Goal: Task Accomplishment & Management: Complete application form

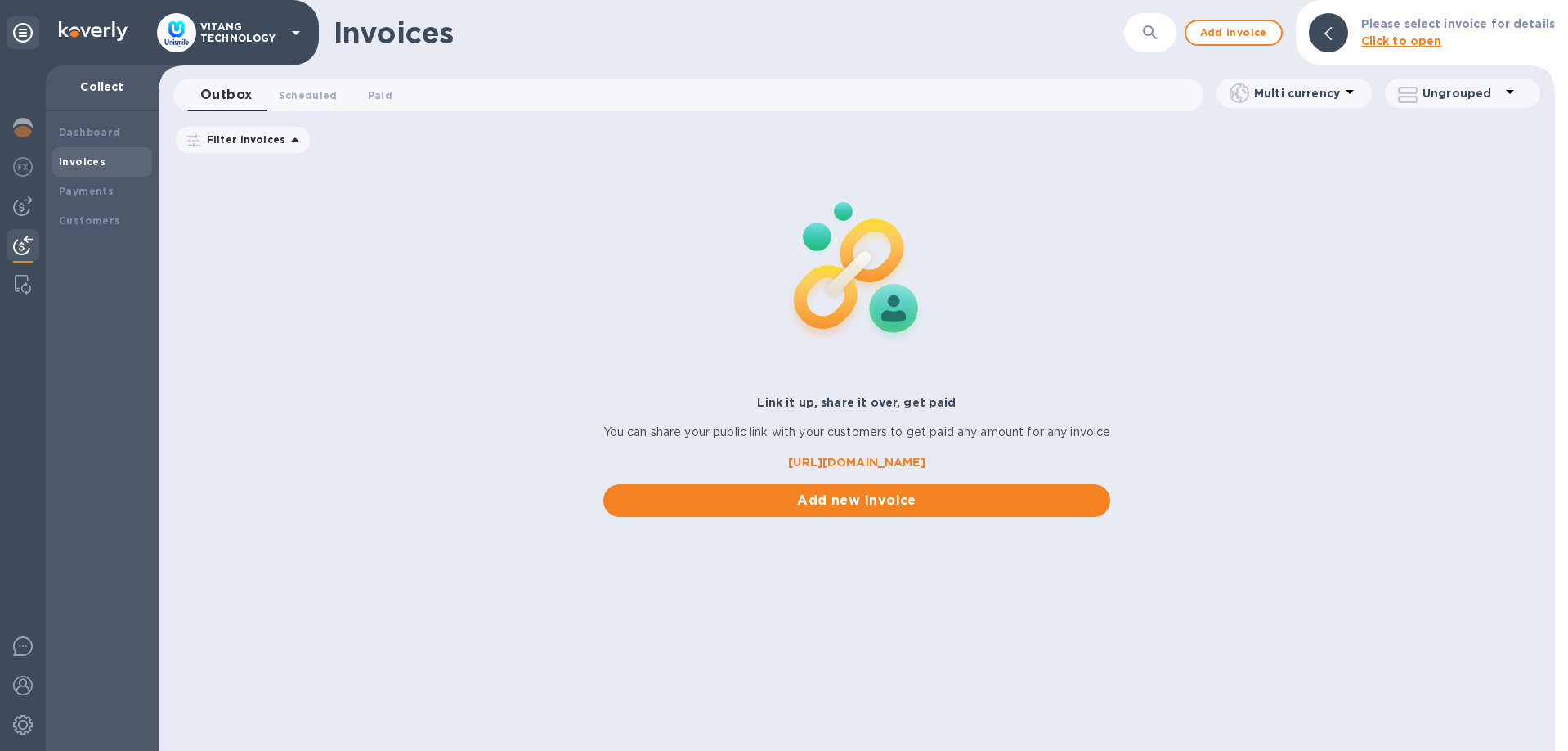
click at [1158, 31] on icon "button" at bounding box center [1150, 32] width 20 height 20
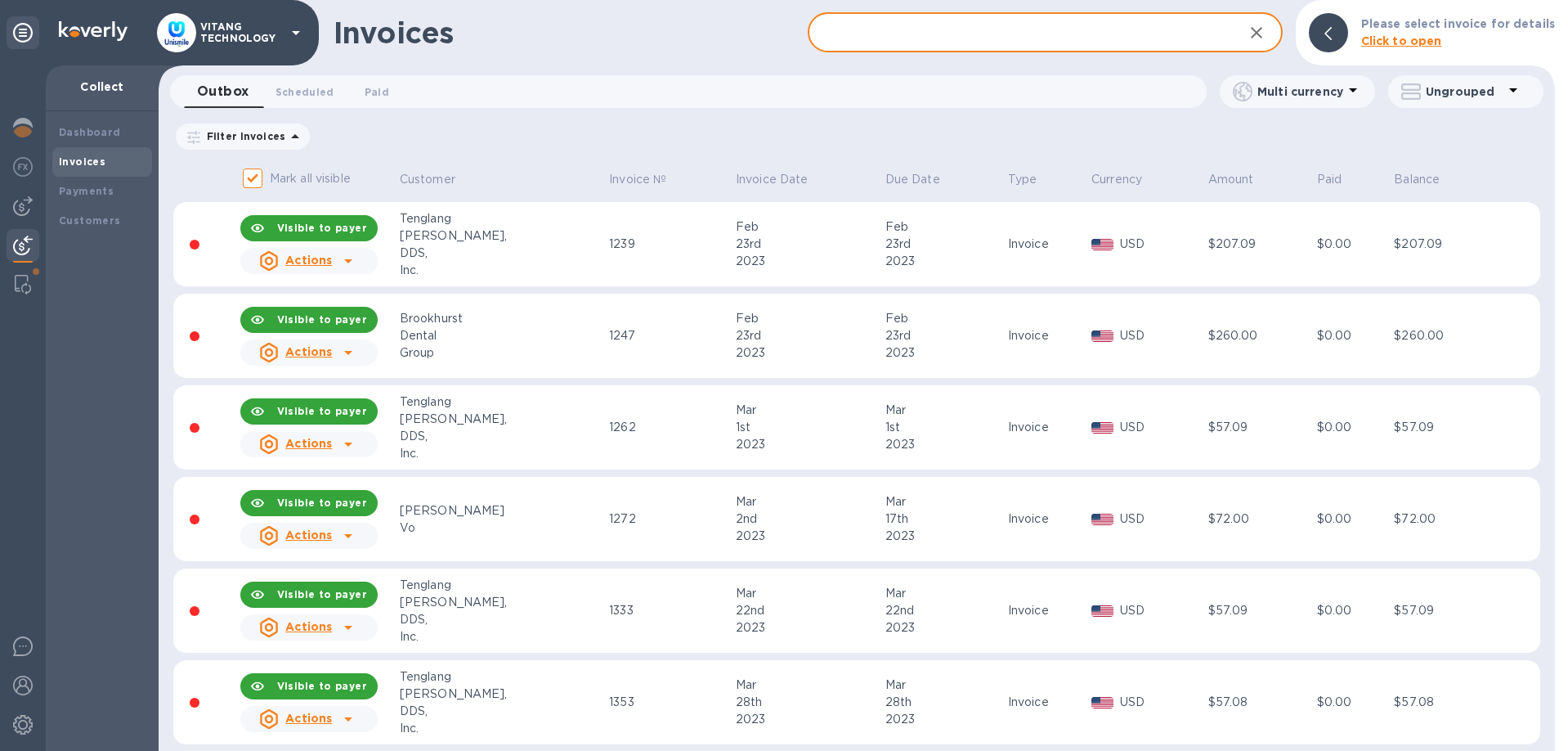
click at [1081, 39] on input "text" at bounding box center [1018, 32] width 422 height 40
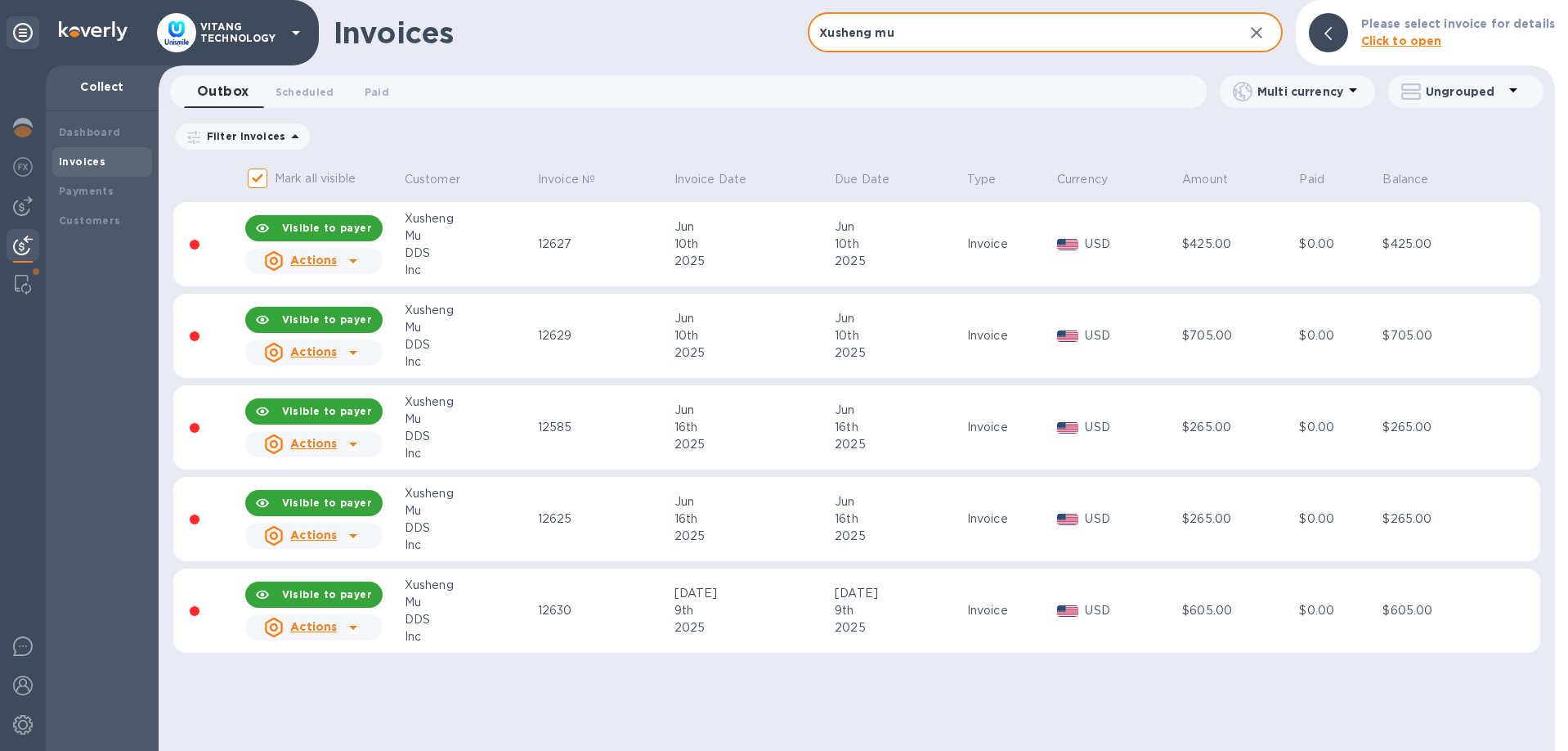
type input "Xusheng mu"
click at [350, 258] on icon at bounding box center [353, 261] width 20 height 20
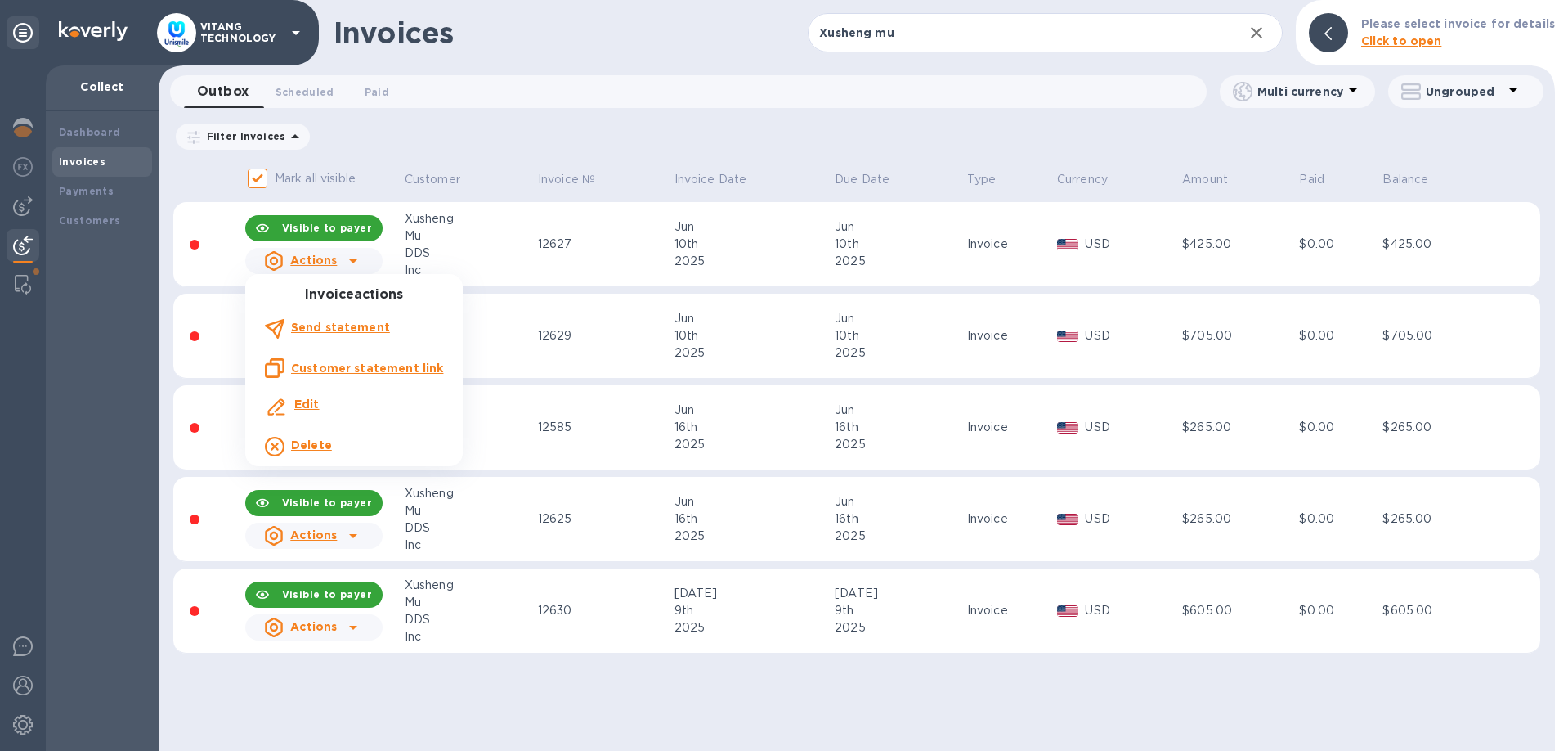
click at [350, 258] on div at bounding box center [784, 375] width 1568 height 751
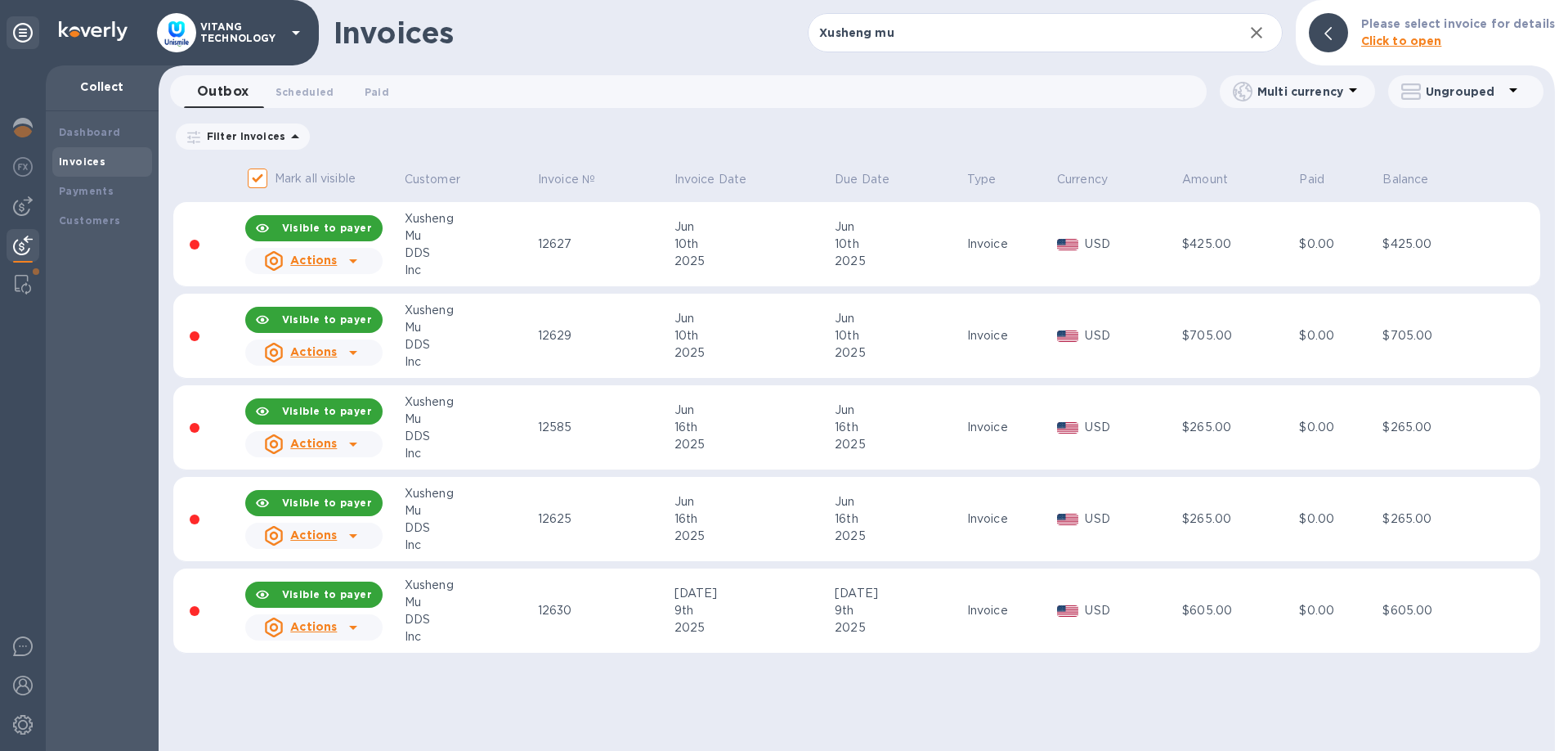
click at [548, 149] on div "Filter Invoices Amount Paid Balance" at bounding box center [856, 137] width 1366 height 31
click at [357, 434] on icon at bounding box center [353, 444] width 20 height 20
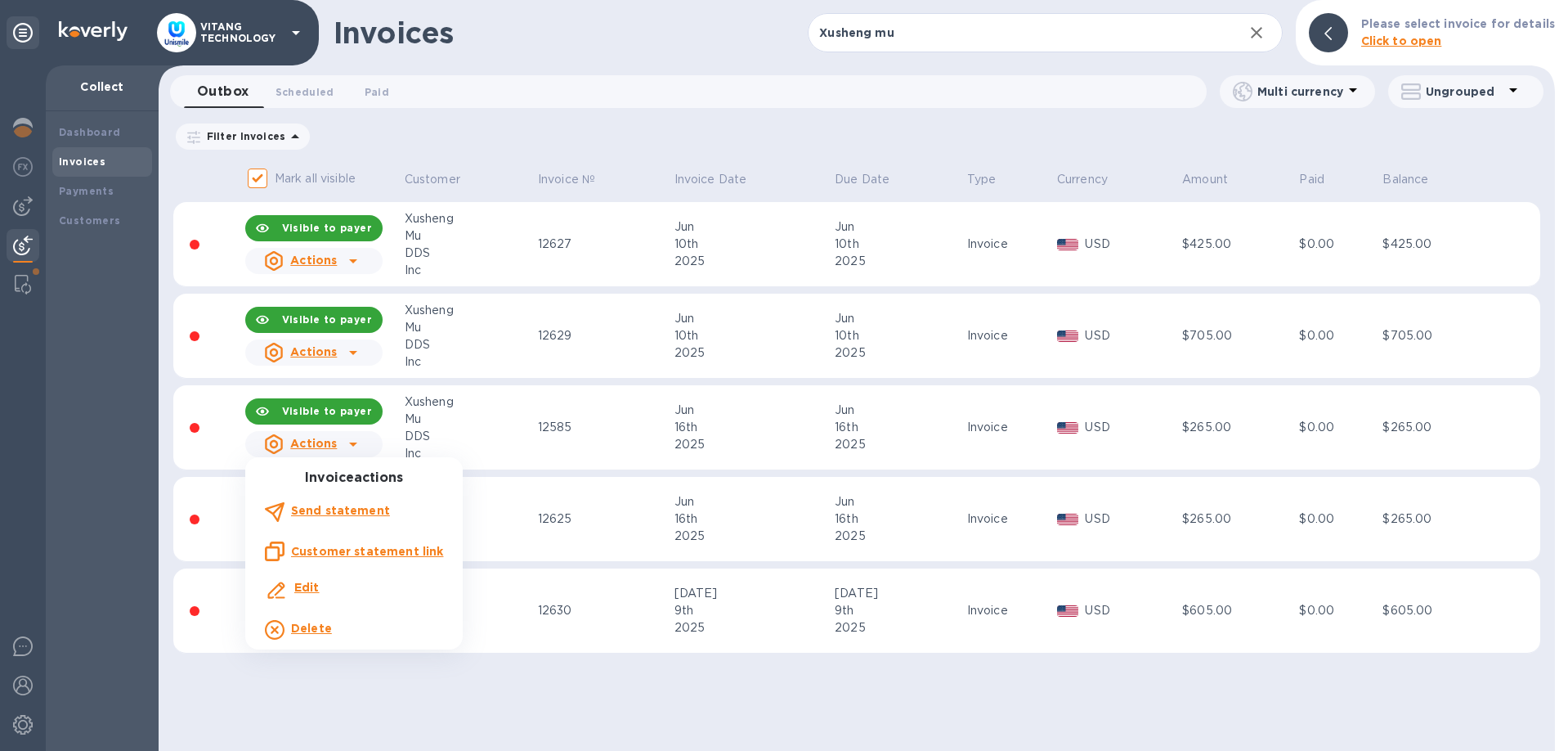
click at [203, 336] on div at bounding box center [784, 375] width 1568 height 751
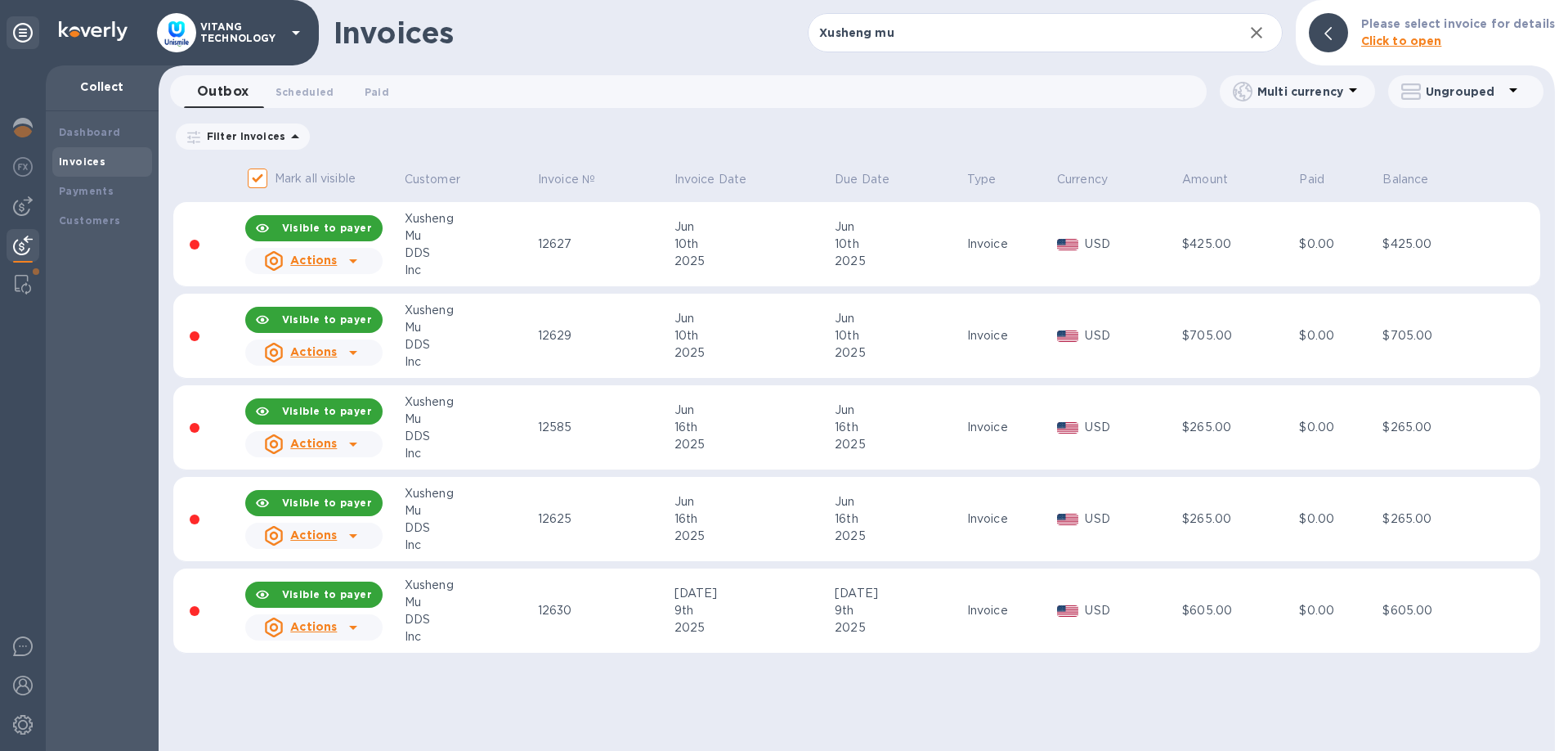
click at [329, 355] on u "Actions" at bounding box center [313, 351] width 46 height 13
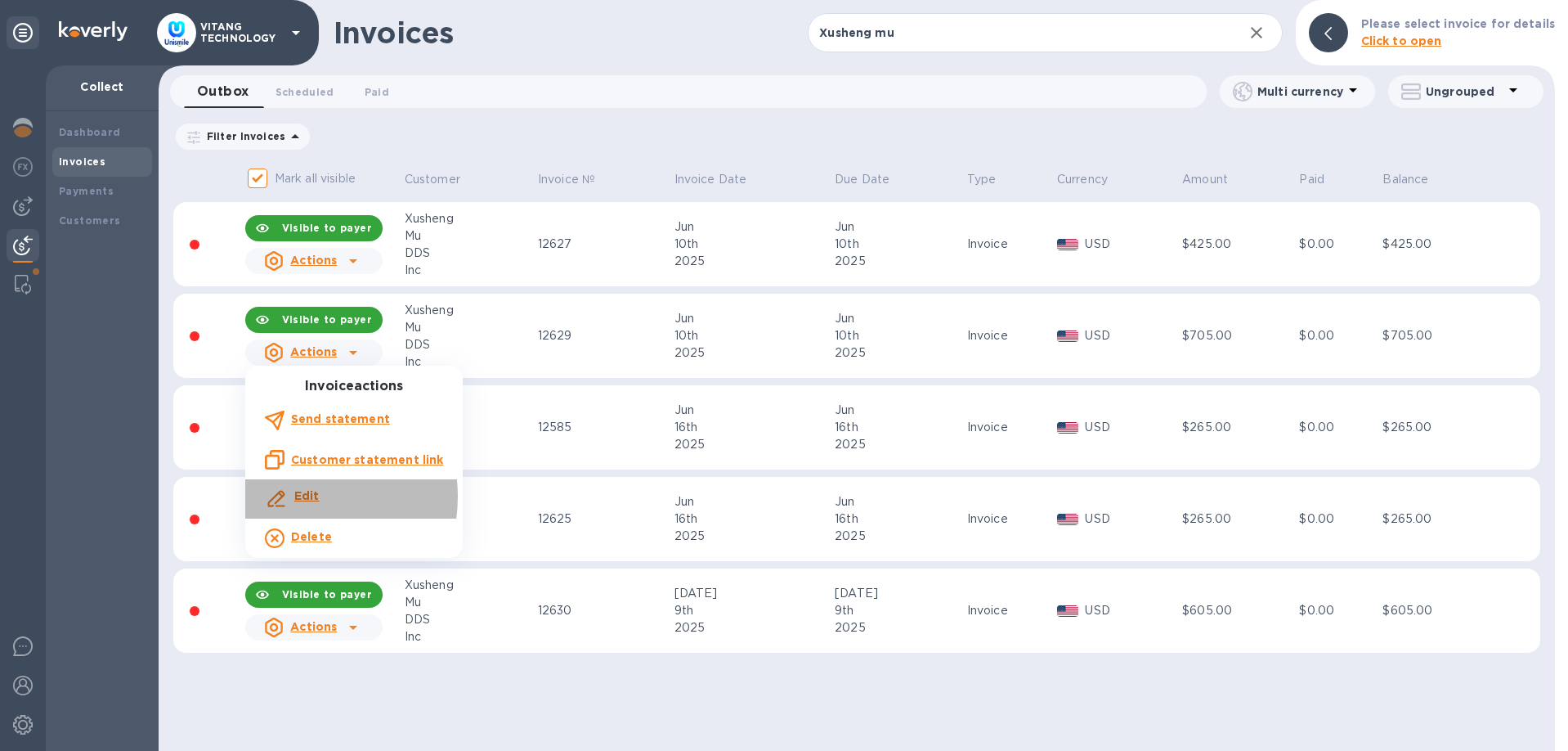
click at [294, 496] on b "Edit" at bounding box center [307, 495] width 26 height 13
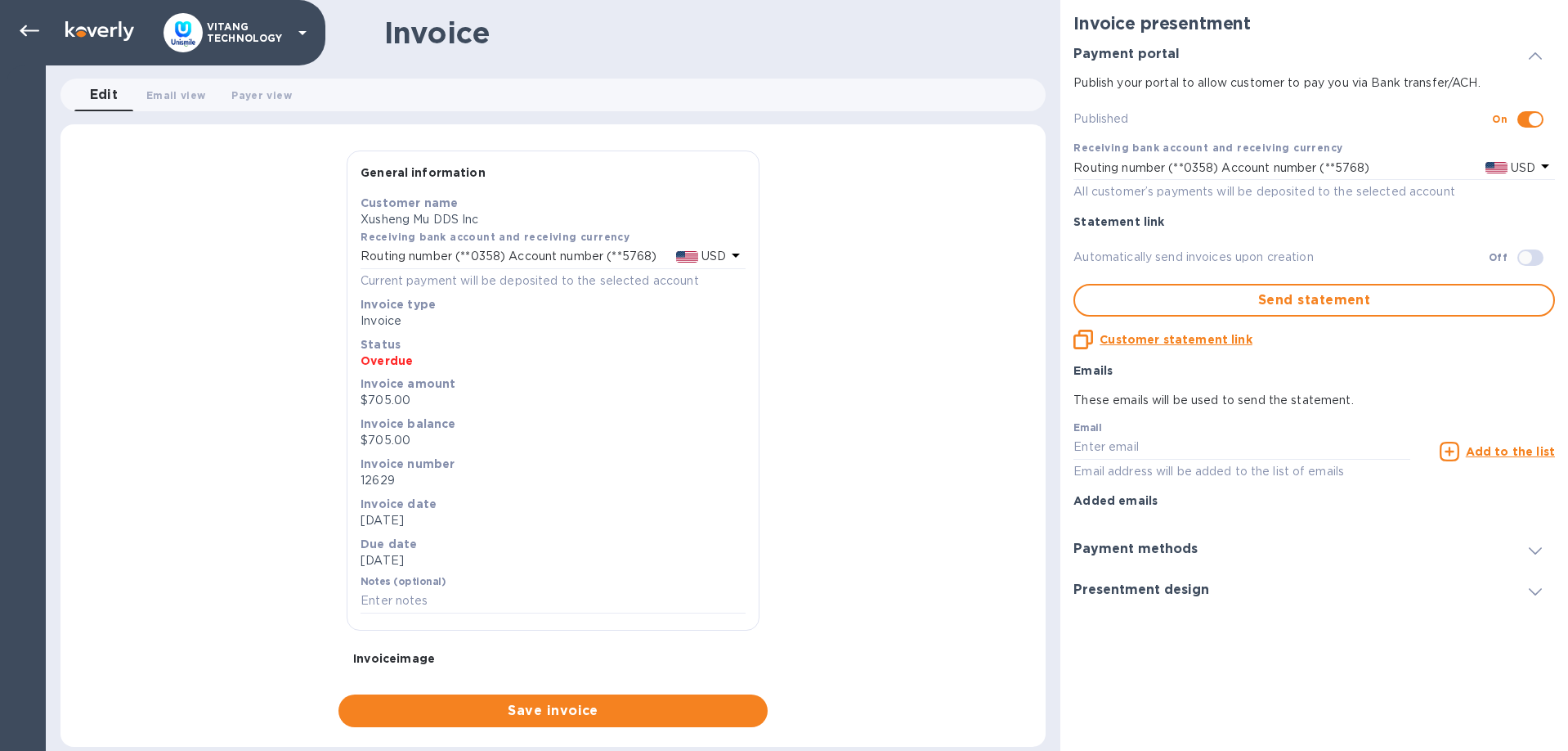
click at [1545, 551] on div at bounding box center [1536, 548] width 39 height 17
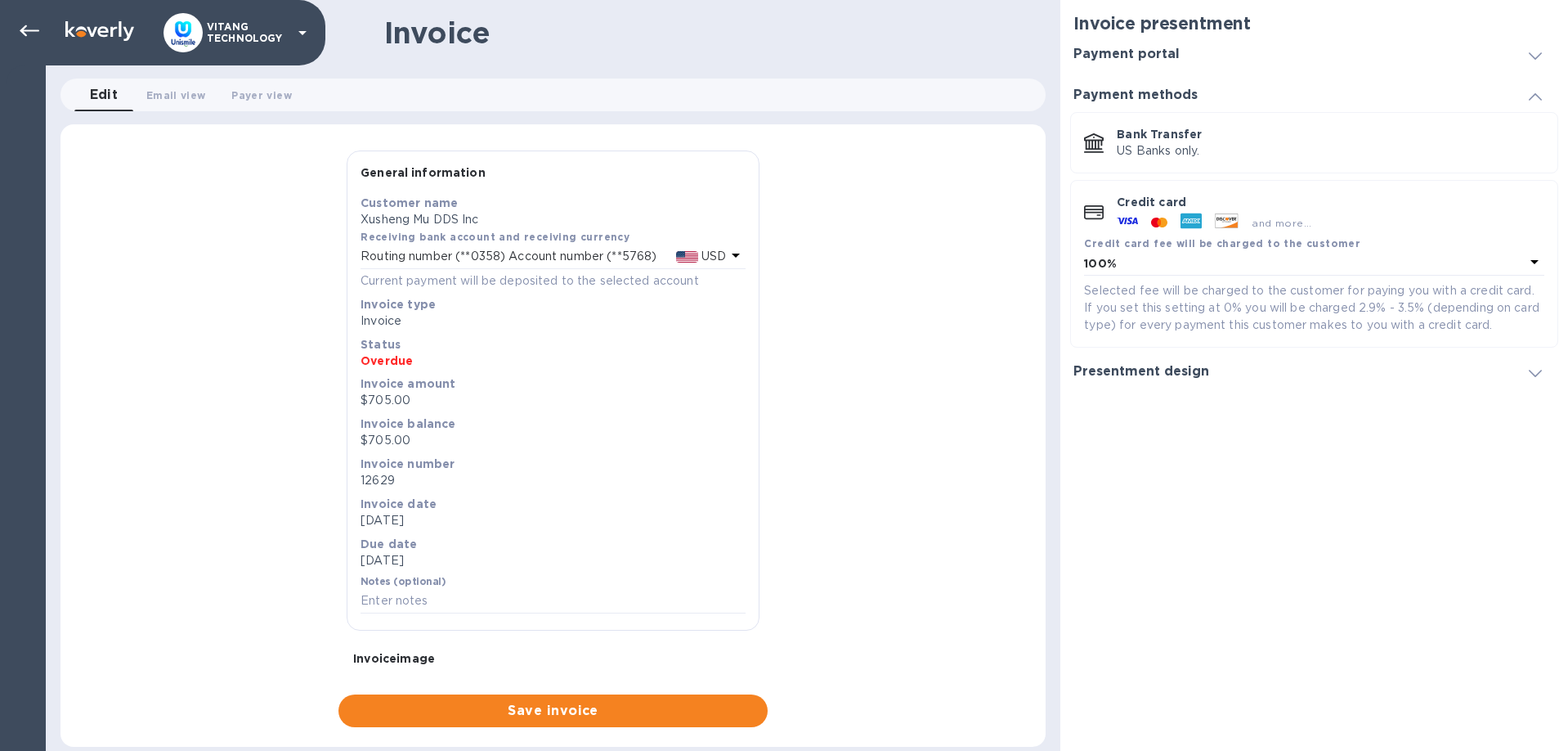
click at [1526, 363] on div at bounding box center [1536, 371] width 39 height 17
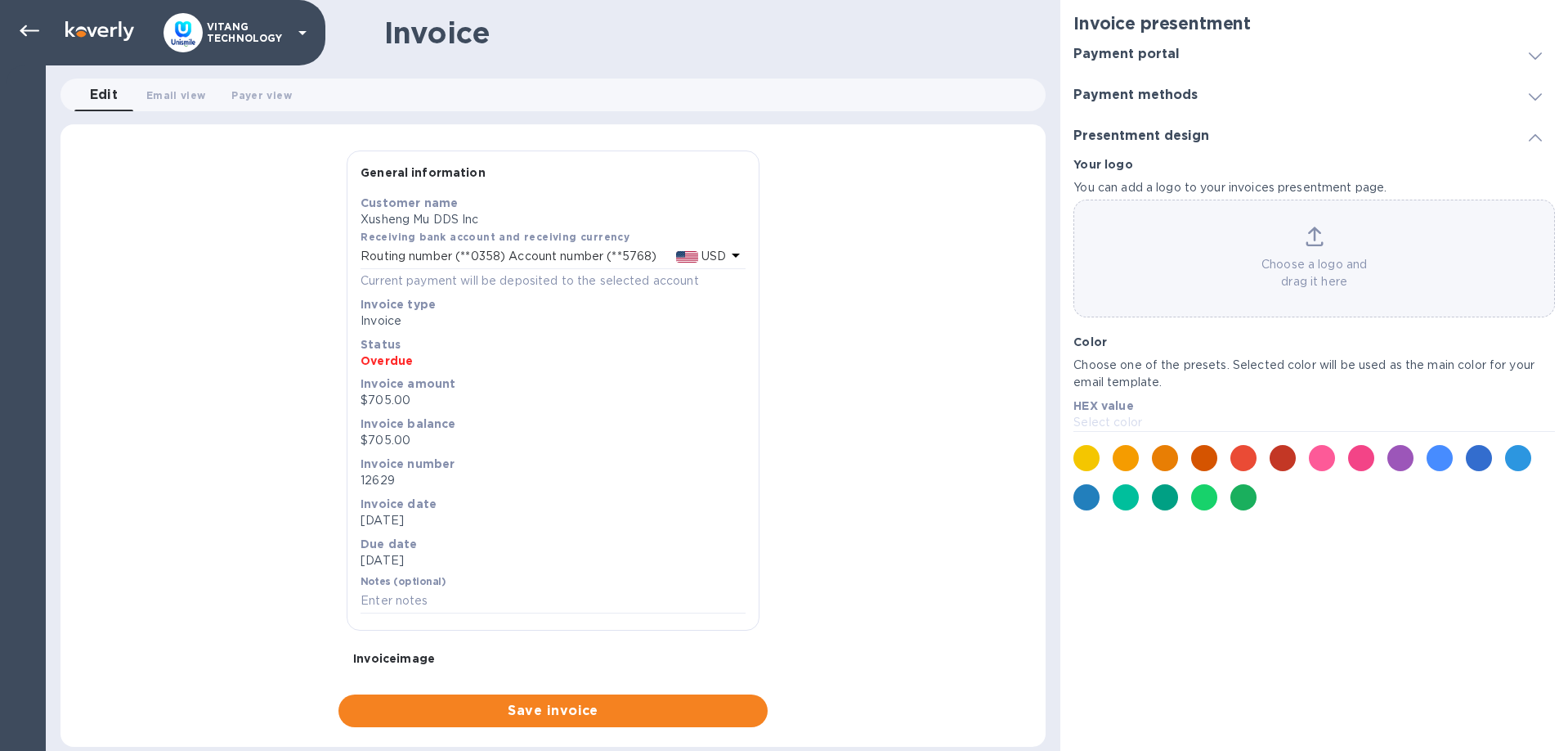
drag, startPoint x: 887, startPoint y: 75, endPoint x: 1220, endPoint y: 149, distance: 341.1
click at [887, 73] on div "Invoice Edit 0 Email view 0 Payer view 0 General information Save Customer name…" at bounding box center [553, 375] width 1014 height 751
click at [29, 33] on icon at bounding box center [30, 31] width 20 height 20
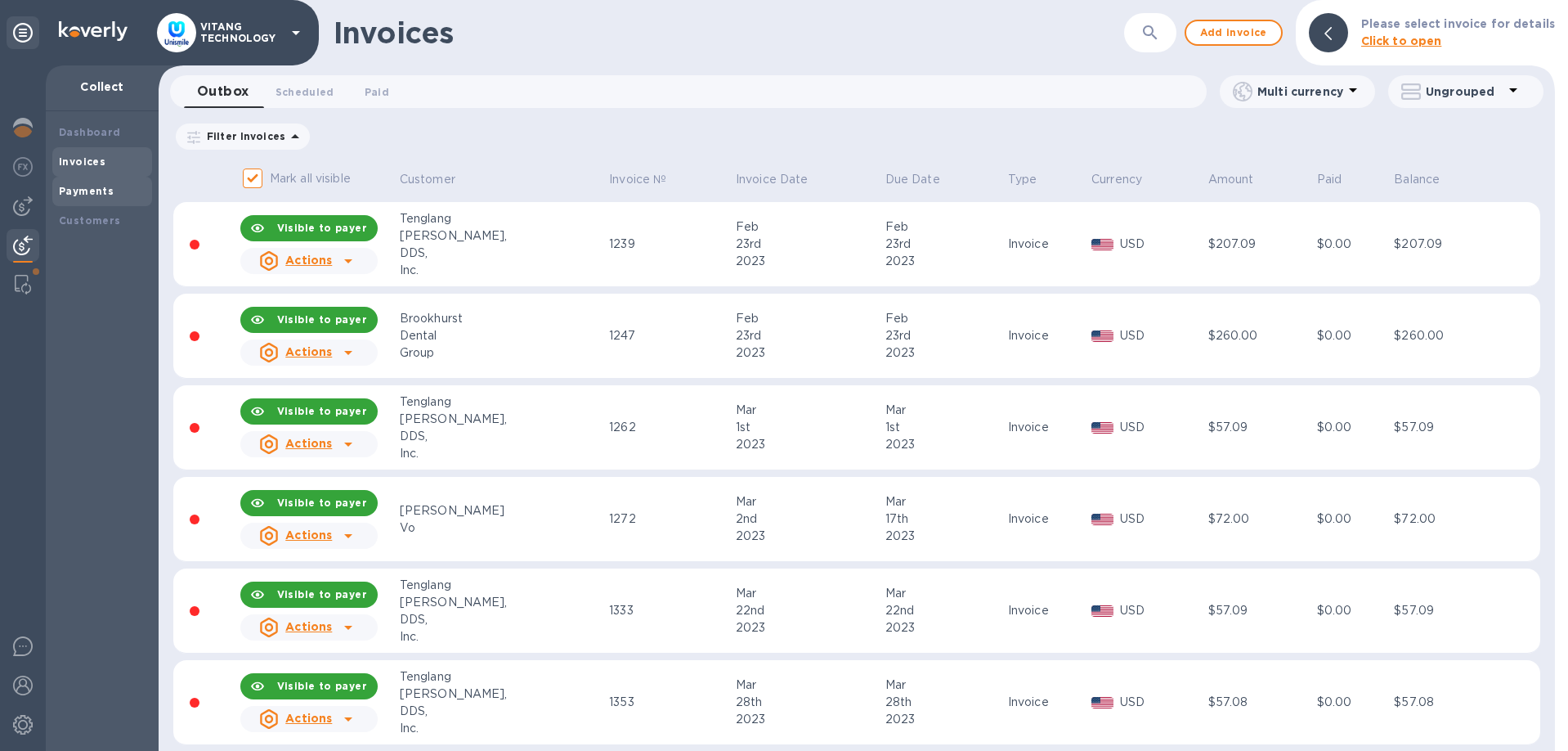
click at [133, 190] on div "Payments" at bounding box center [102, 191] width 87 height 17
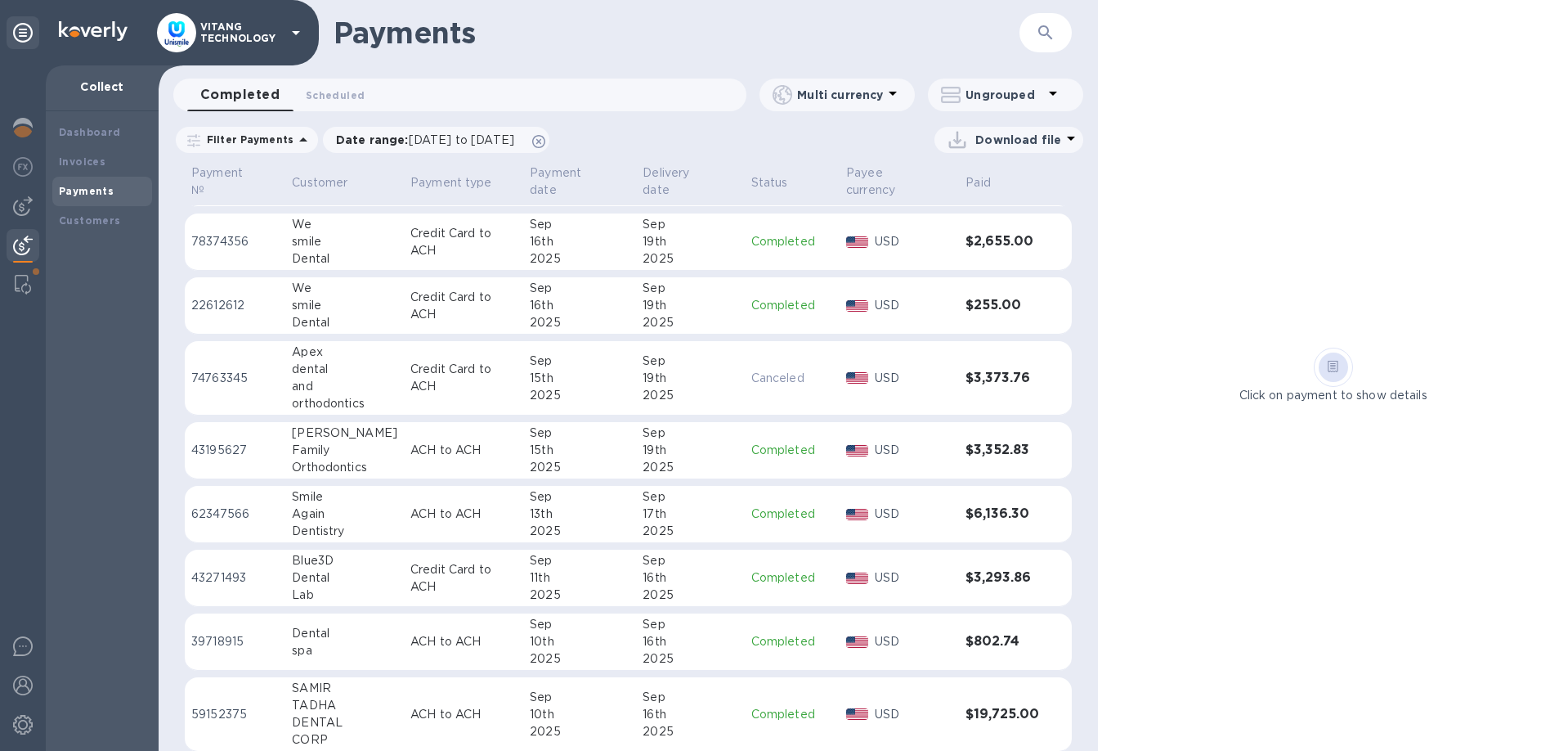
scroll to position [1035, 0]
click at [85, 155] on div "Invoices" at bounding box center [102, 161] width 87 height 17
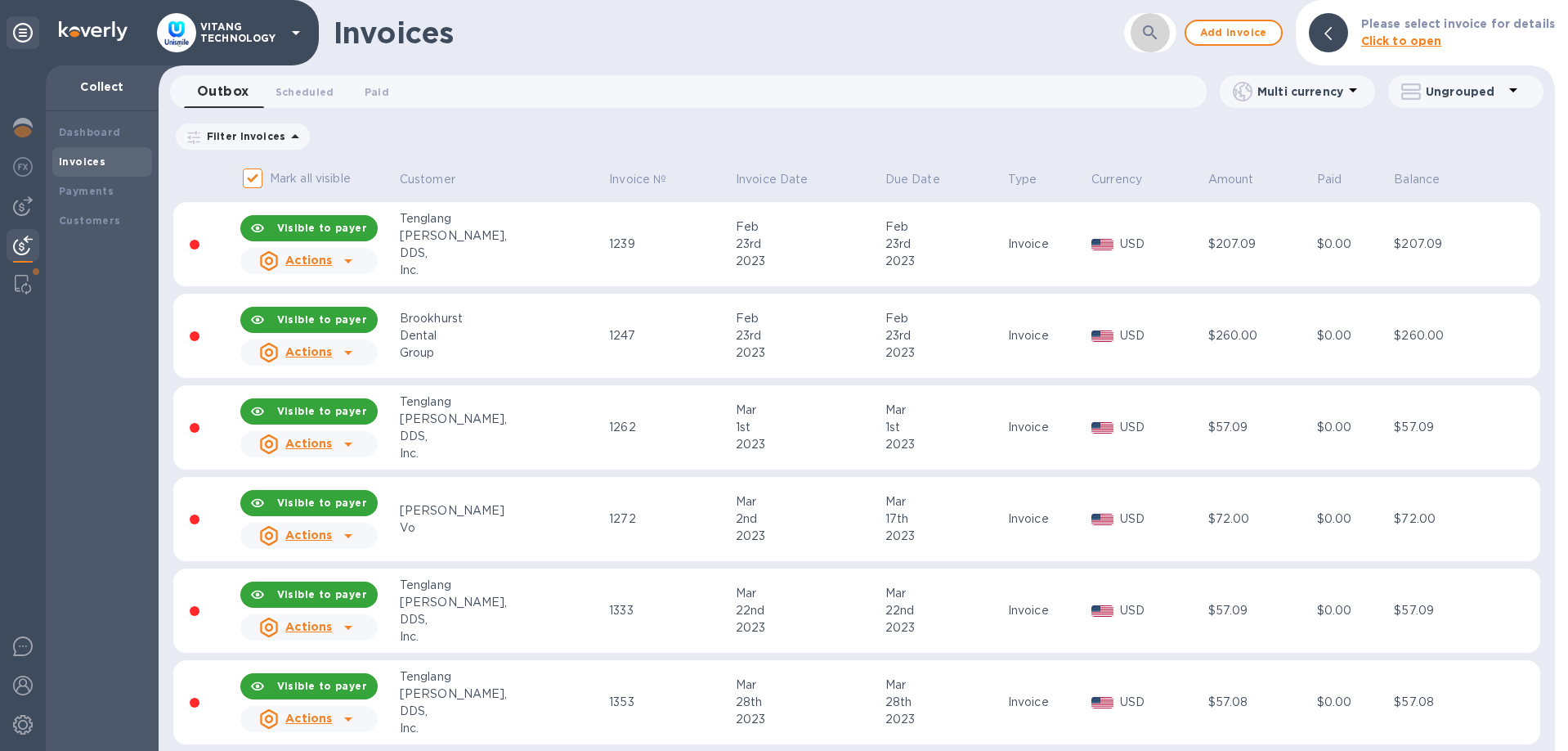
click at [1157, 37] on icon "button" at bounding box center [1150, 32] width 14 height 14
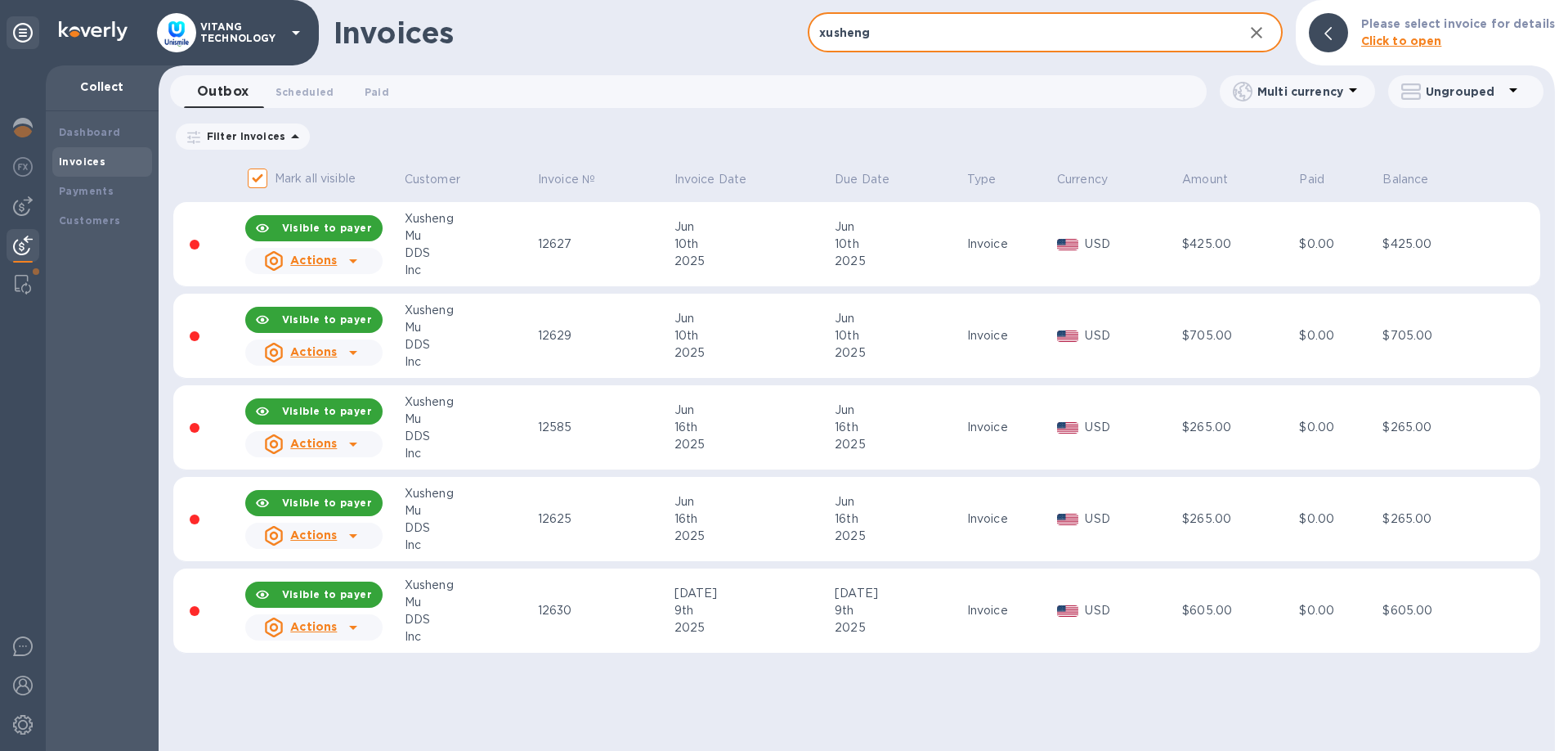
type input "xusheng"
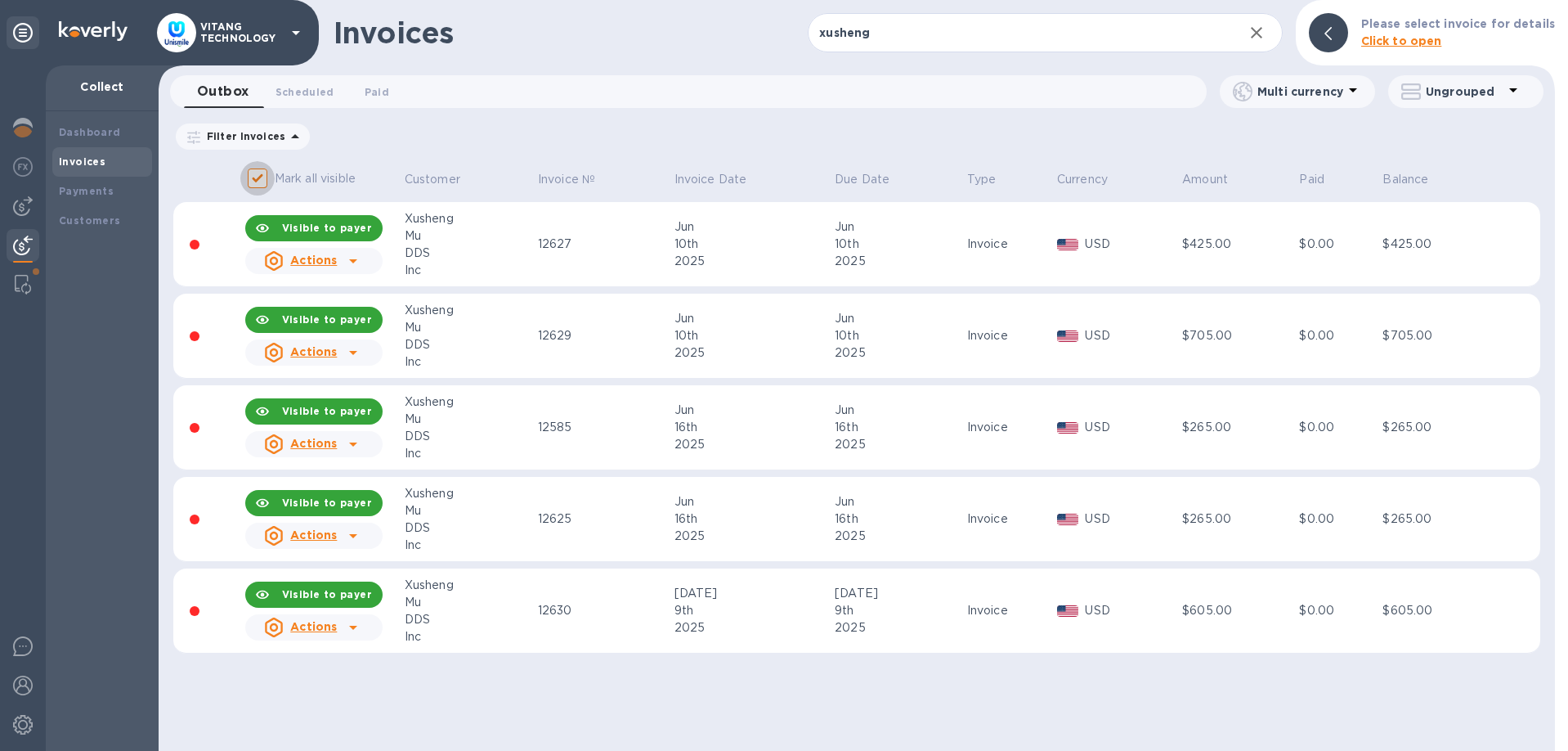
click at [257, 184] on input "Mark all visible" at bounding box center [257, 178] width 34 height 34
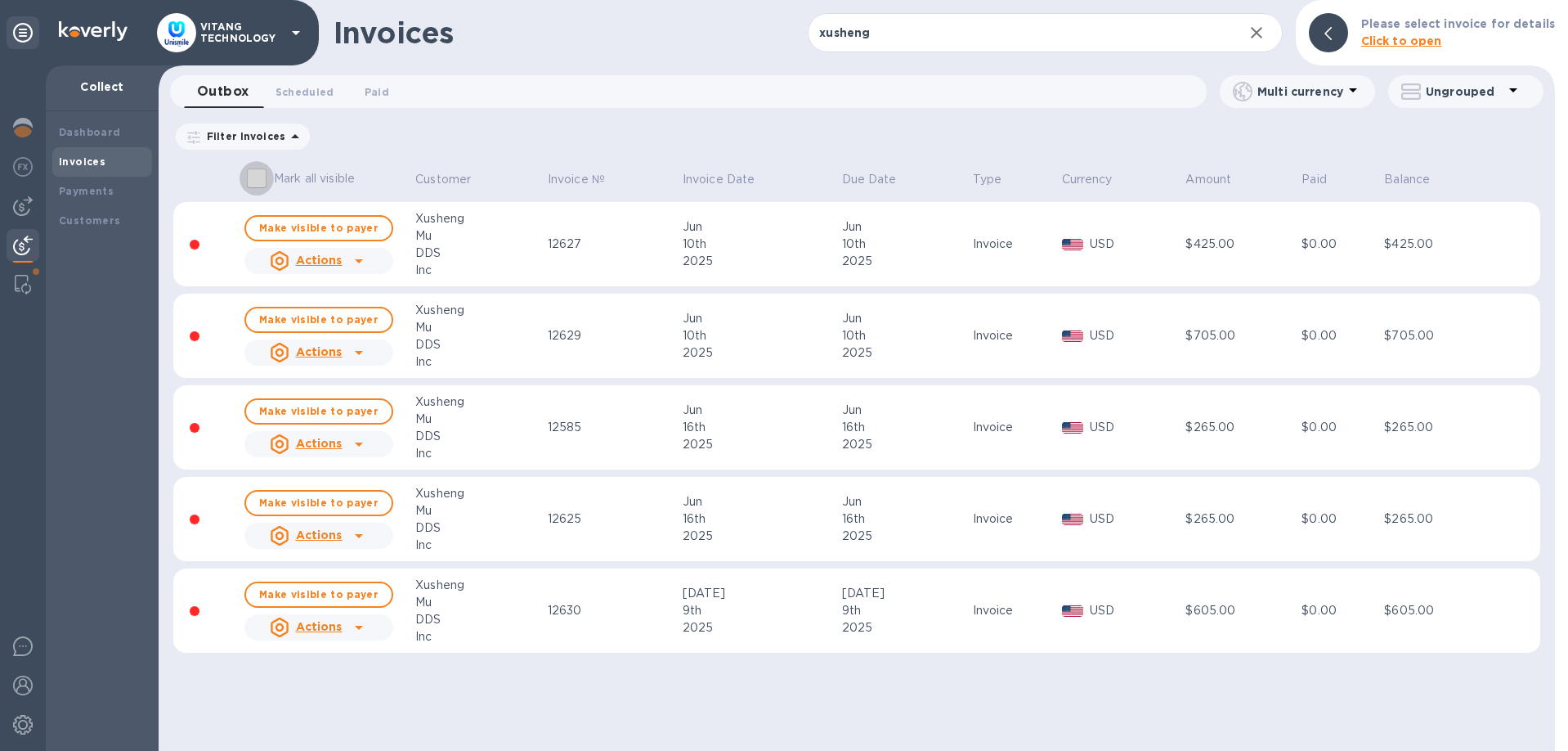
click at [248, 173] on input "Mark all visible" at bounding box center [256, 178] width 34 height 34
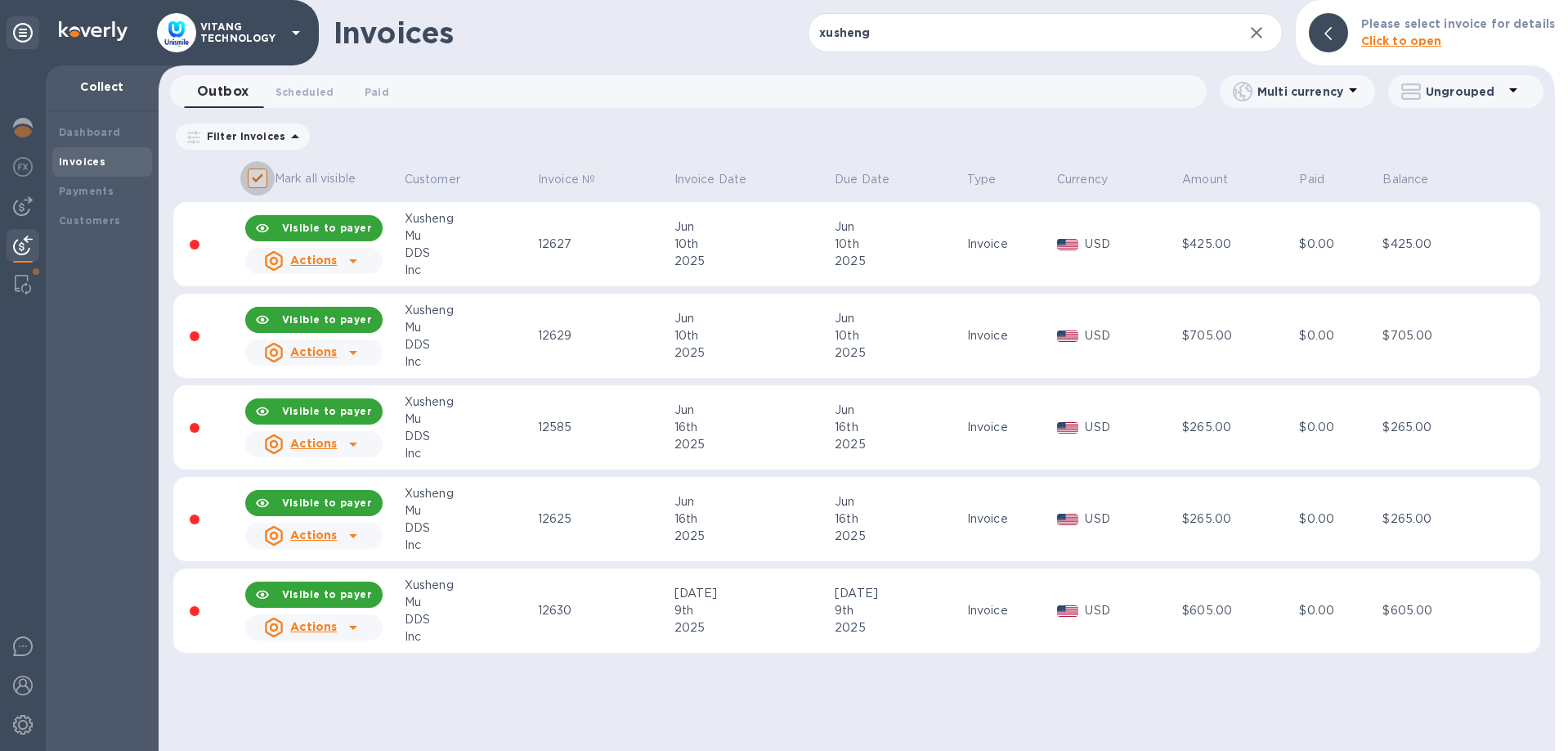
click at [255, 178] on input "Mark all visible" at bounding box center [257, 178] width 34 height 34
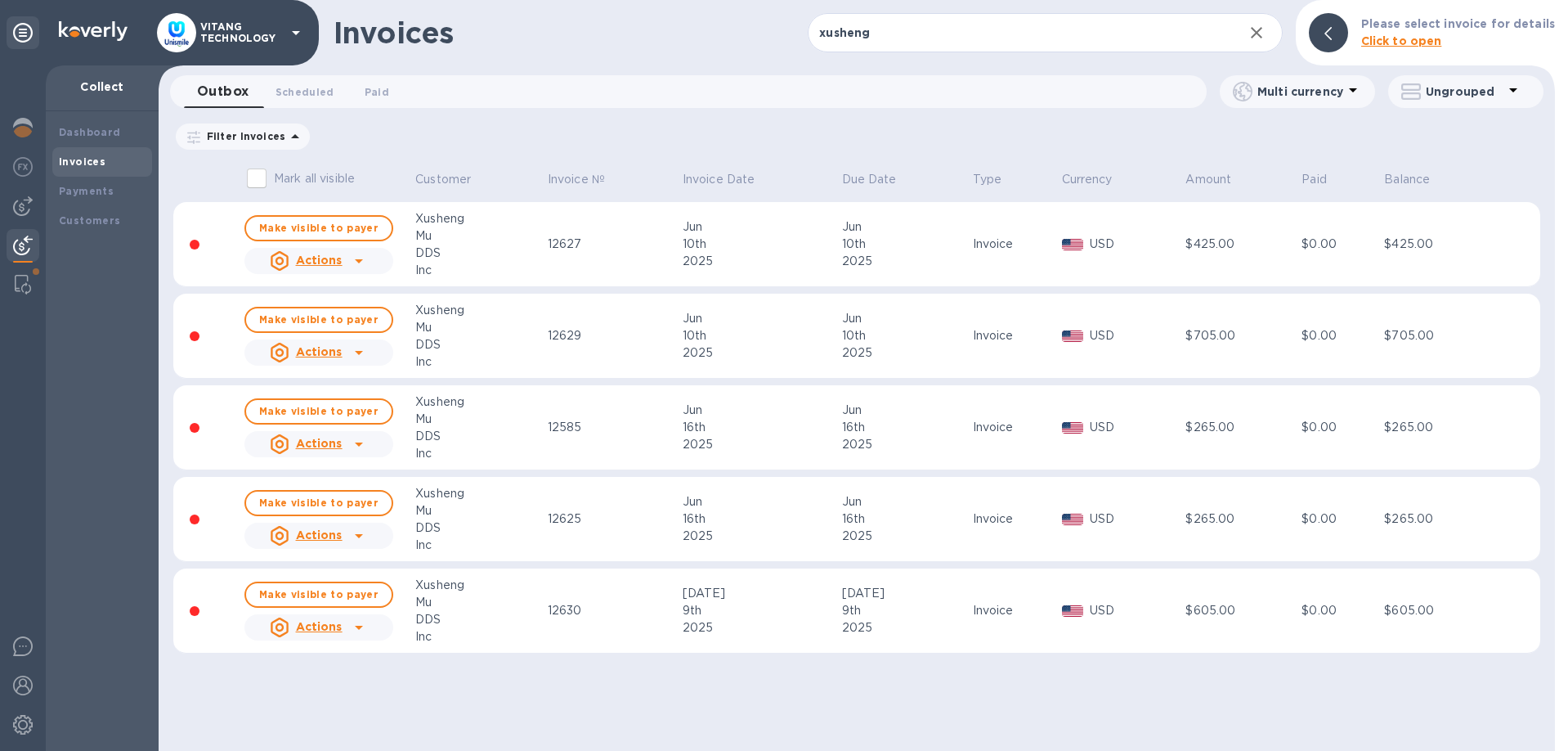
click at [255, 178] on input "Mark all visible" at bounding box center [256, 178] width 34 height 34
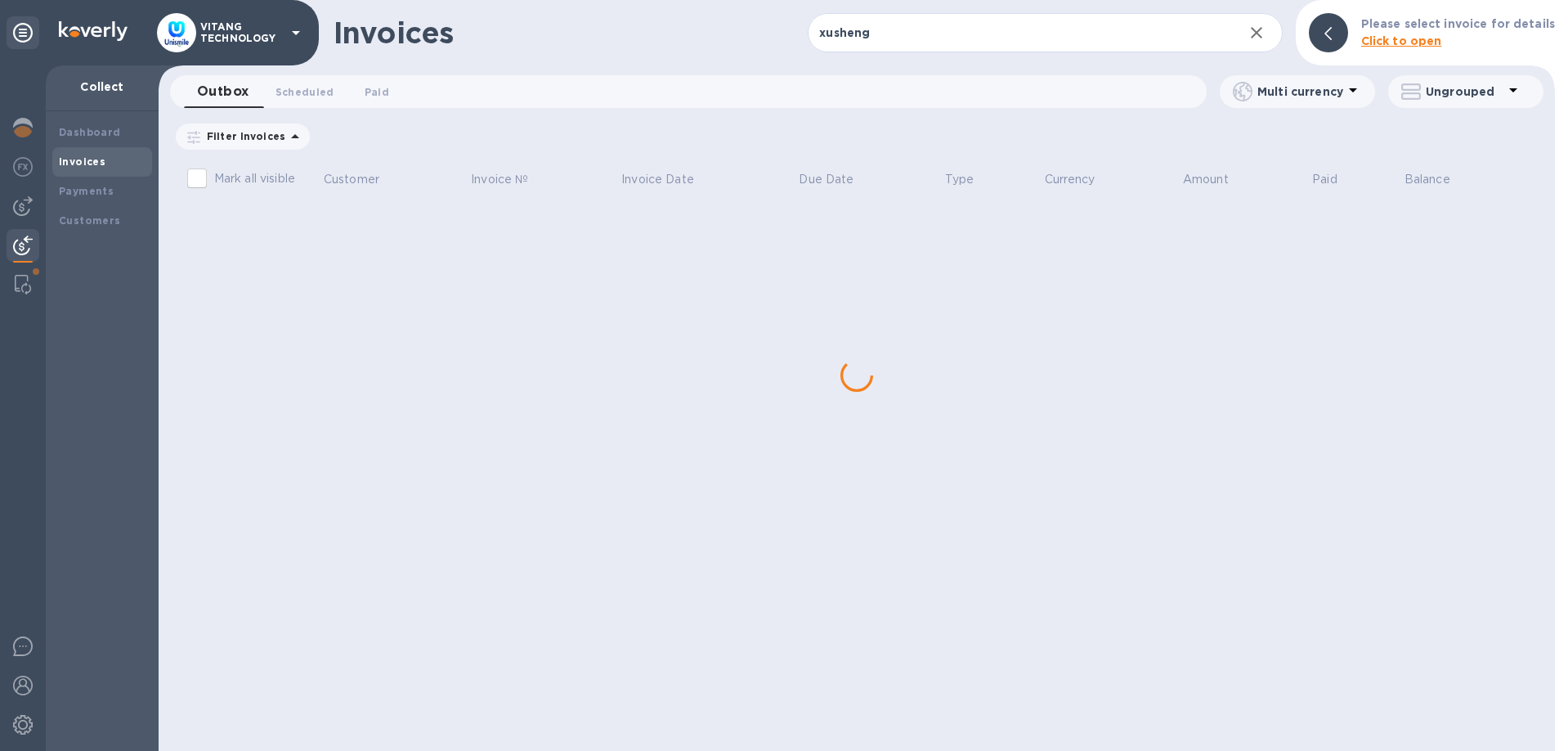
checkbox input "true"
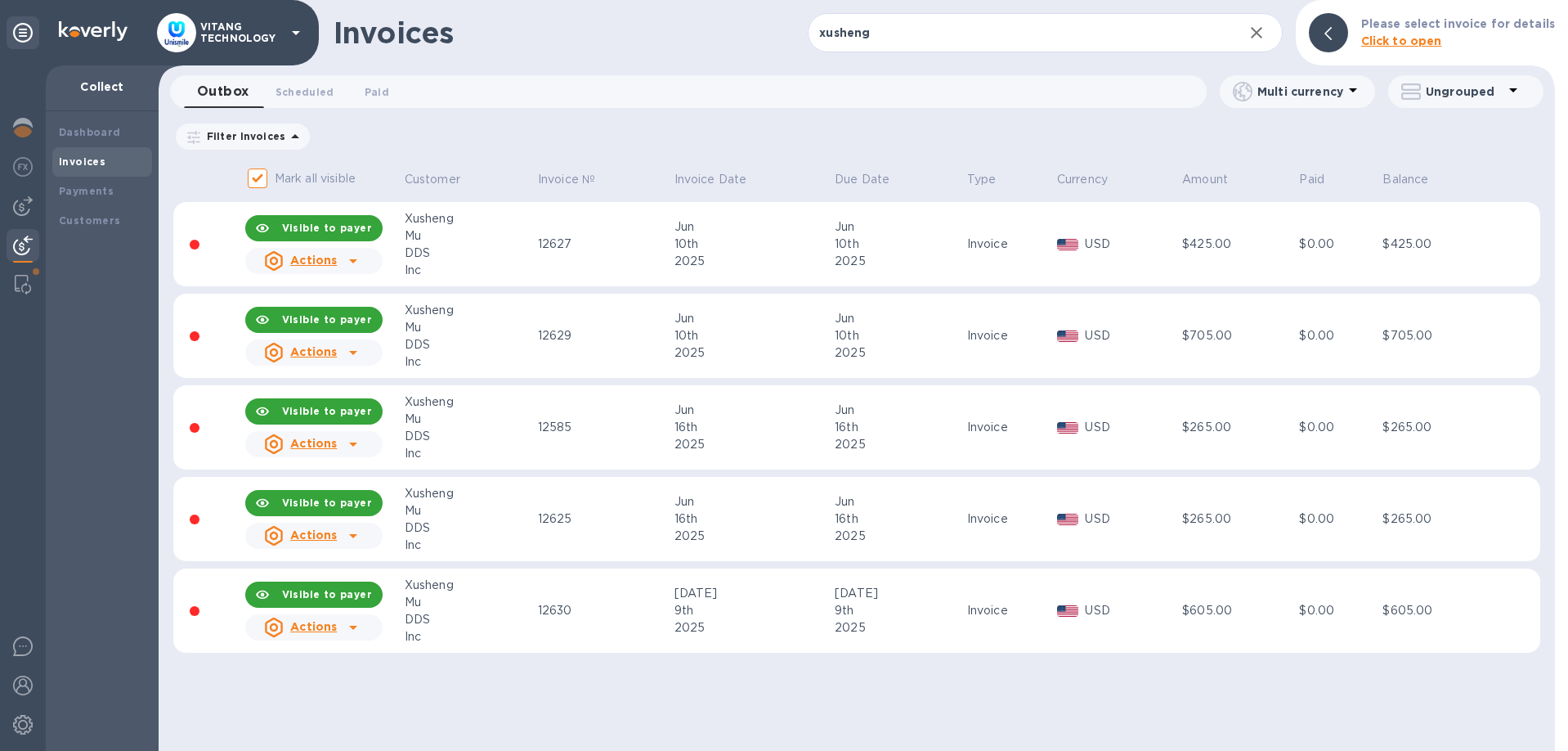
click at [350, 264] on icon at bounding box center [353, 261] width 20 height 20
click at [338, 259] on div "Actions" at bounding box center [300, 261] width 80 height 27
click at [341, 259] on div at bounding box center [353, 261] width 27 height 27
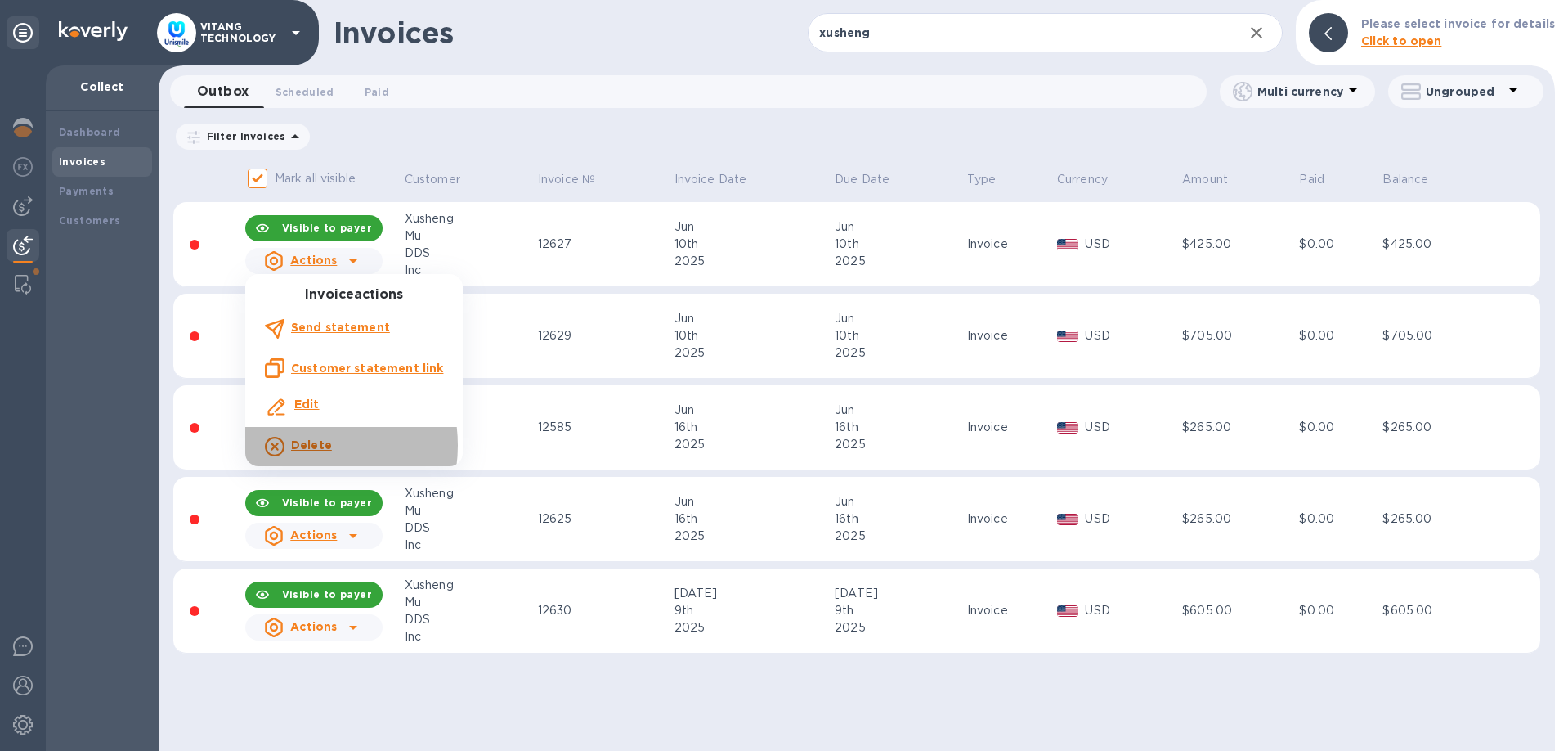
click at [294, 446] on b "Delete" at bounding box center [312, 444] width 41 height 13
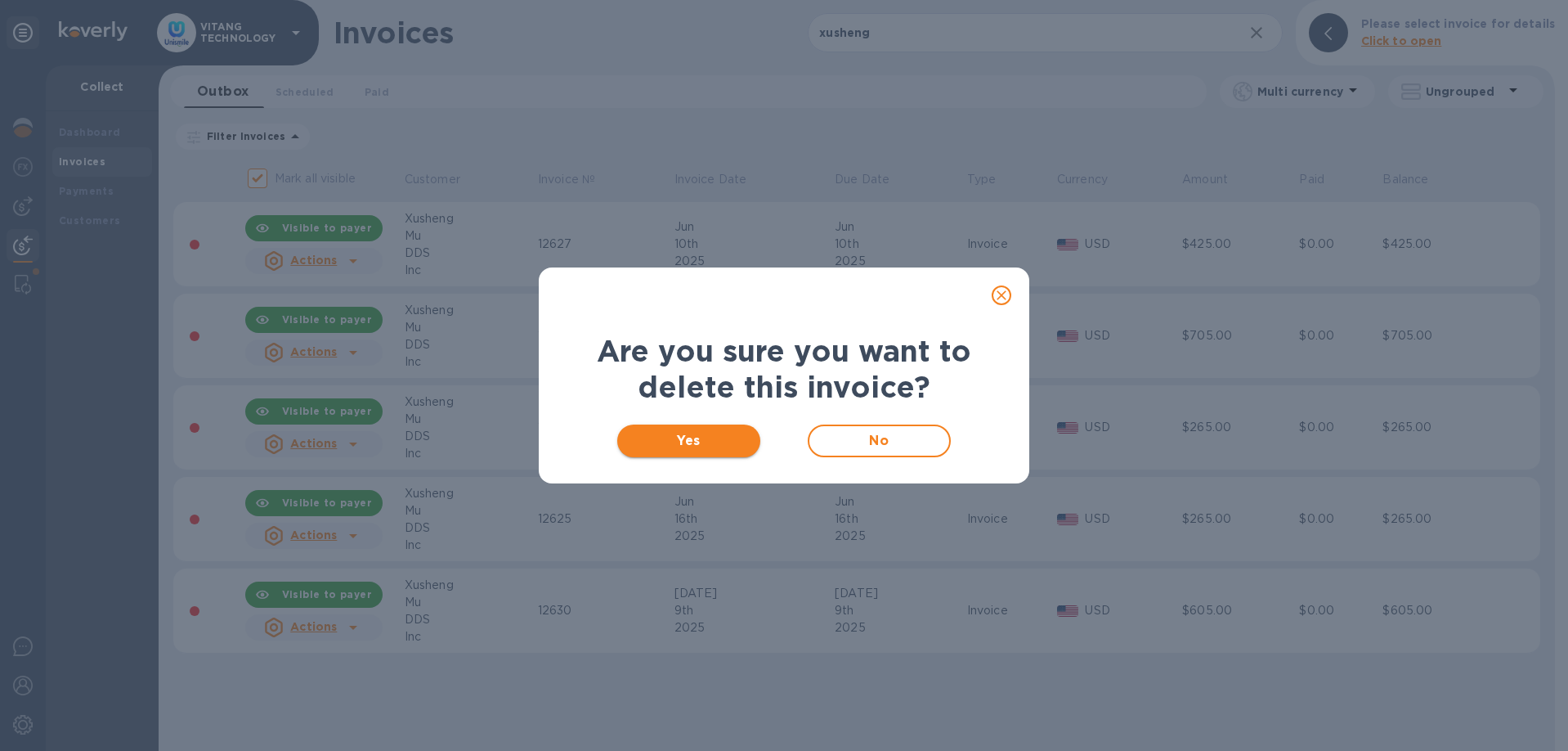
click at [663, 436] on span "Yes" at bounding box center [689, 441] width 117 height 20
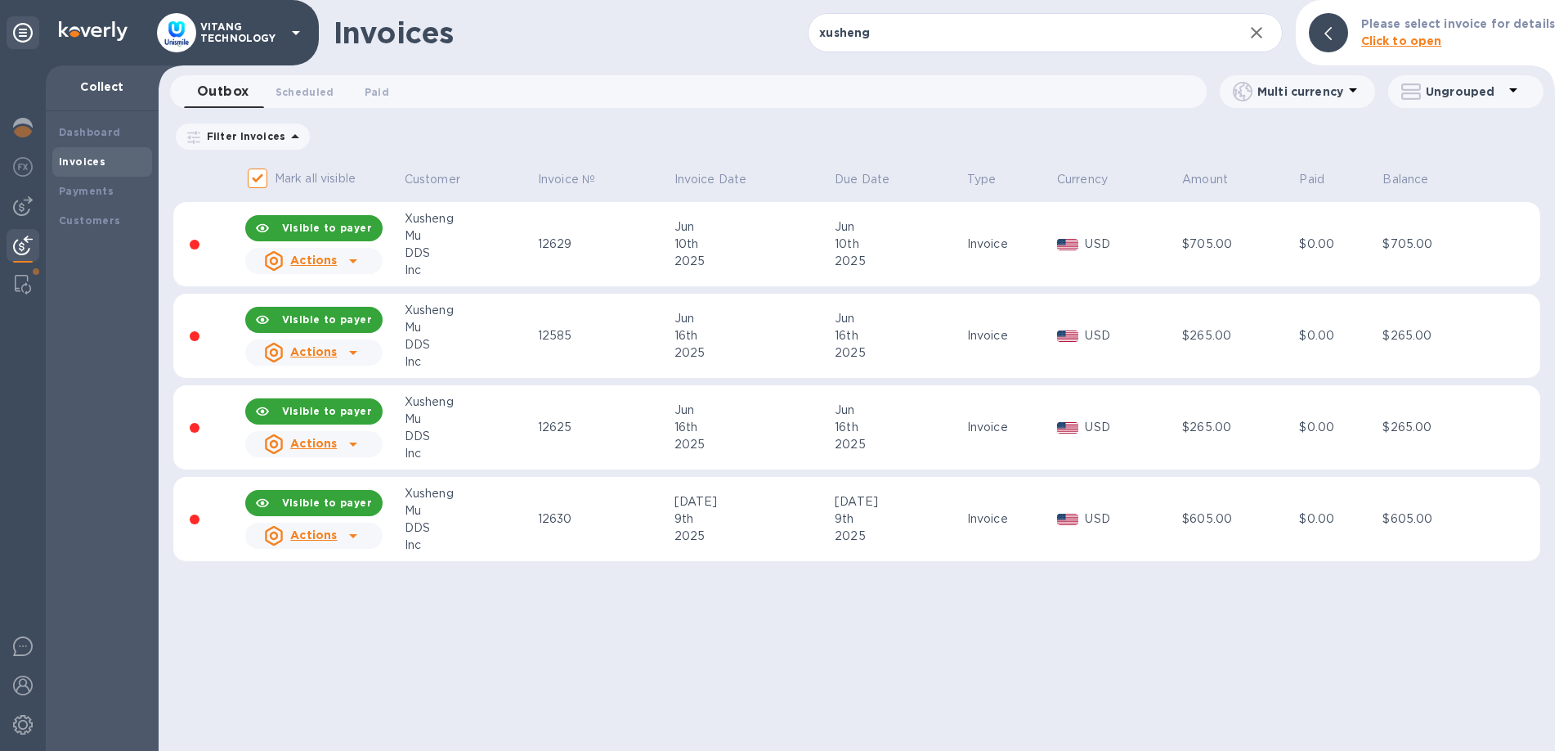
click at [364, 260] on div at bounding box center [353, 261] width 27 height 27
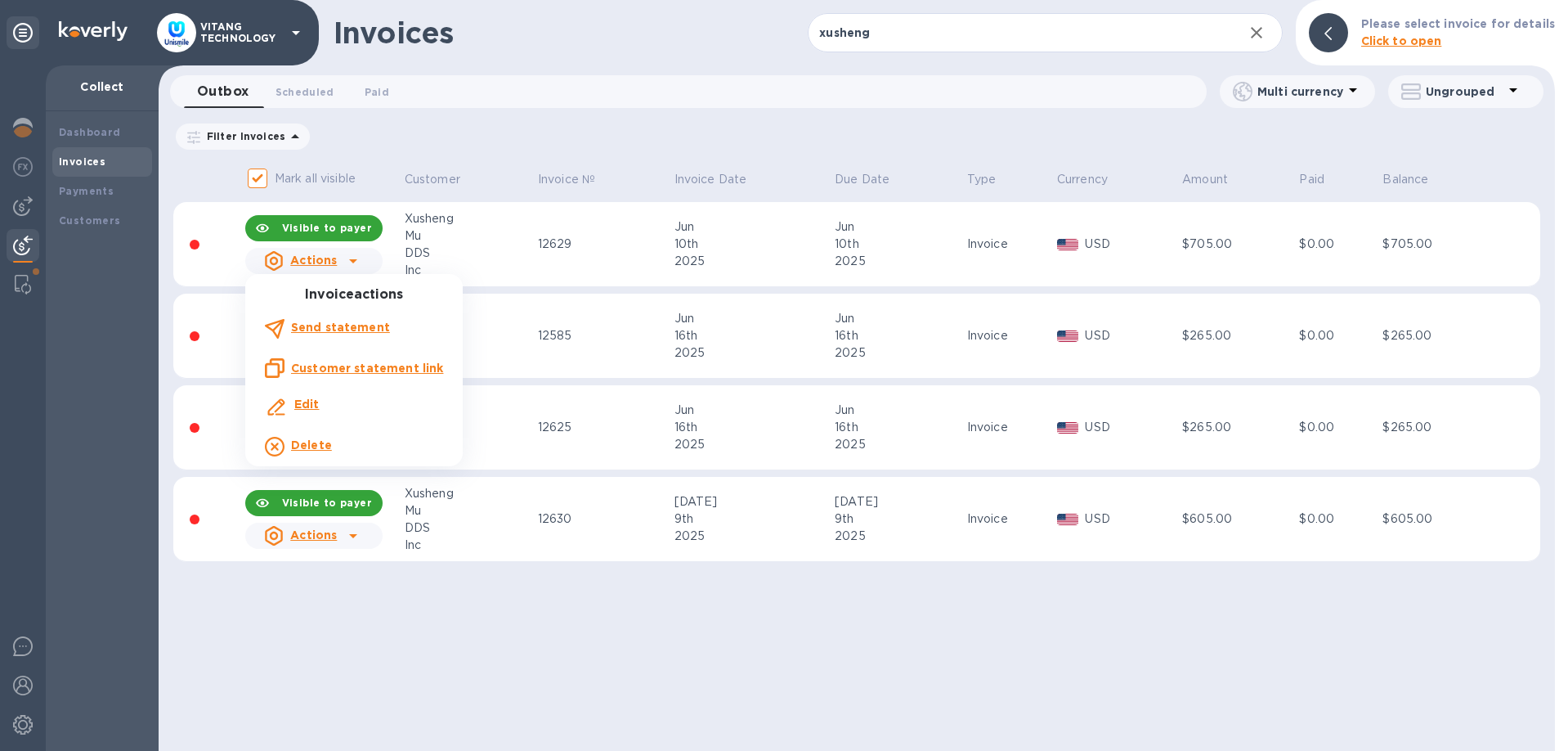
click at [319, 451] on b "Delete" at bounding box center [312, 444] width 41 height 13
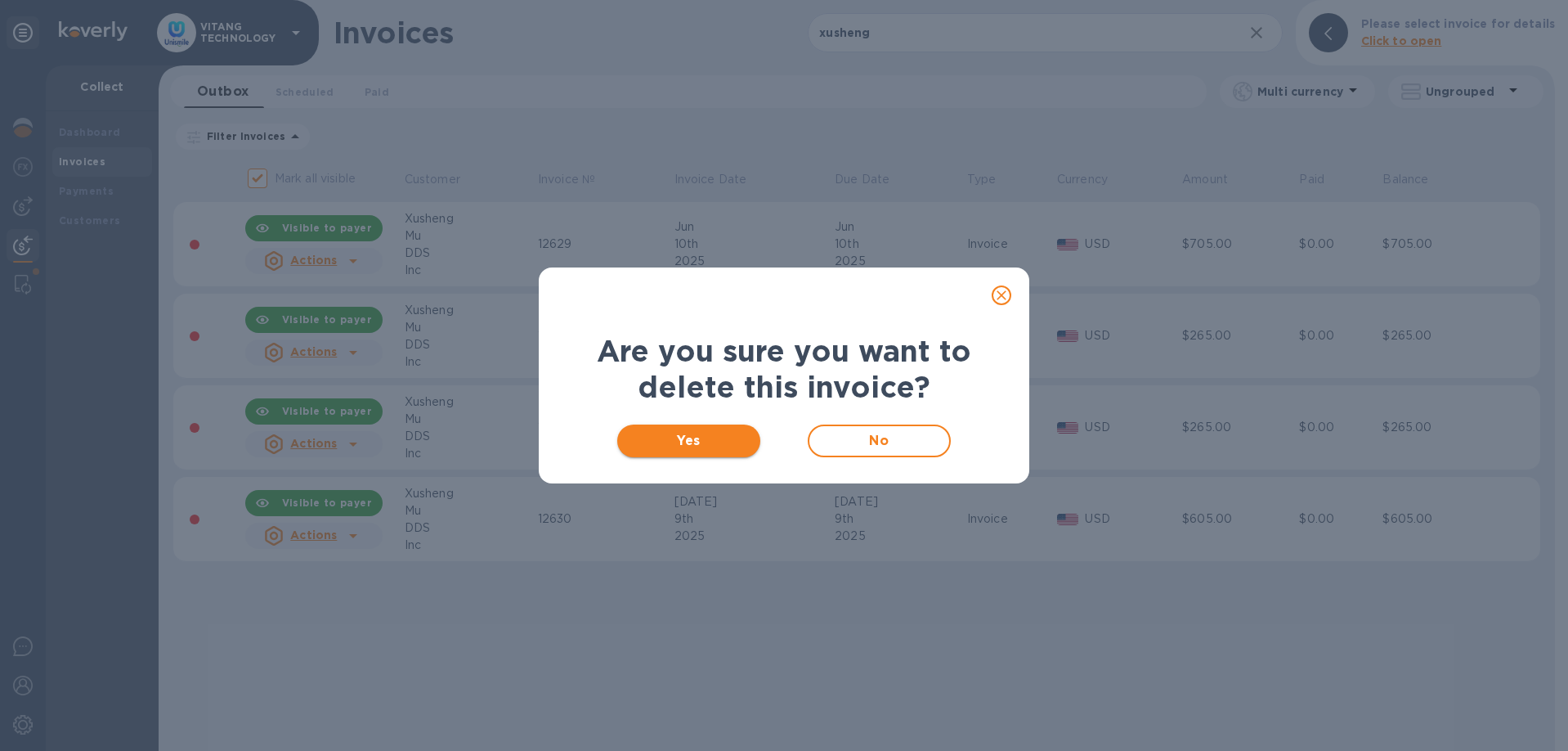
click at [709, 437] on span "Yes" at bounding box center [689, 441] width 117 height 20
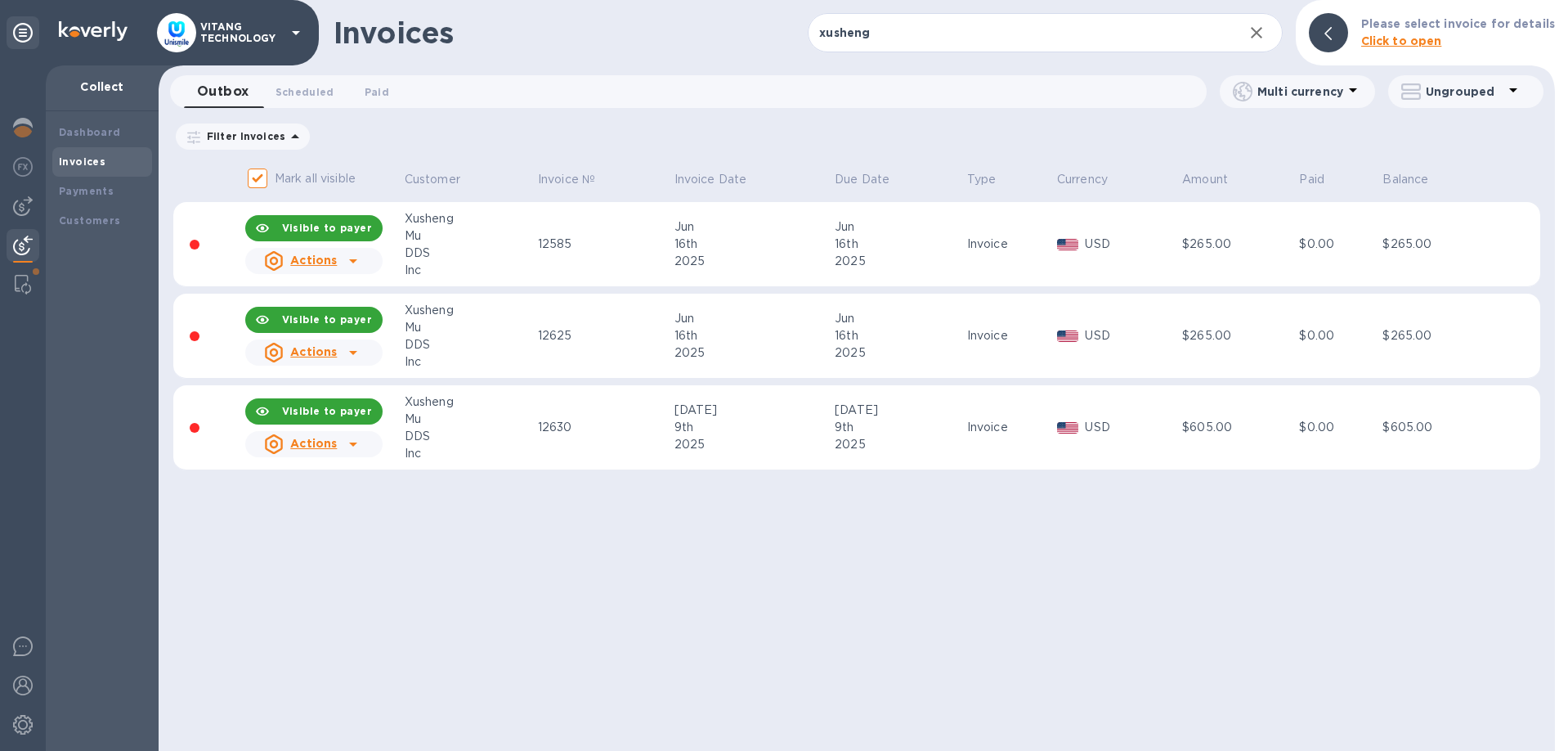
click at [352, 263] on icon at bounding box center [353, 261] width 8 height 4
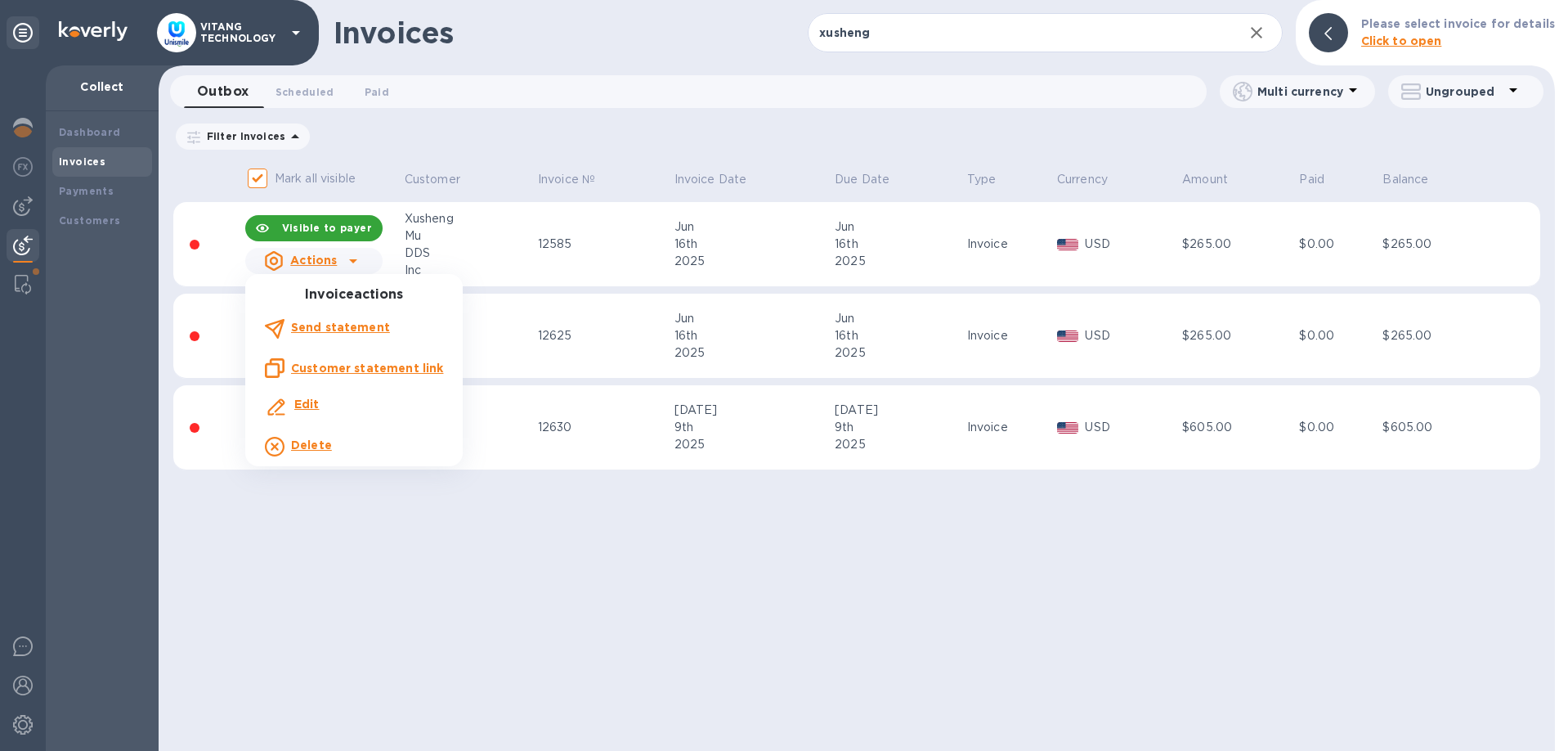
click at [303, 439] on b "Delete" at bounding box center [312, 444] width 41 height 13
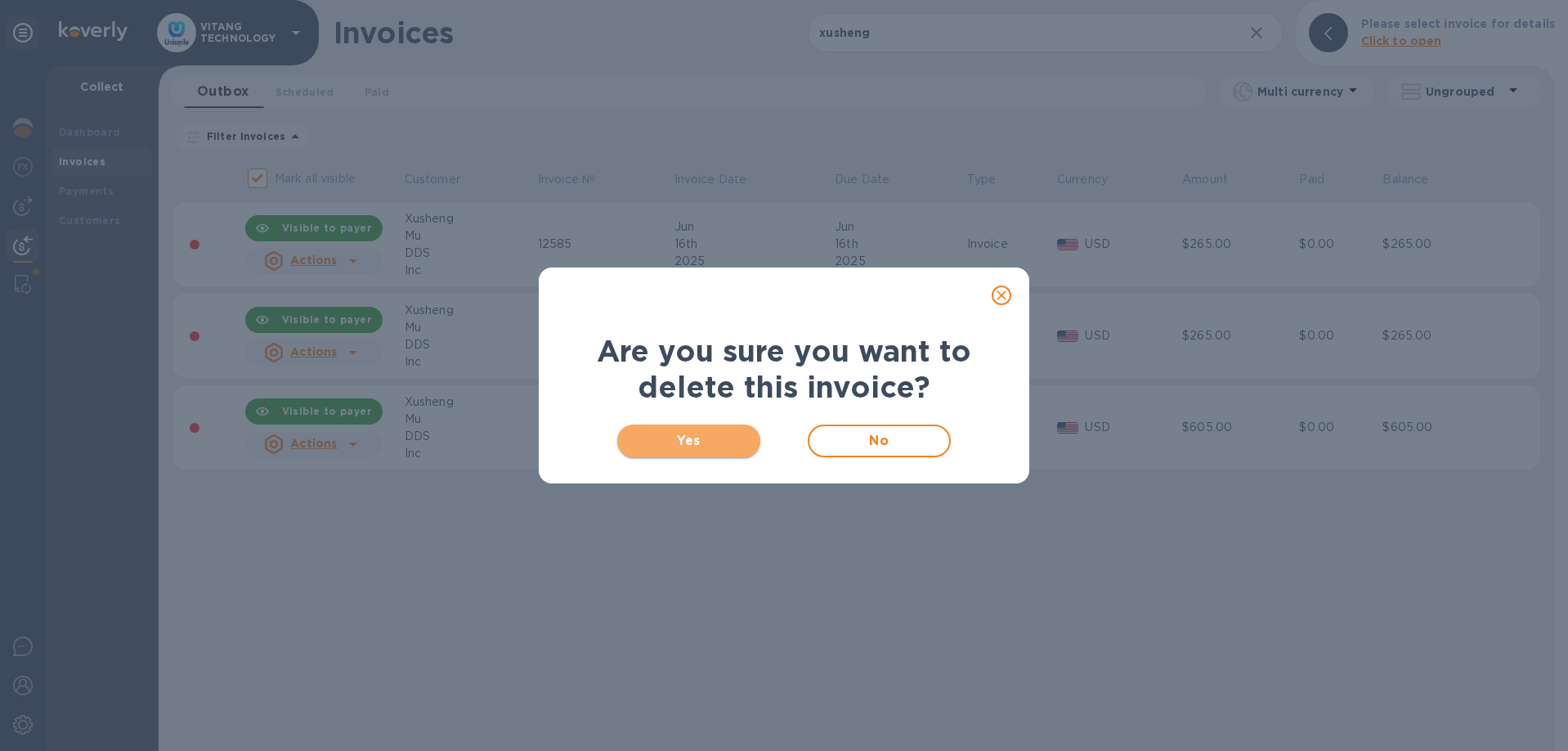
click at [660, 432] on span "Yes" at bounding box center [689, 441] width 117 height 20
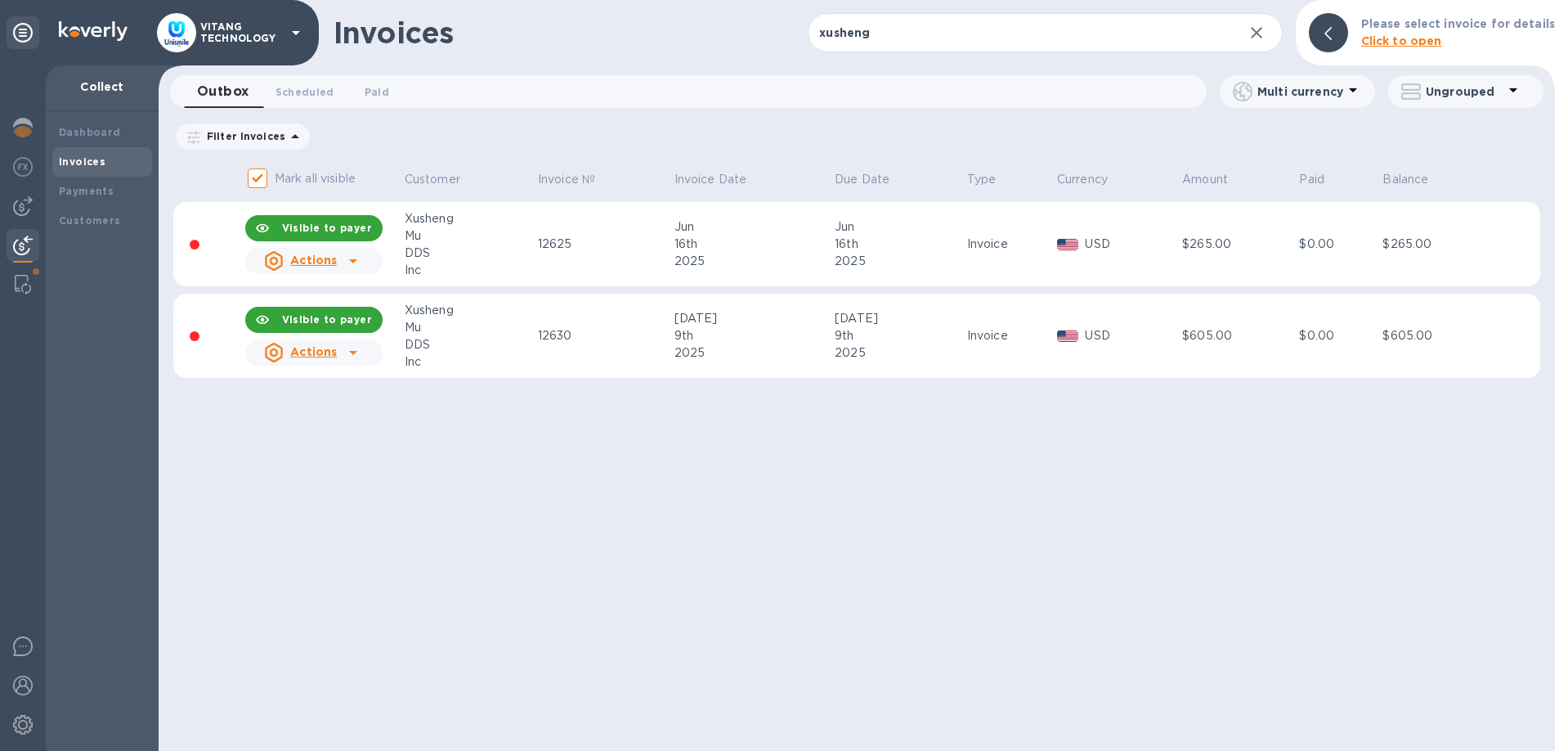
click at [345, 268] on icon at bounding box center [353, 261] width 20 height 20
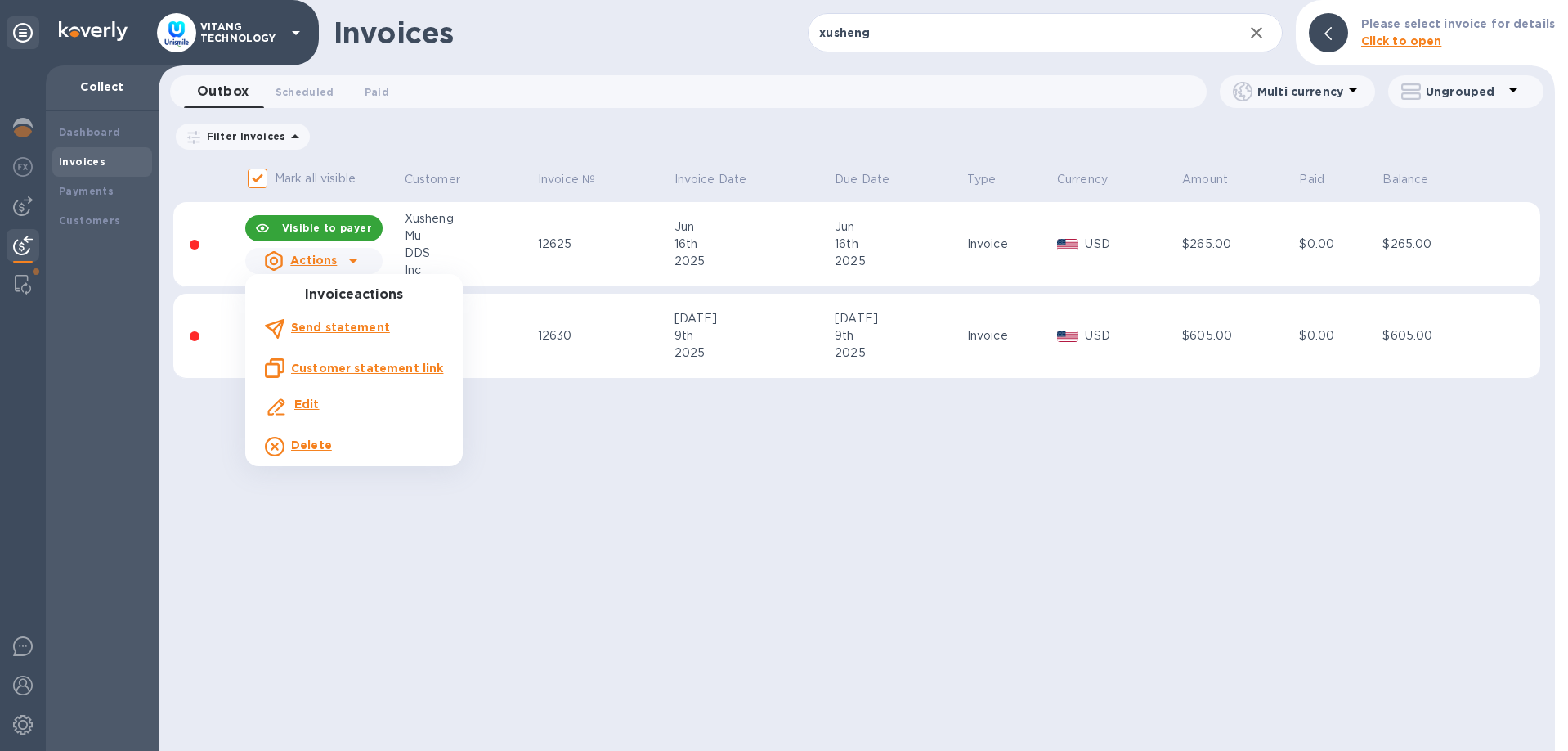
click at [323, 455] on div "Delete" at bounding box center [311, 446] width 47 height 27
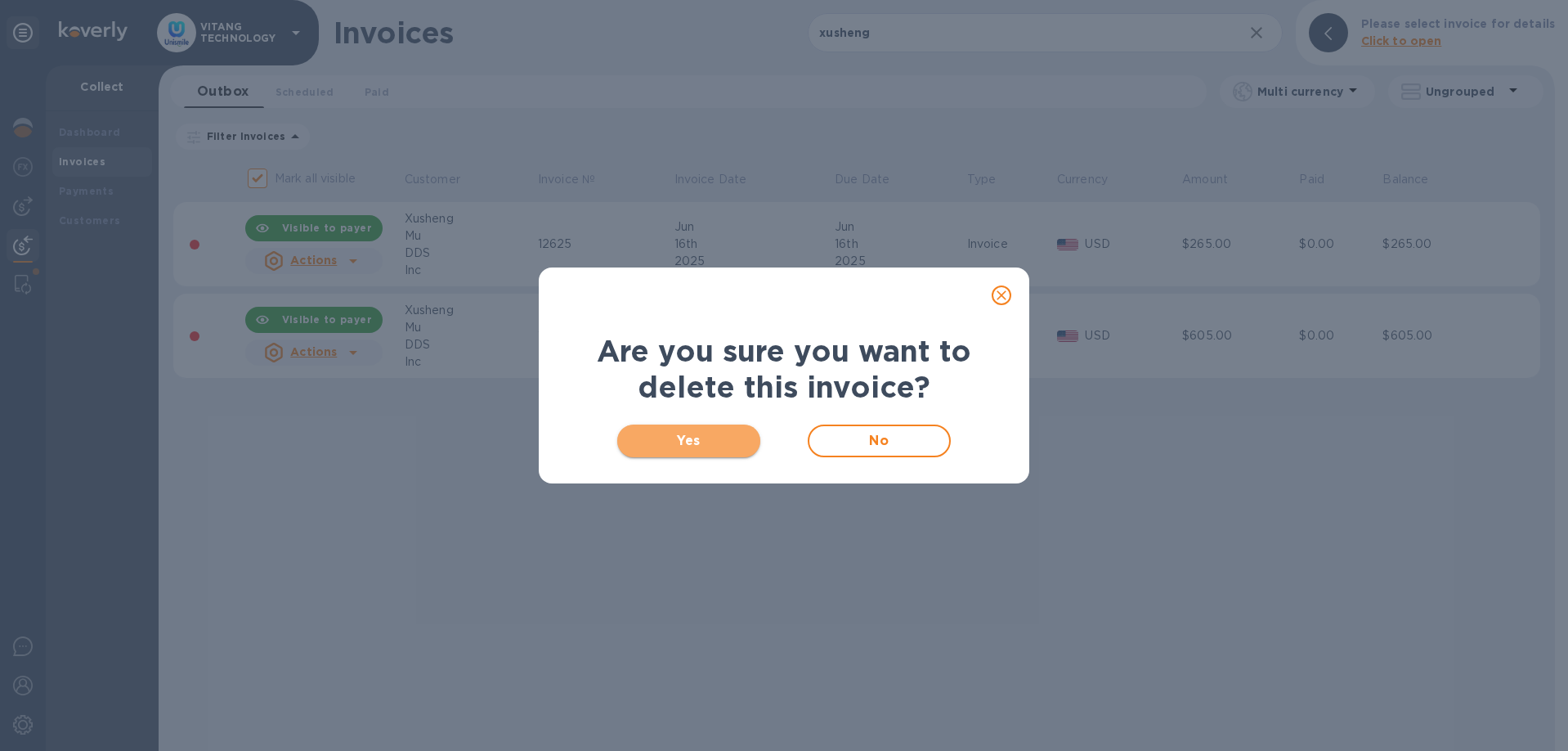
click at [688, 437] on span "Yes" at bounding box center [689, 441] width 117 height 20
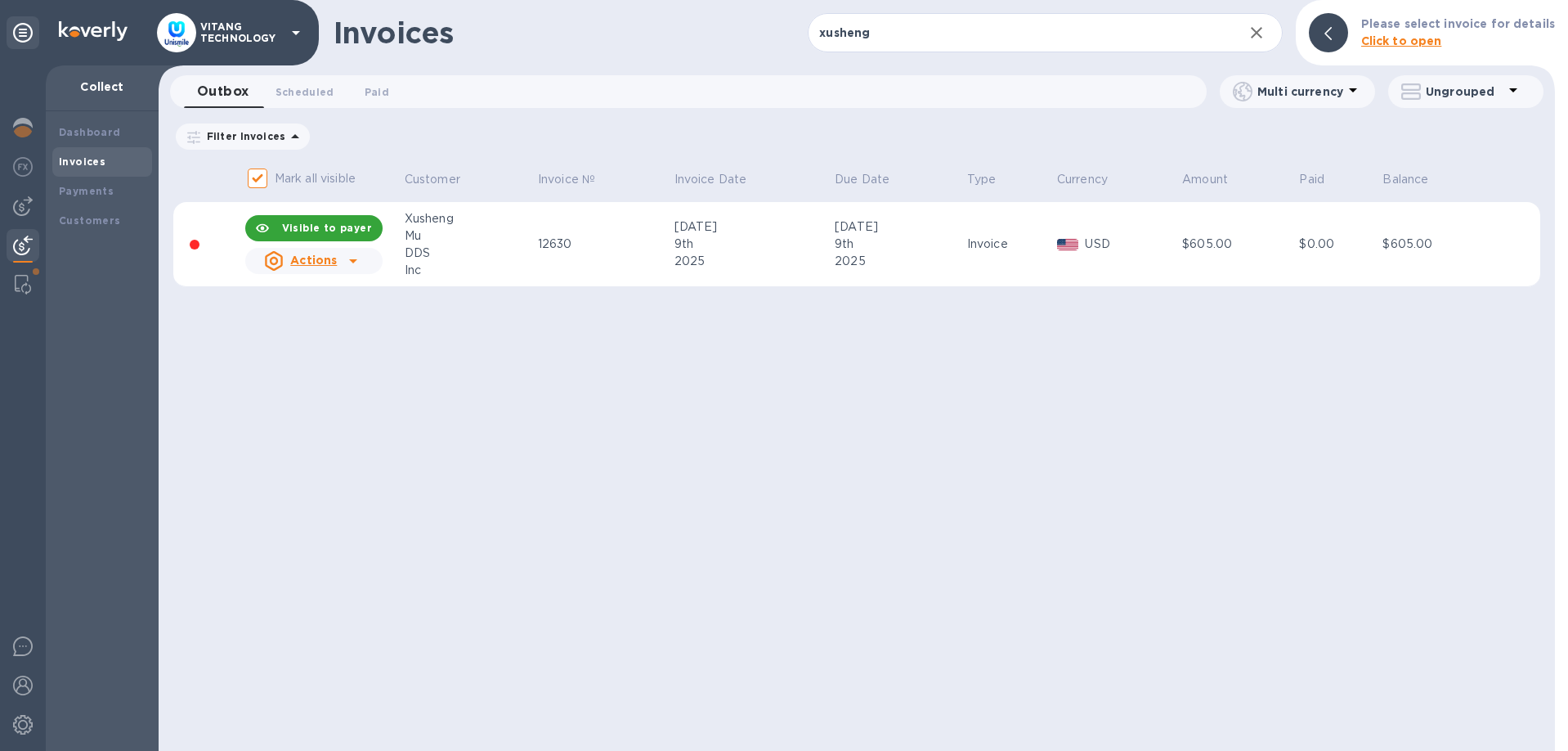
click at [352, 267] on icon at bounding box center [353, 261] width 20 height 20
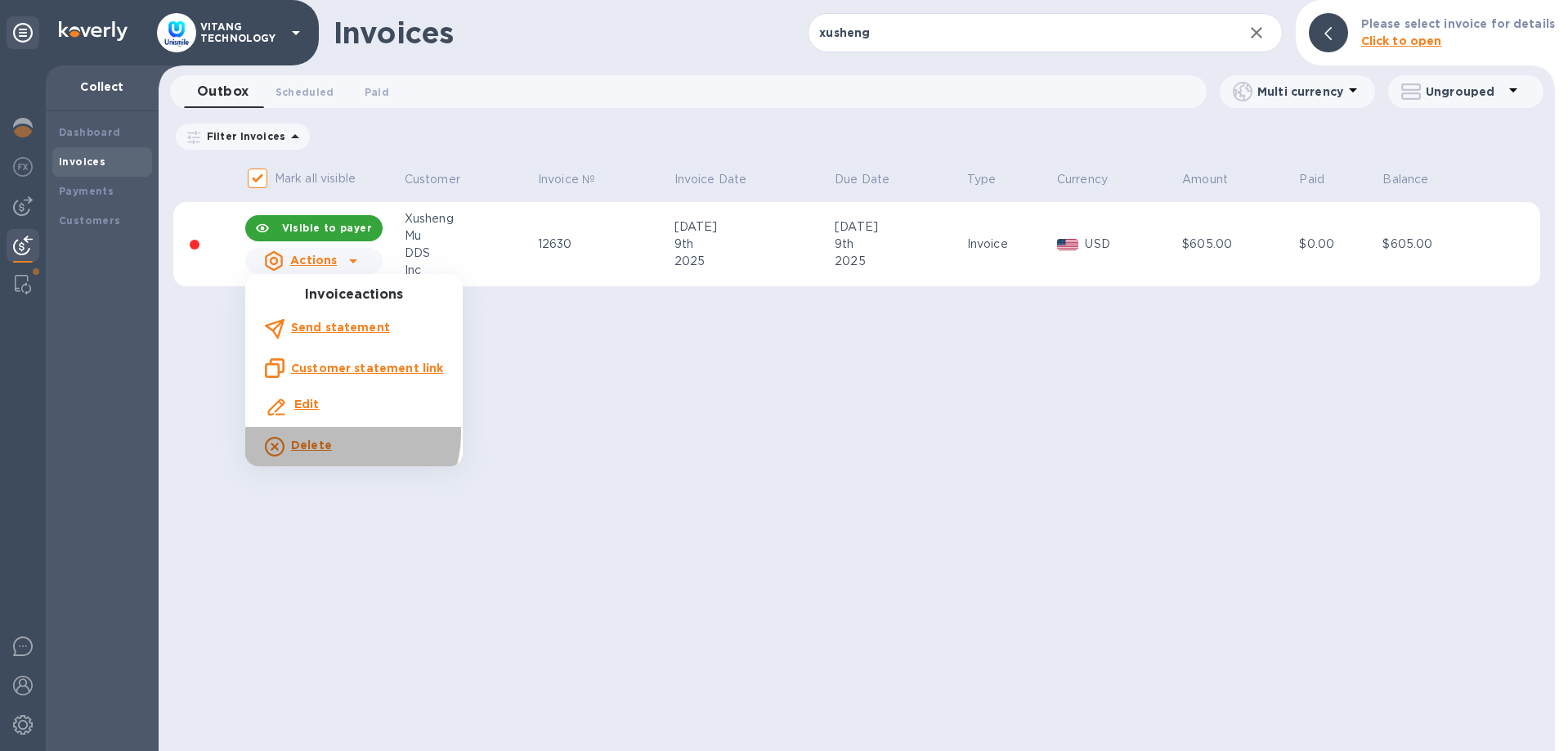
click at [343, 434] on div "Delete" at bounding box center [354, 446] width 185 height 27
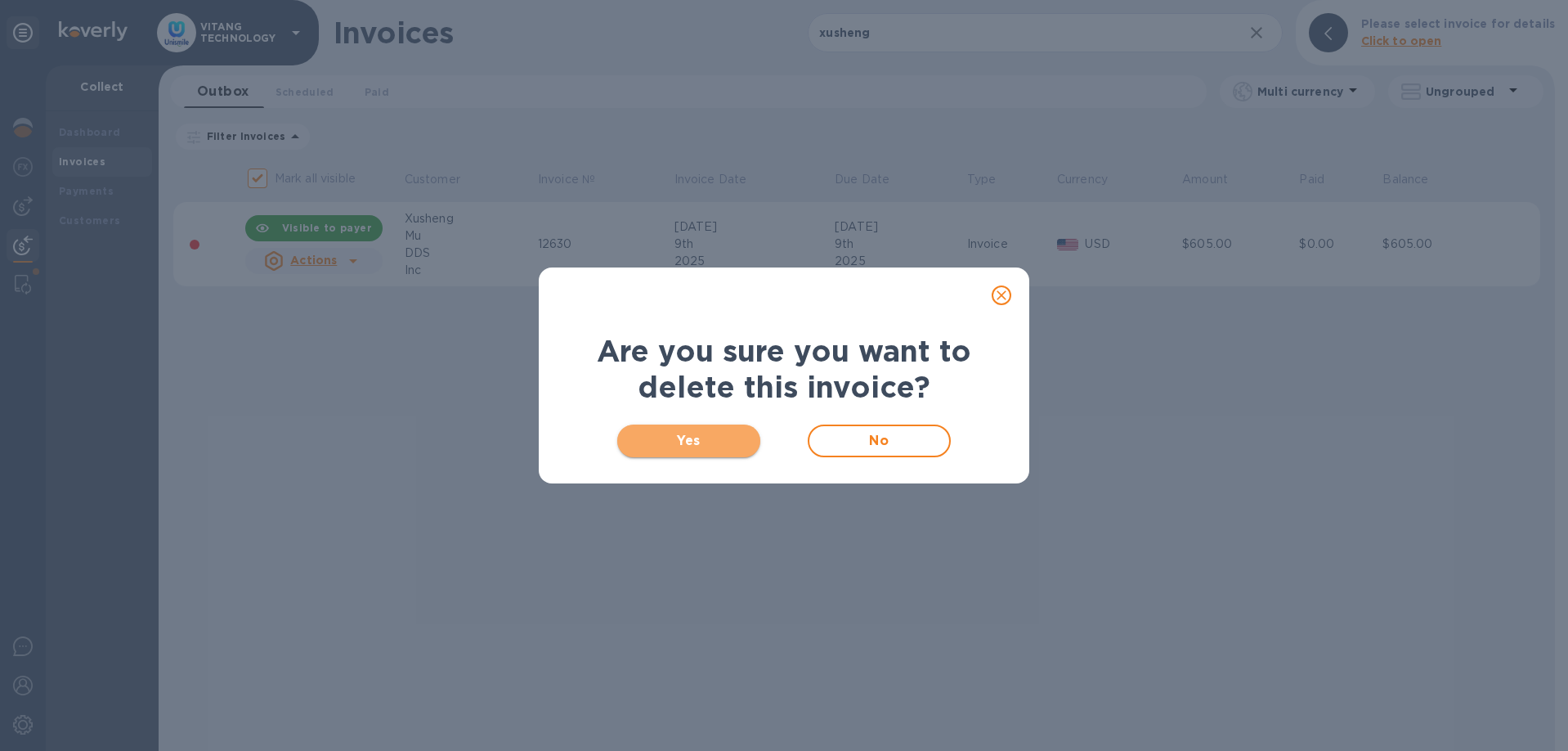
click at [686, 426] on button "Yes" at bounding box center [688, 440] width 143 height 32
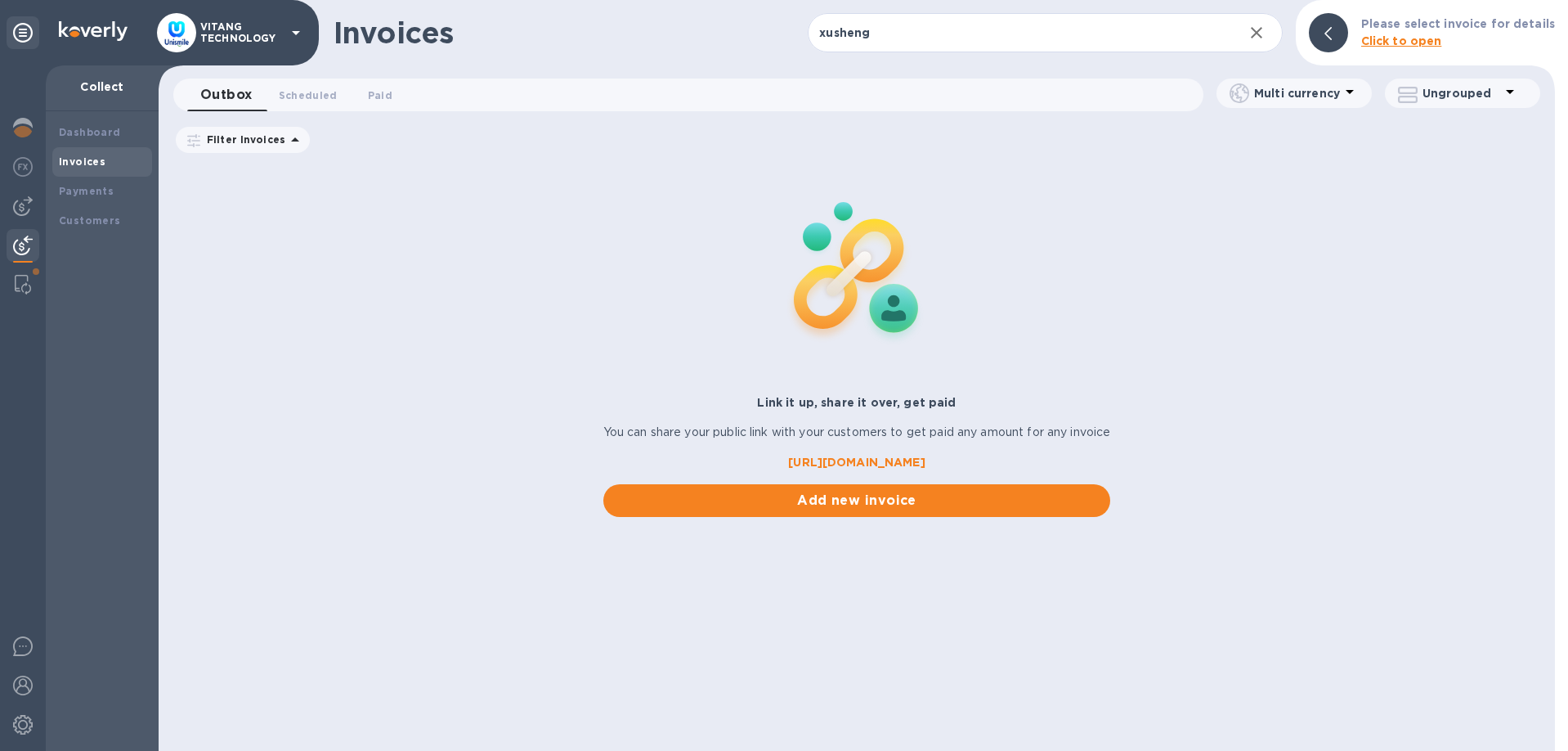
click at [1266, 33] on icon "button" at bounding box center [1256, 32] width 20 height 20
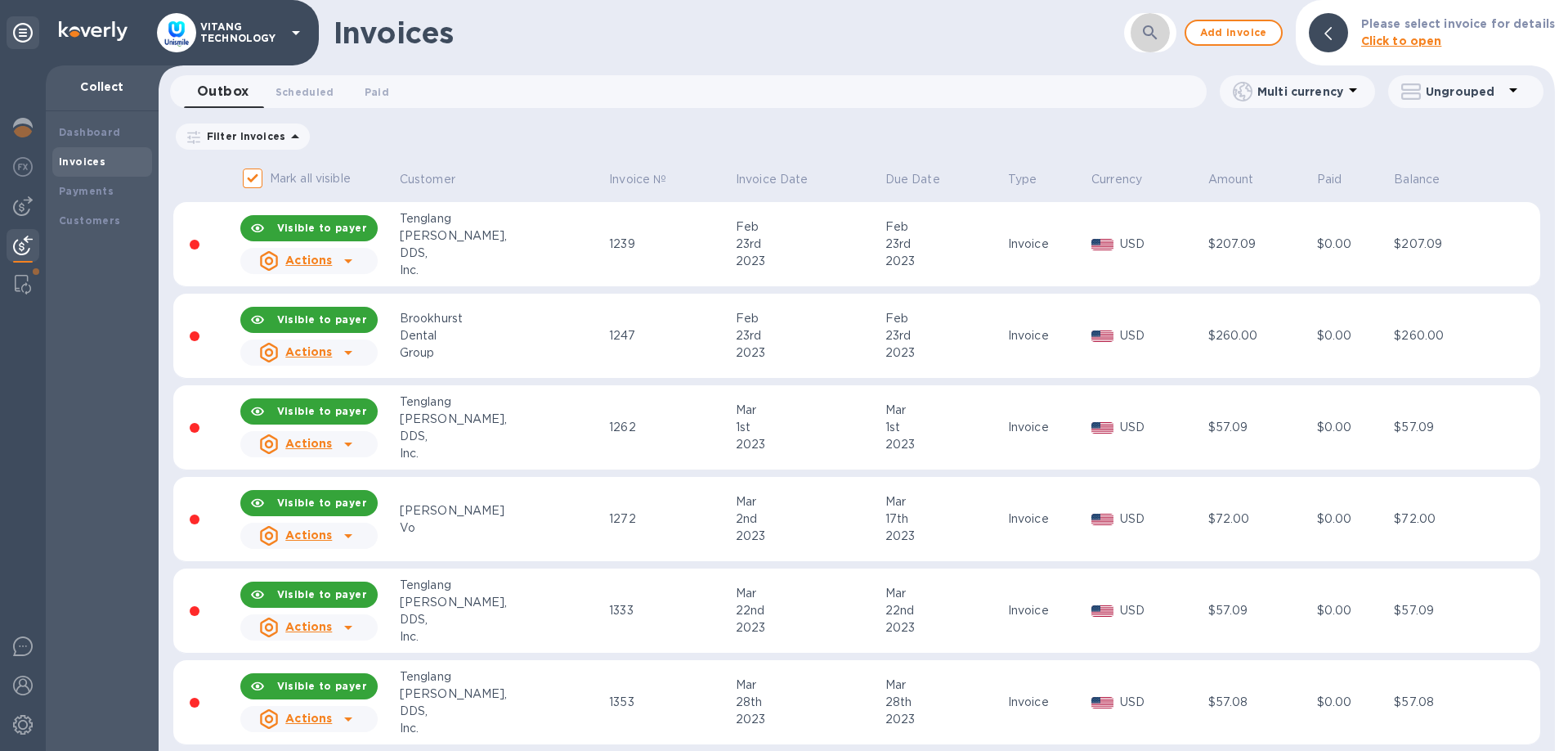
drag, startPoint x: 1161, startPoint y: 40, endPoint x: 1170, endPoint y: 46, distance: 10.8
click at [1160, 41] on icon "button" at bounding box center [1150, 32] width 20 height 20
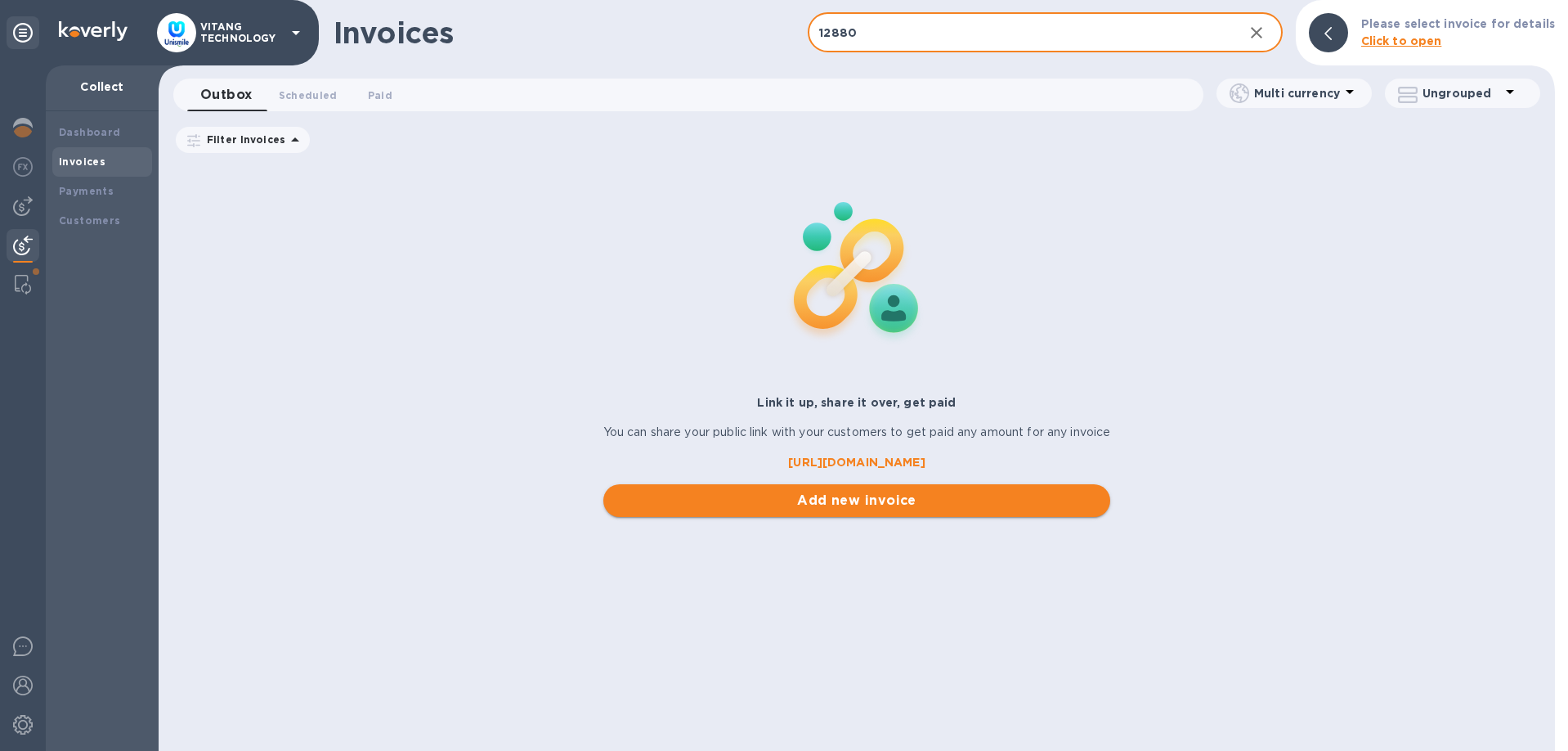
type input "12880"
click at [877, 509] on span "Add new invoice" at bounding box center [857, 501] width 481 height 20
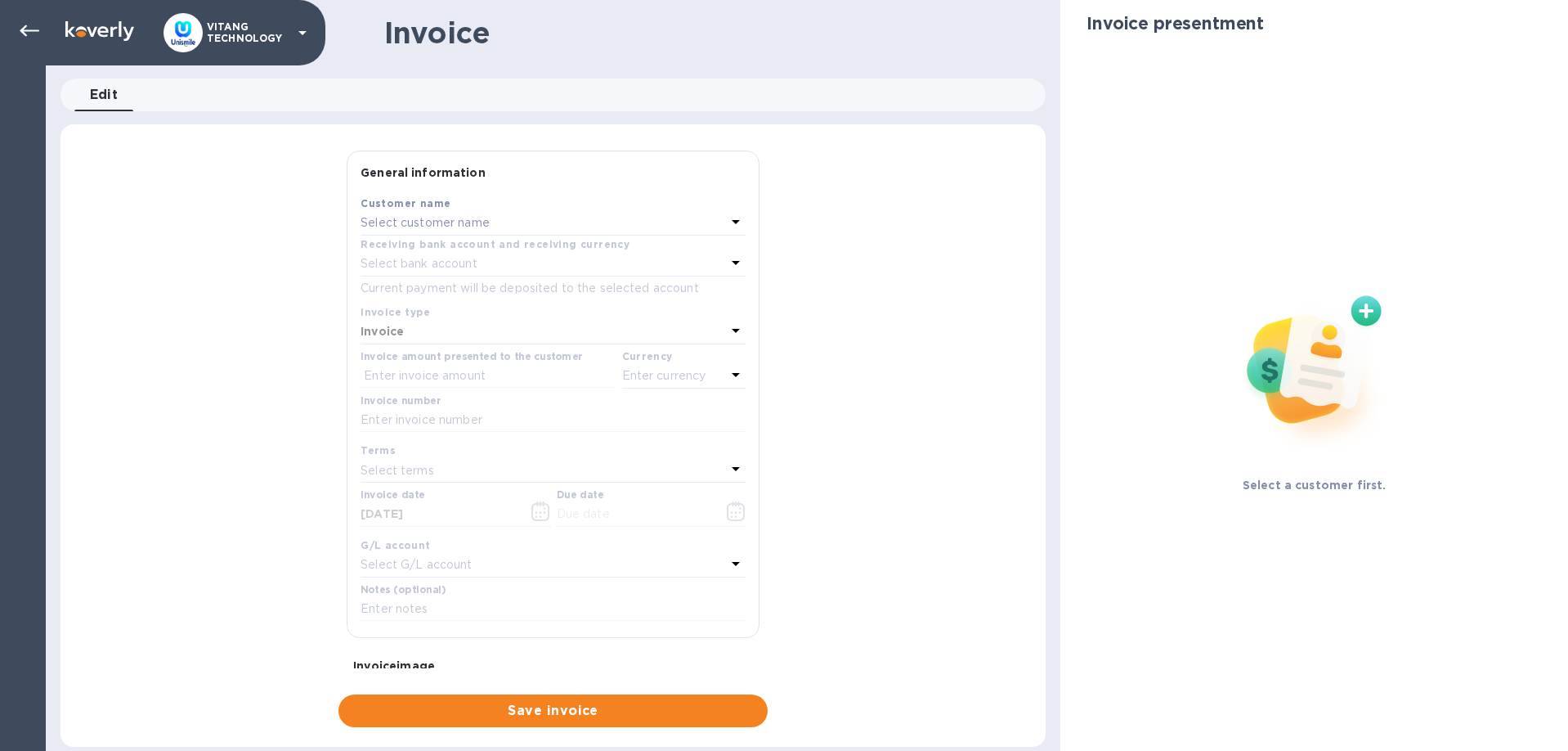
click at [436, 222] on p "Select customer name" at bounding box center [424, 222] width 129 height 17
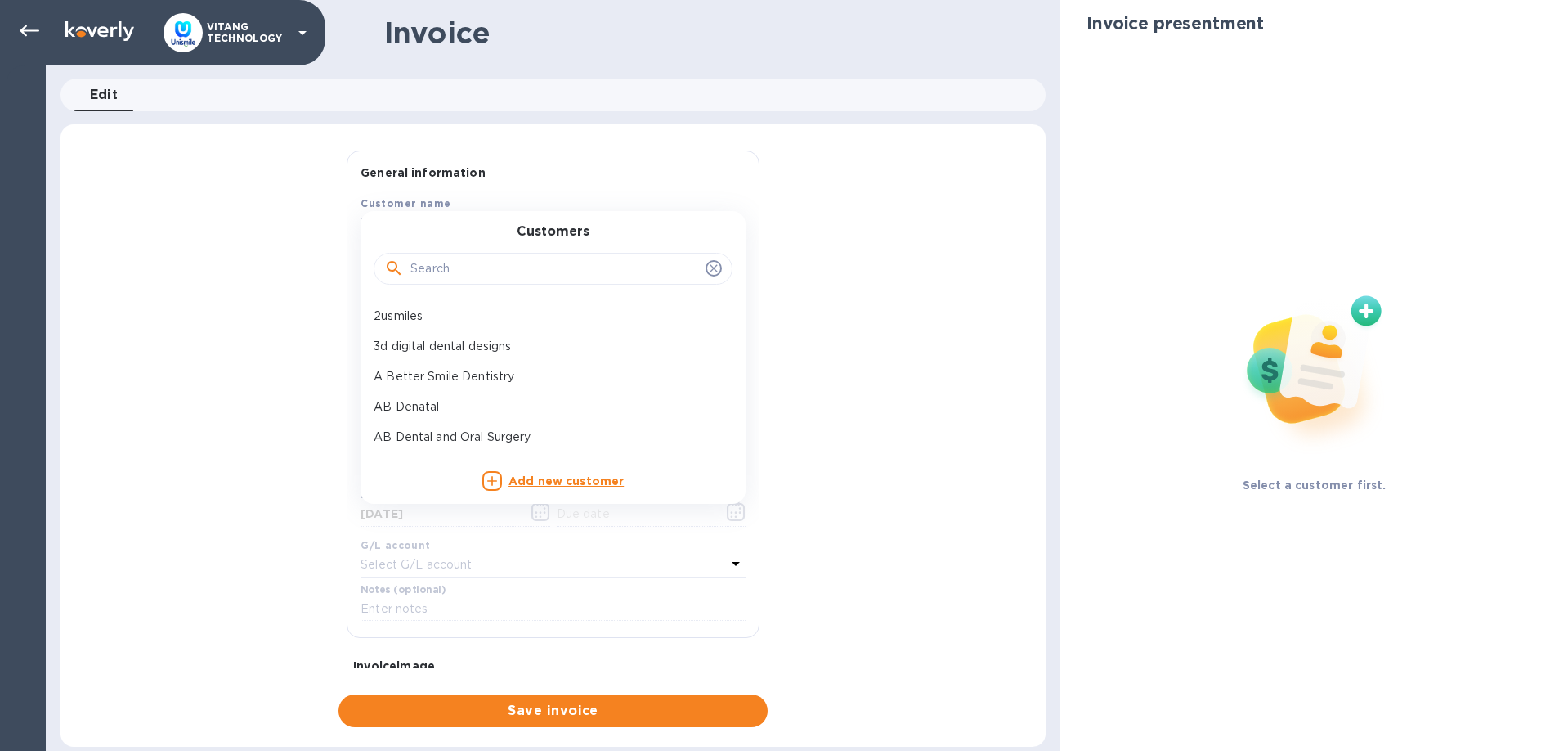
click at [438, 281] on input "text" at bounding box center [554, 269] width 288 height 25
paste input "Xusheng Mu DDS Inc"
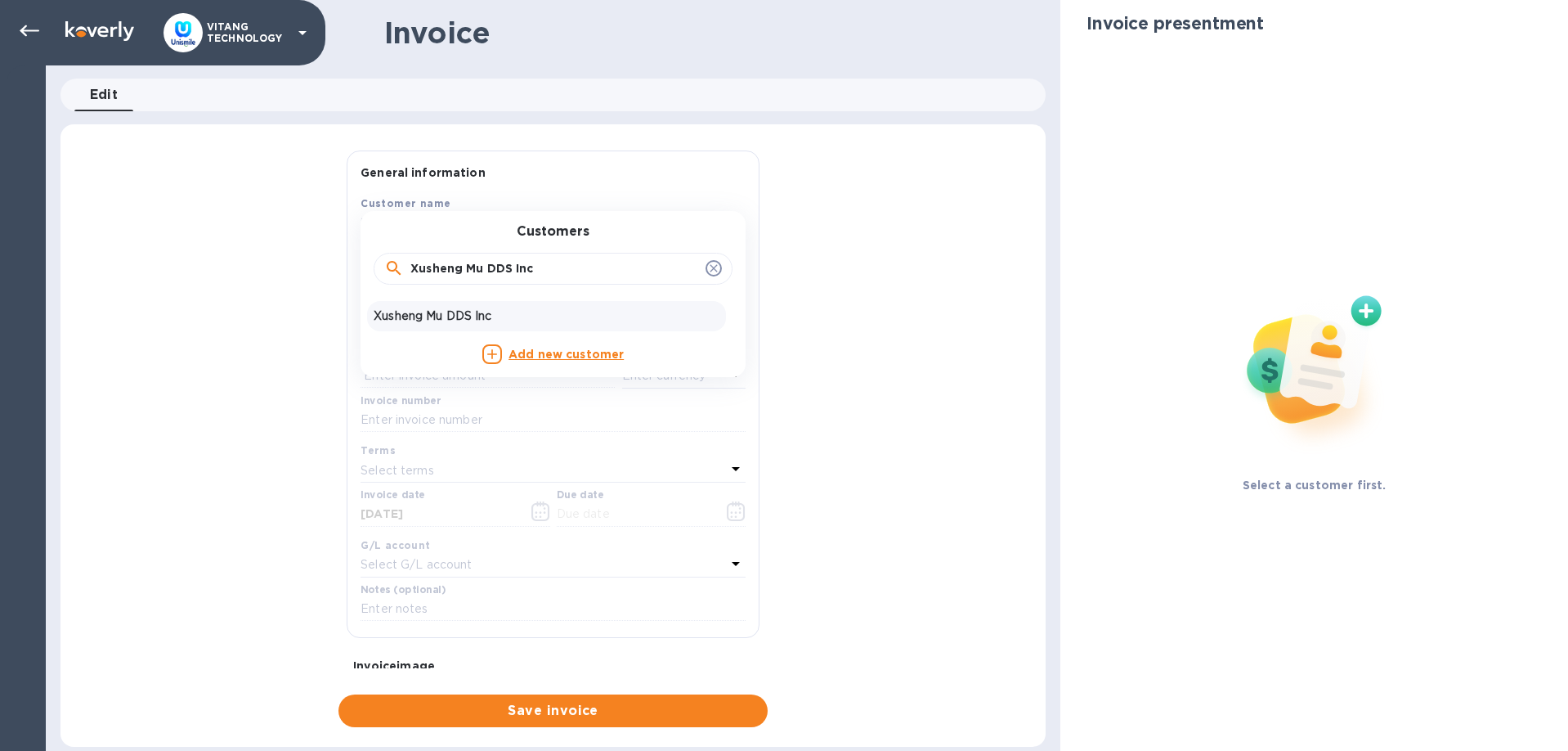
type input "Xusheng Mu DDS Inc"
click at [442, 306] on div "Xusheng Mu DDS Inc" at bounding box center [546, 316] width 359 height 31
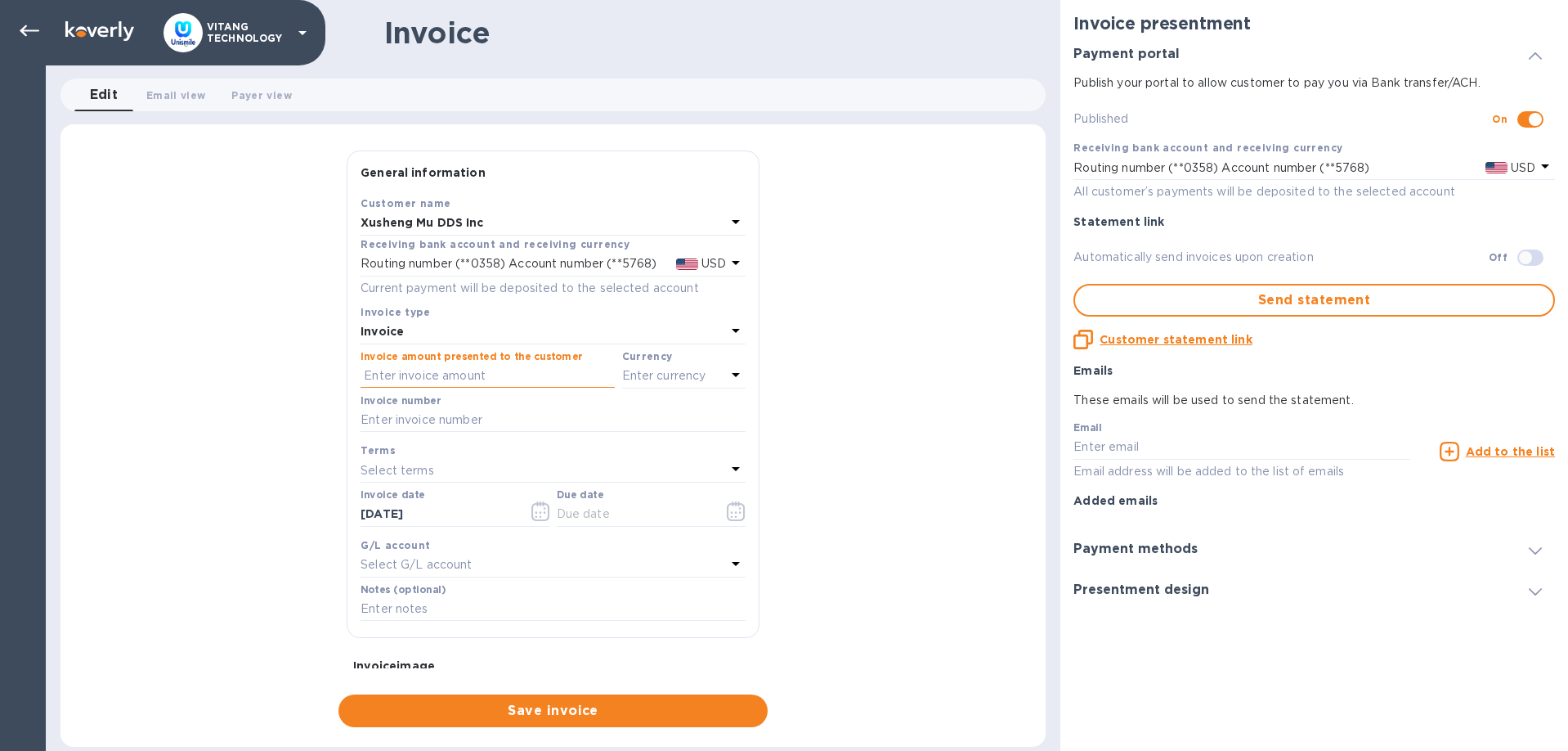
click at [482, 370] on input "text" at bounding box center [487, 376] width 254 height 25
type input "56.09"
click at [708, 375] on div "Enter currency" at bounding box center [674, 376] width 104 height 23
click at [622, 418] on p "US Dollar" at bounding box center [657, 416] width 126 height 17
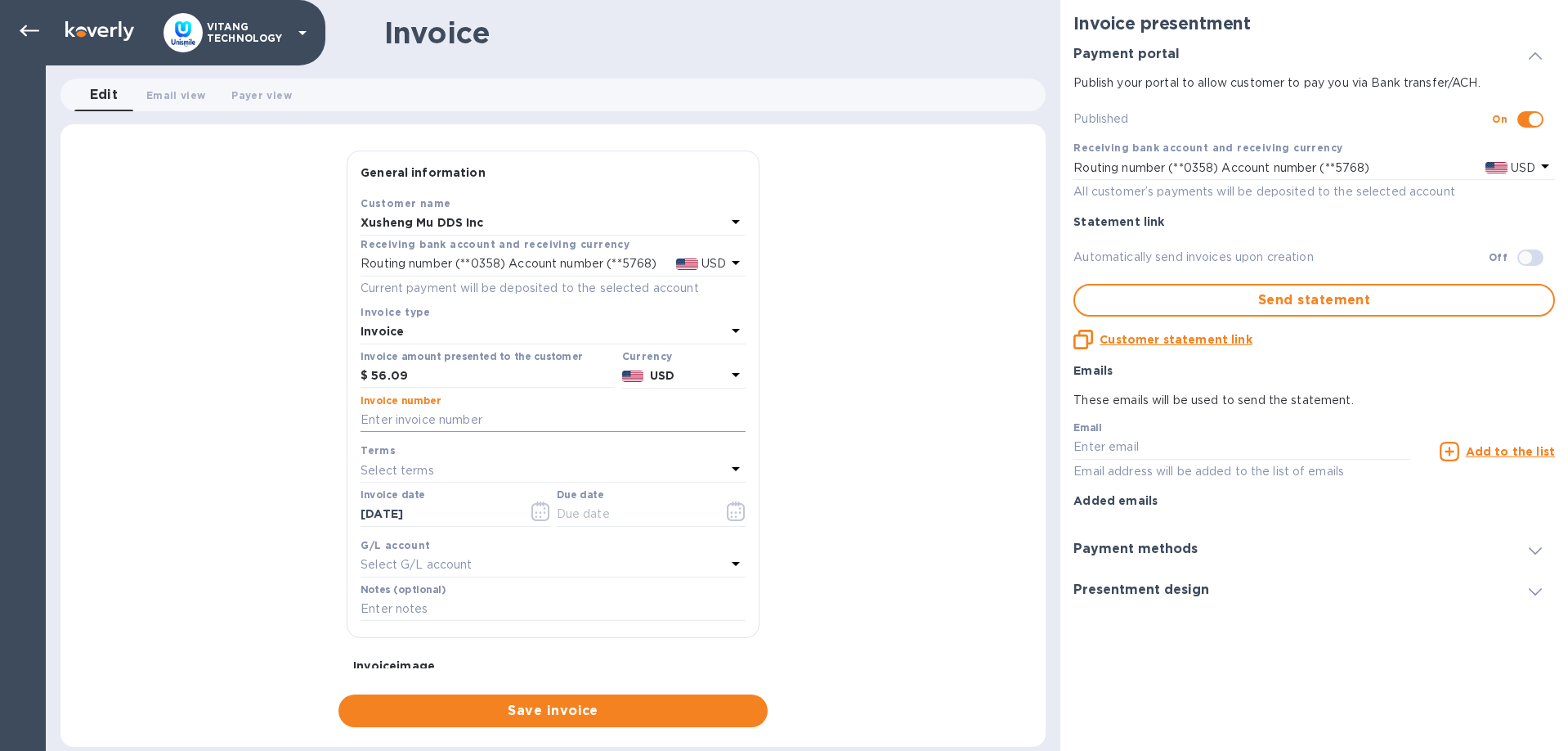
click at [529, 423] on input "text" at bounding box center [552, 420] width 385 height 25
type input "12880"
click at [501, 507] on input "[DATE]" at bounding box center [437, 514] width 154 height 25
click at [535, 509] on icon "button" at bounding box center [540, 511] width 19 height 20
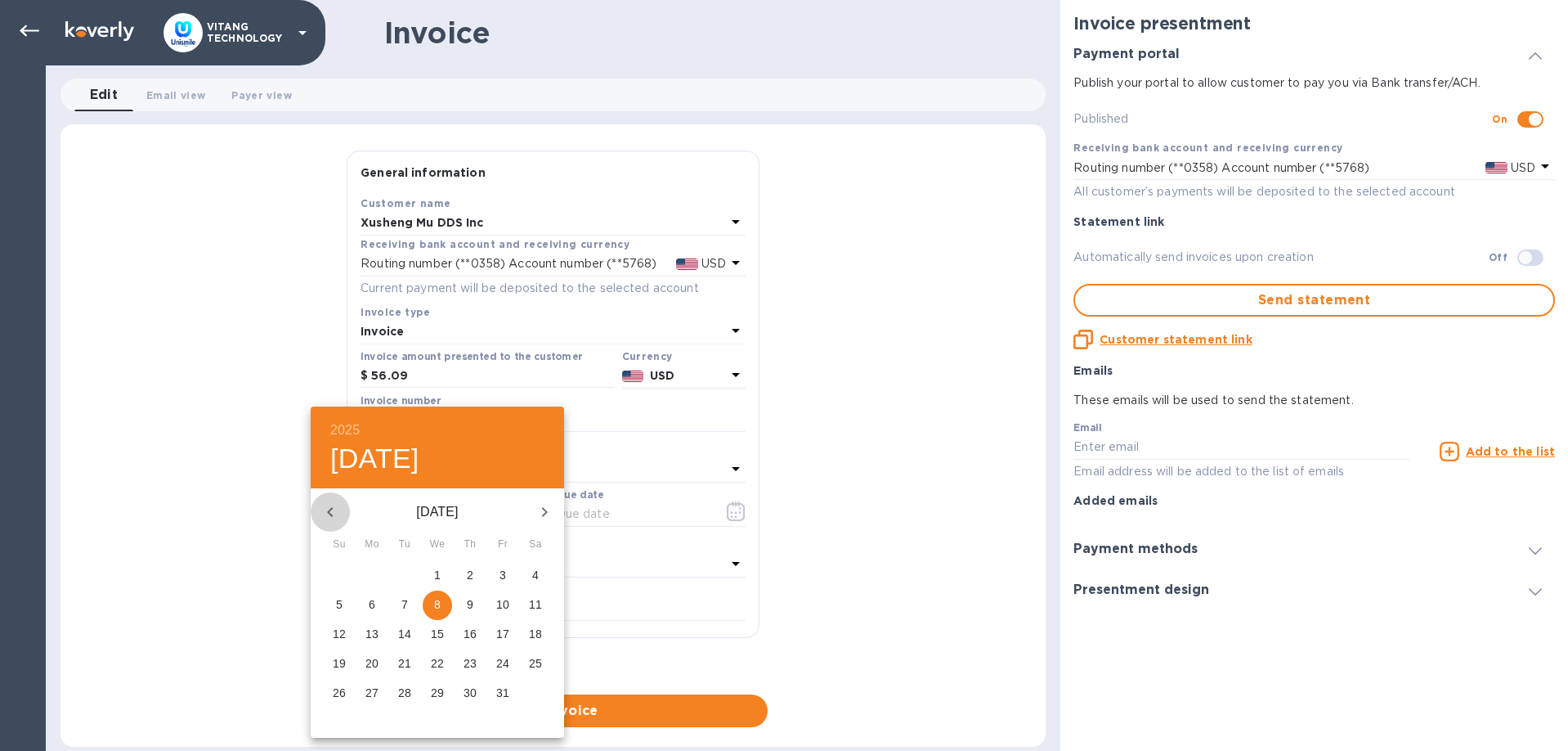
click at [336, 506] on icon "button" at bounding box center [331, 512] width 20 height 20
click at [500, 659] on p "26" at bounding box center [502, 663] width 13 height 17
type input "[DATE]"
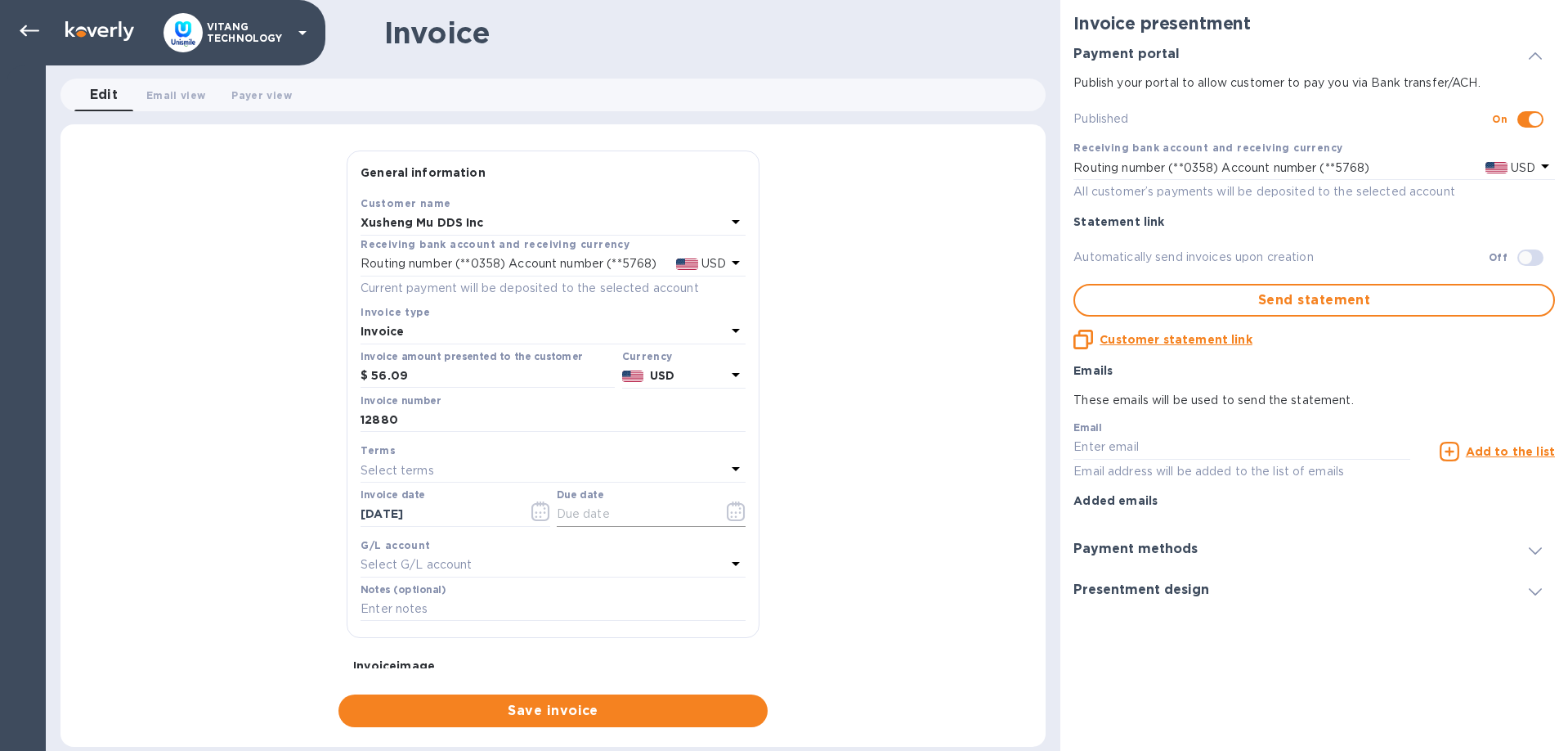
click at [725, 510] on button "button" at bounding box center [736, 511] width 38 height 39
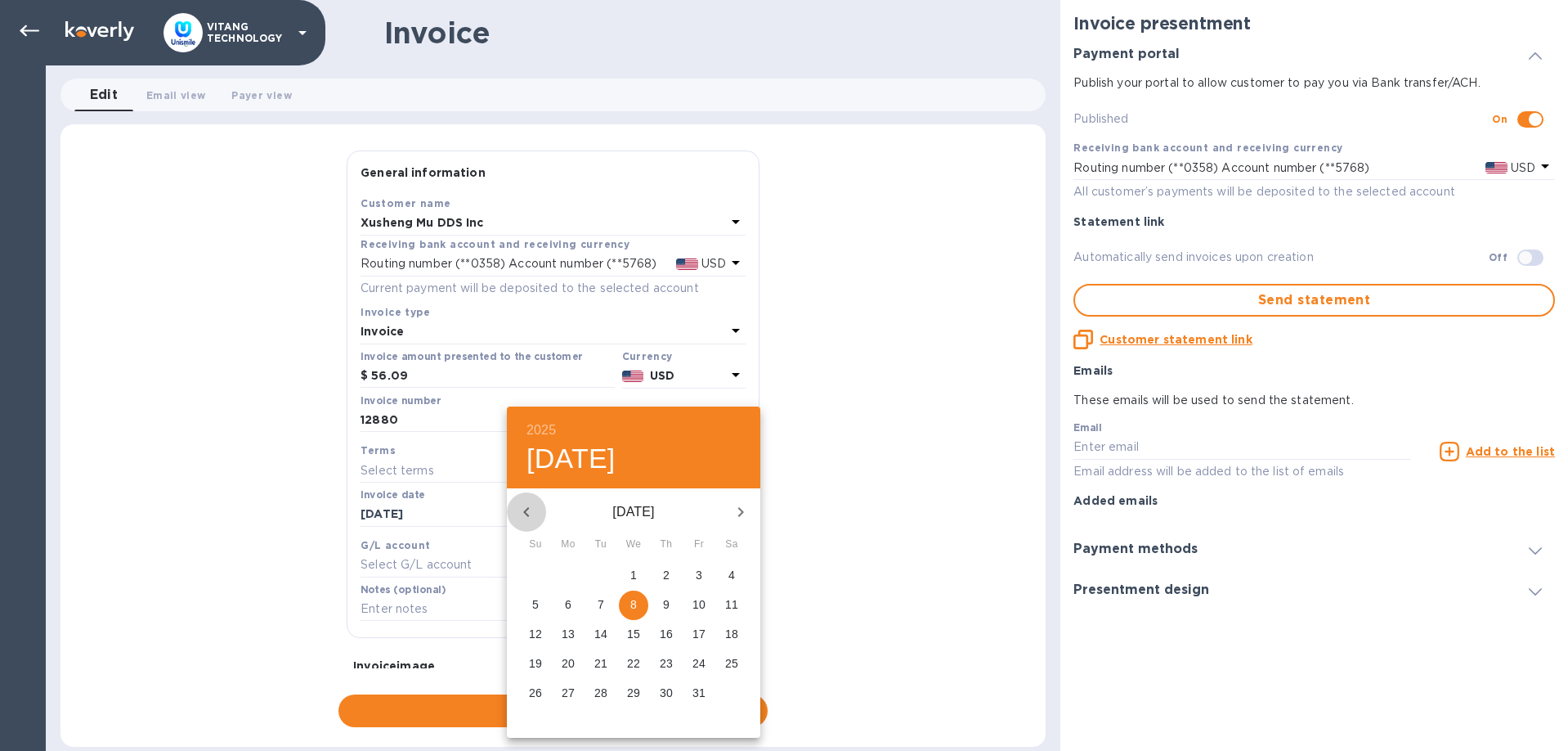
click at [529, 512] on icon "button" at bounding box center [526, 512] width 20 height 20
click at [700, 662] on p "26" at bounding box center [698, 663] width 13 height 17
type input "[DATE]"
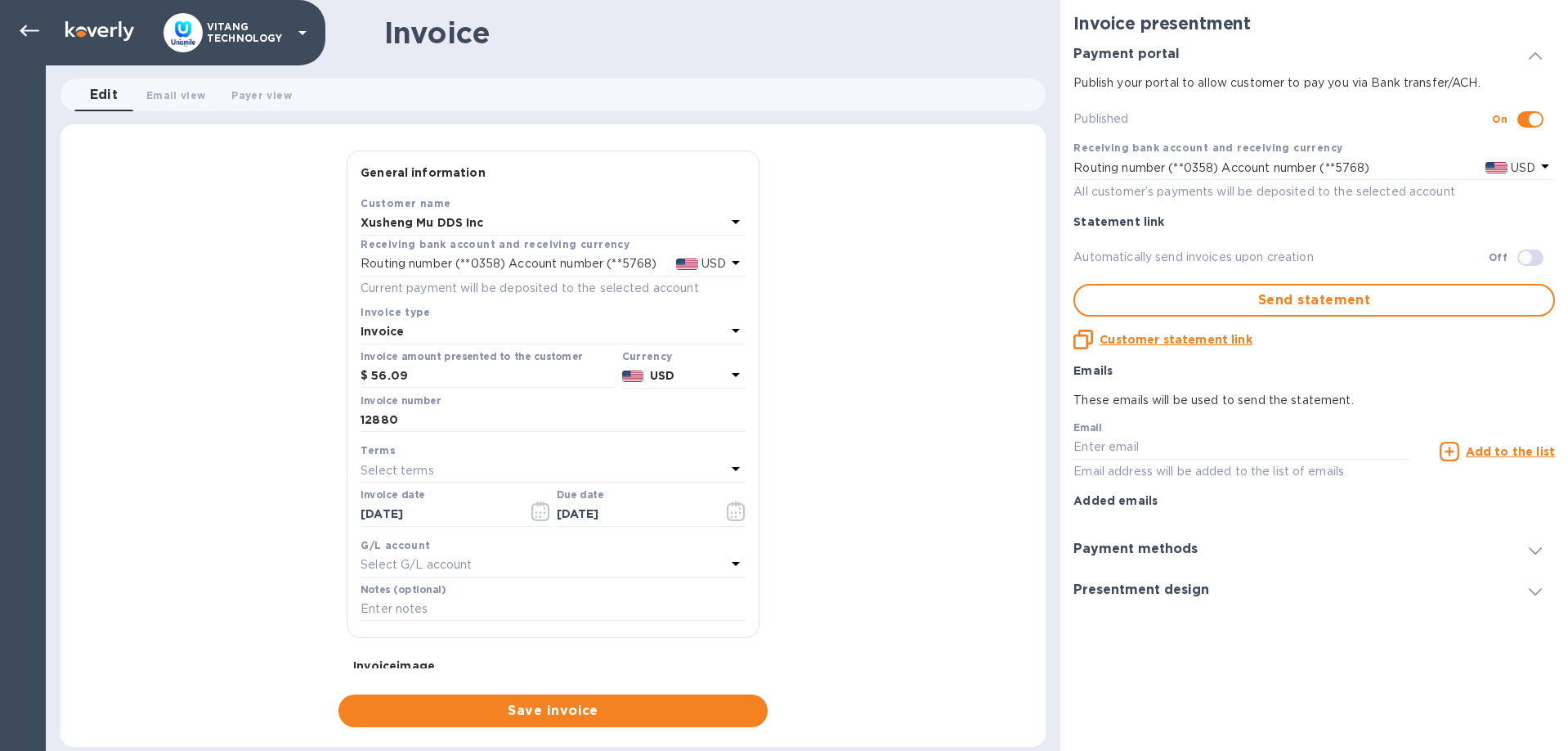
click at [508, 569] on div "Select G/L account" at bounding box center [542, 565] width 365 height 23
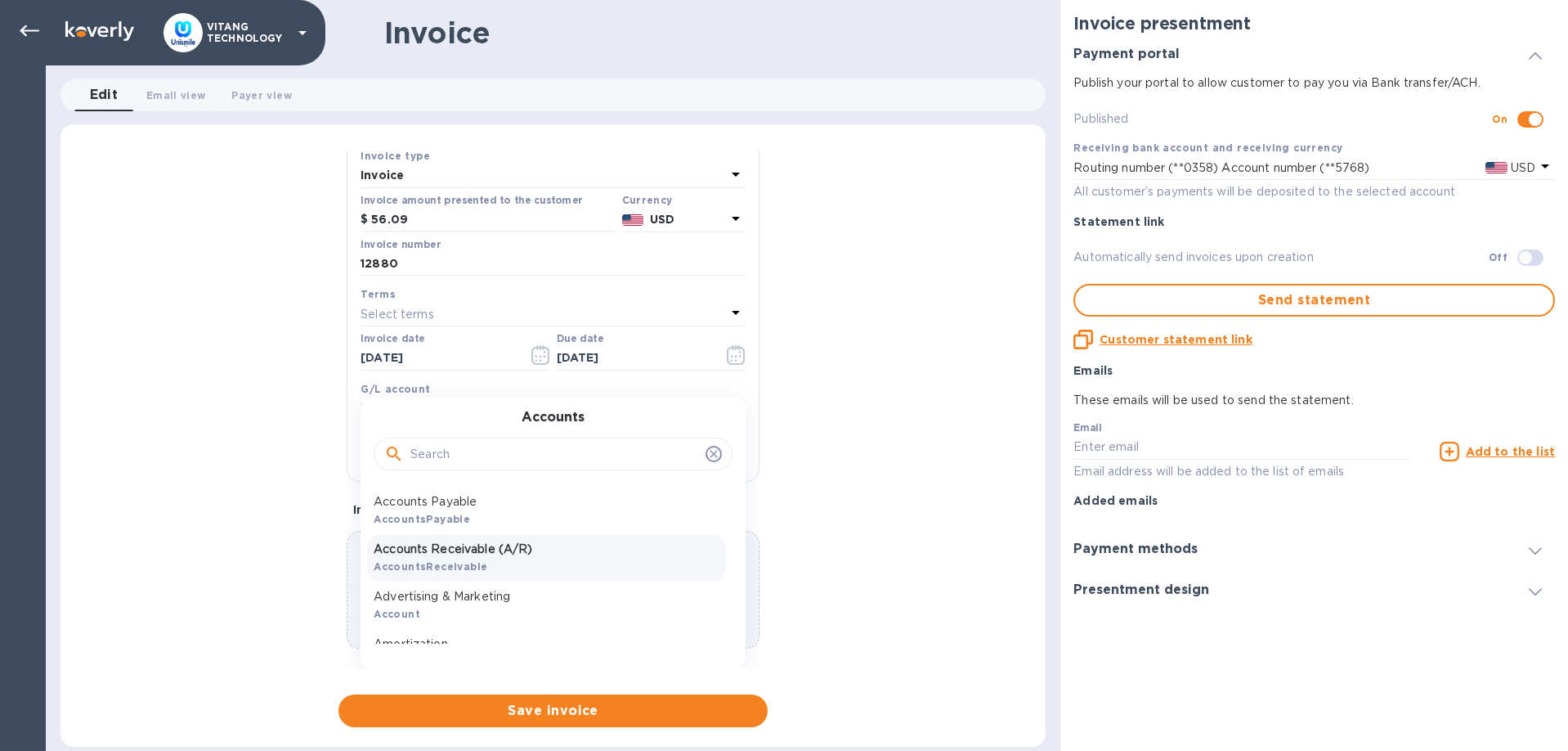
click at [490, 560] on div "Accounts Receivable (A/R) AccountsReceivable" at bounding box center [546, 558] width 359 height 47
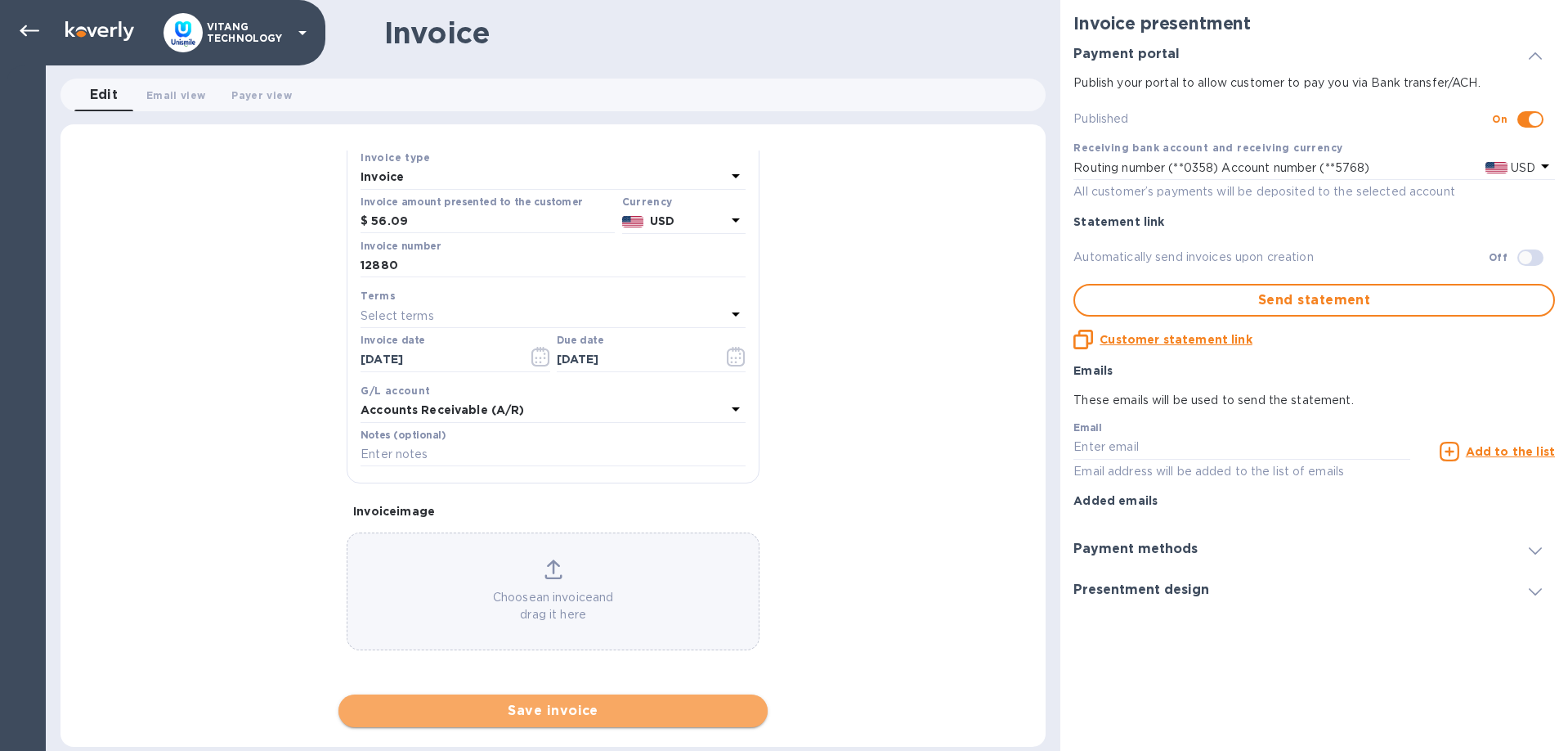
click at [572, 718] on span "Save invoice" at bounding box center [553, 711] width 403 height 20
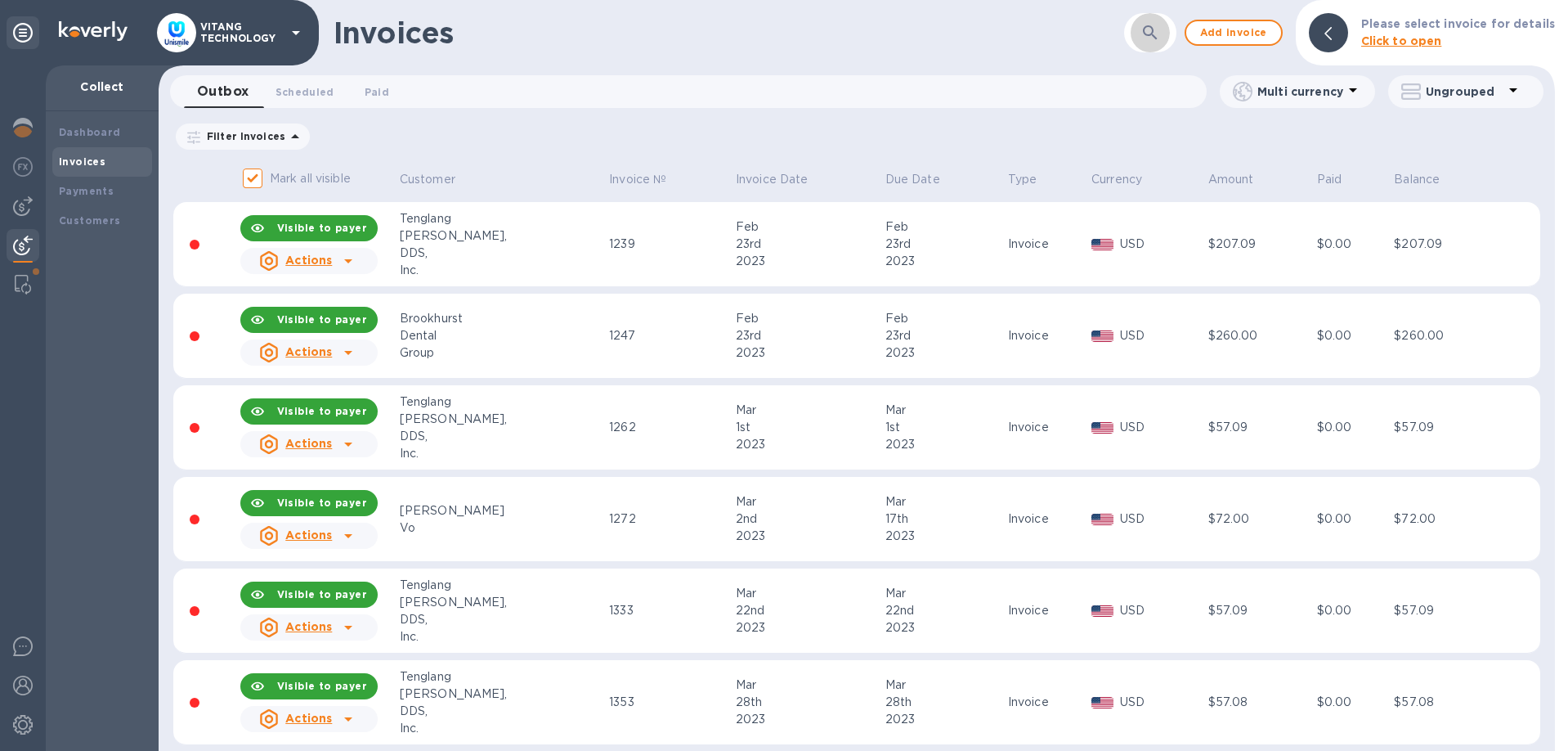
click at [1168, 37] on button "button" at bounding box center [1150, 32] width 39 height 39
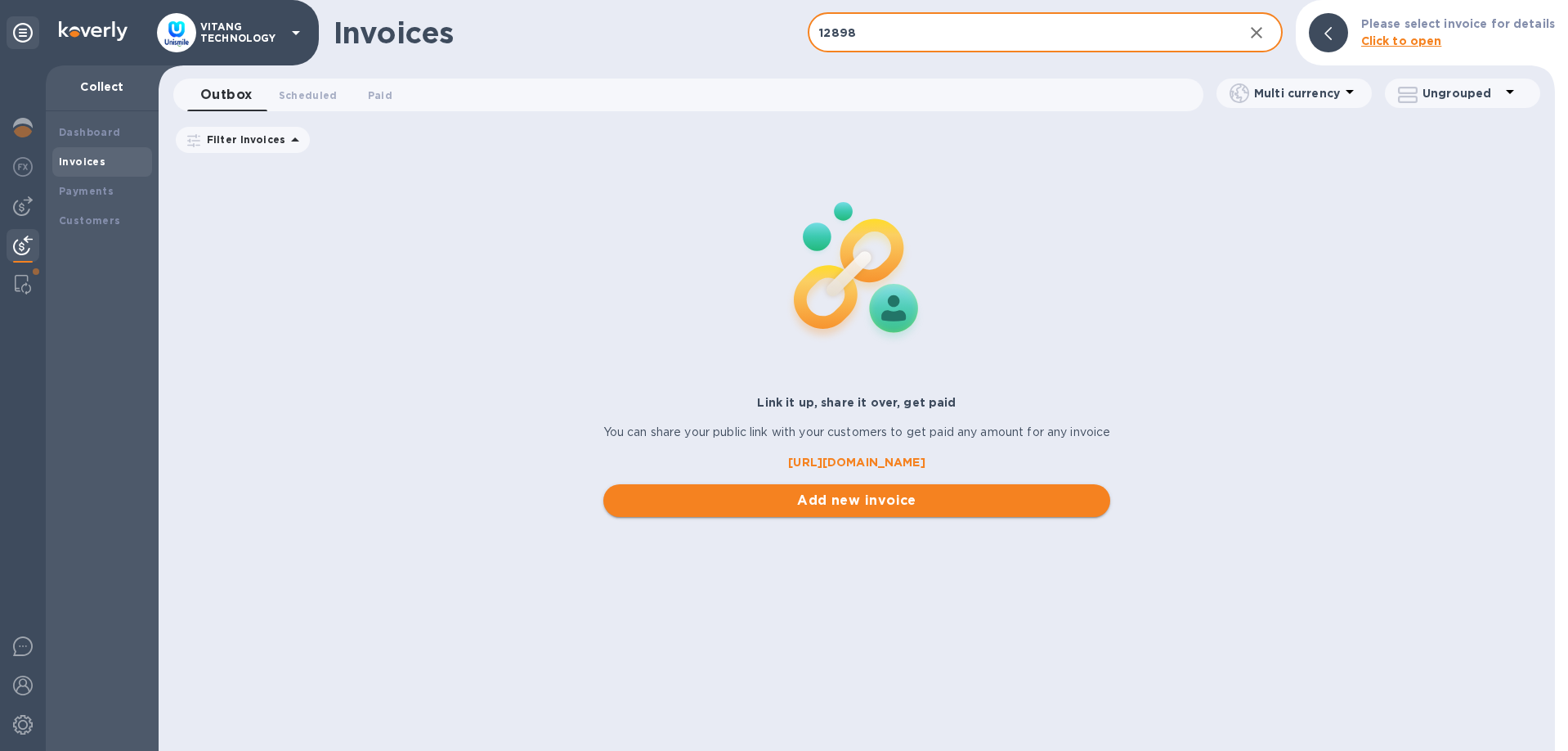
type input "12898"
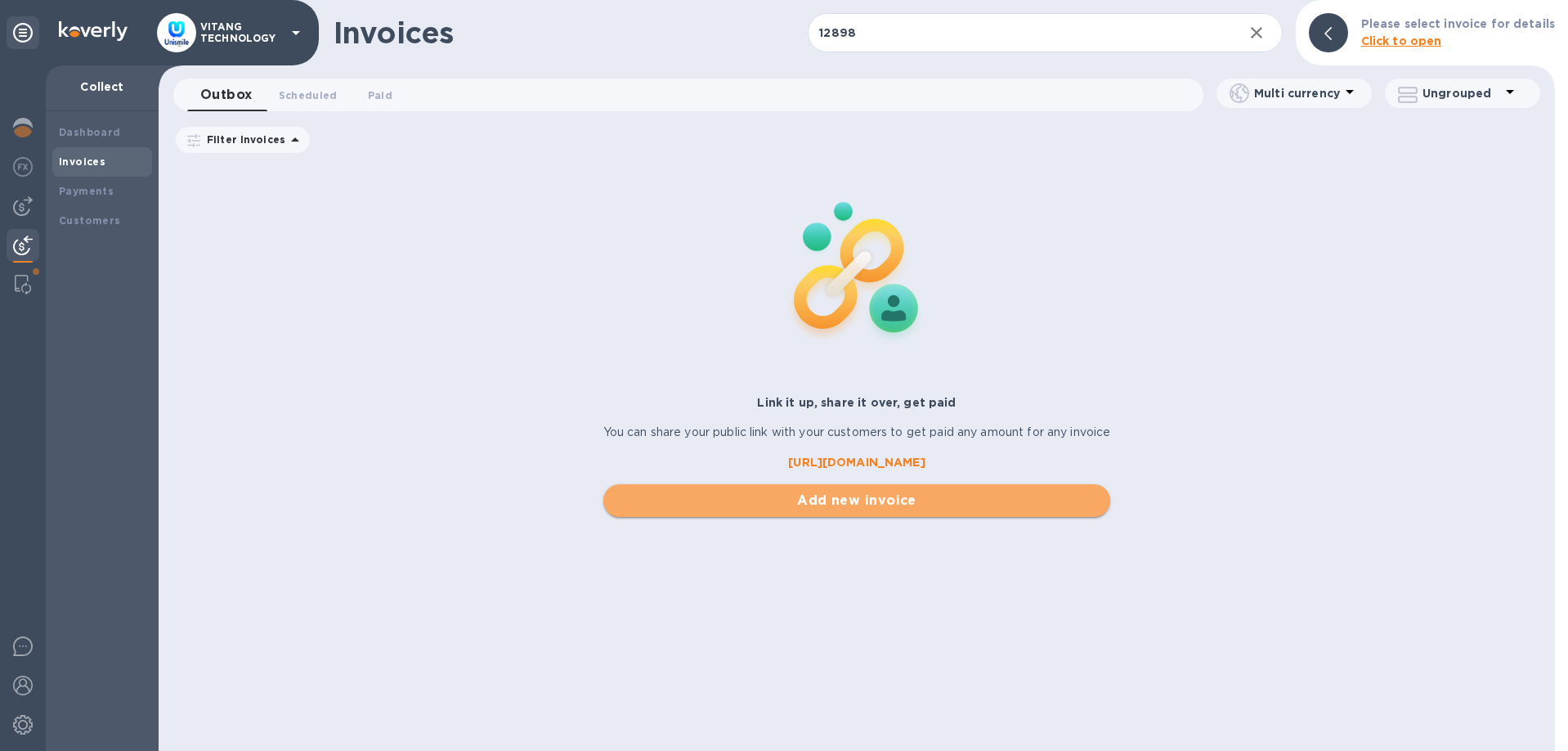
click at [849, 487] on button "Add new invoice" at bounding box center [857, 500] width 508 height 32
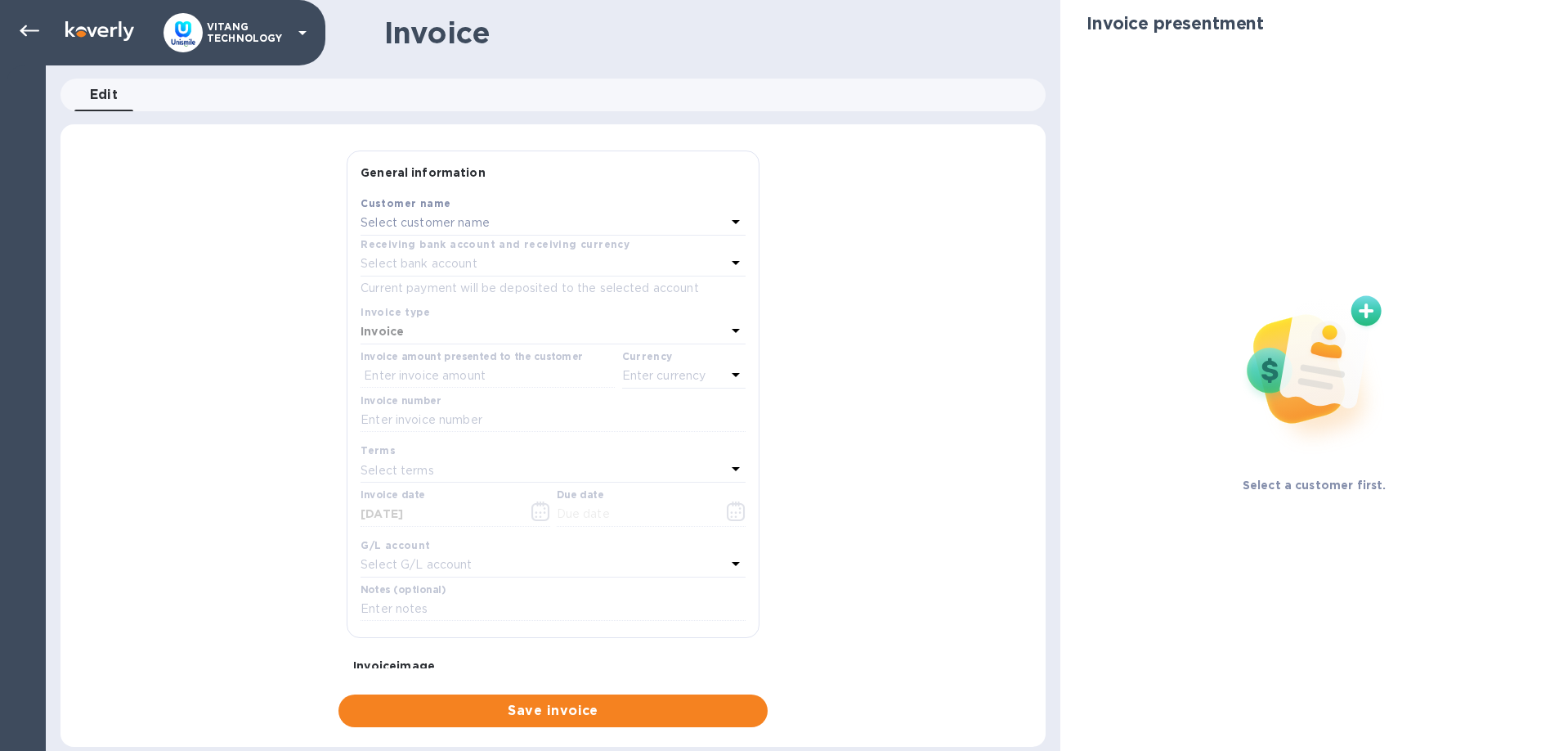
click at [450, 223] on p "Select customer name" at bounding box center [424, 222] width 129 height 17
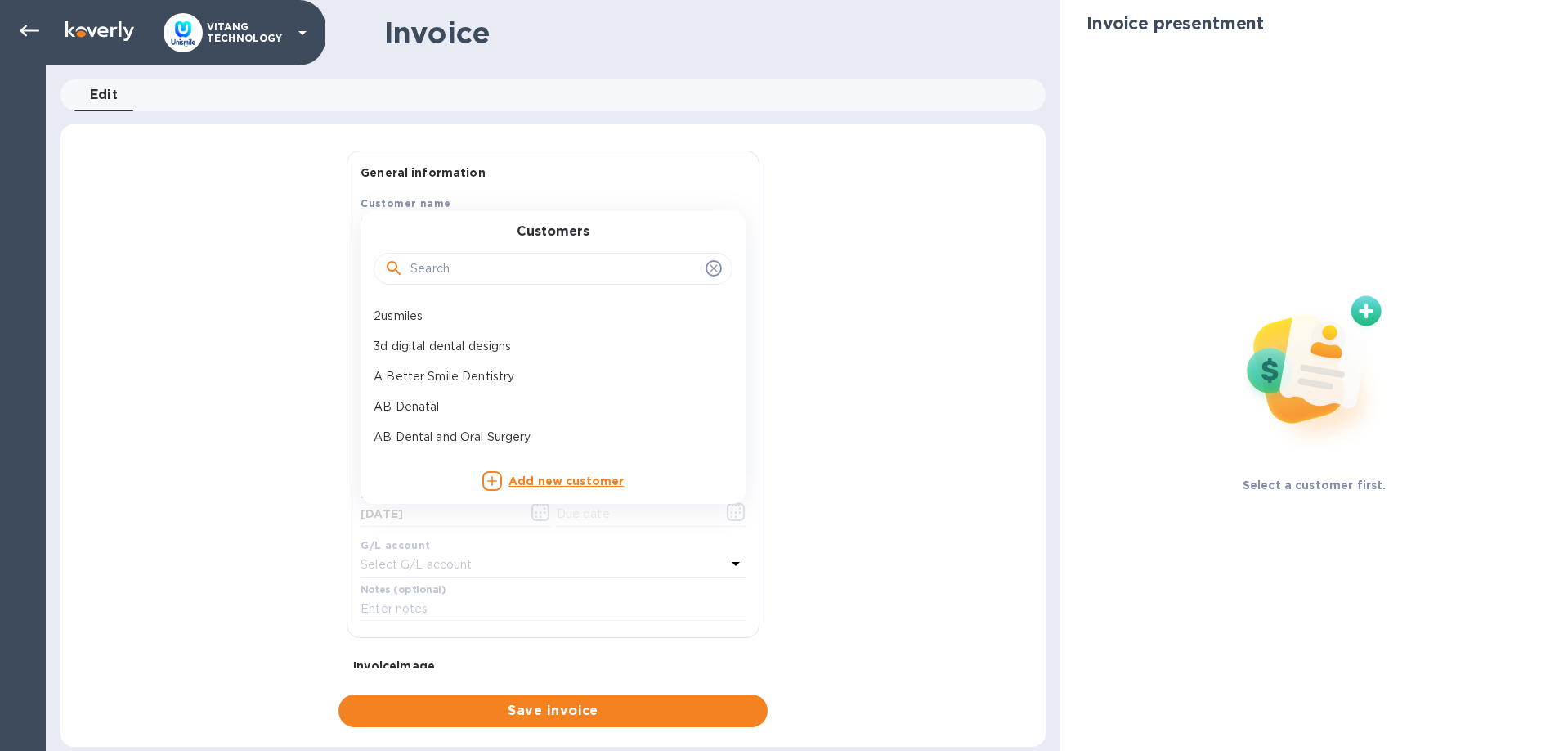
click at [443, 275] on input "text" at bounding box center [554, 269] width 288 height 25
paste input "Xusheng Mu DDS Inc"
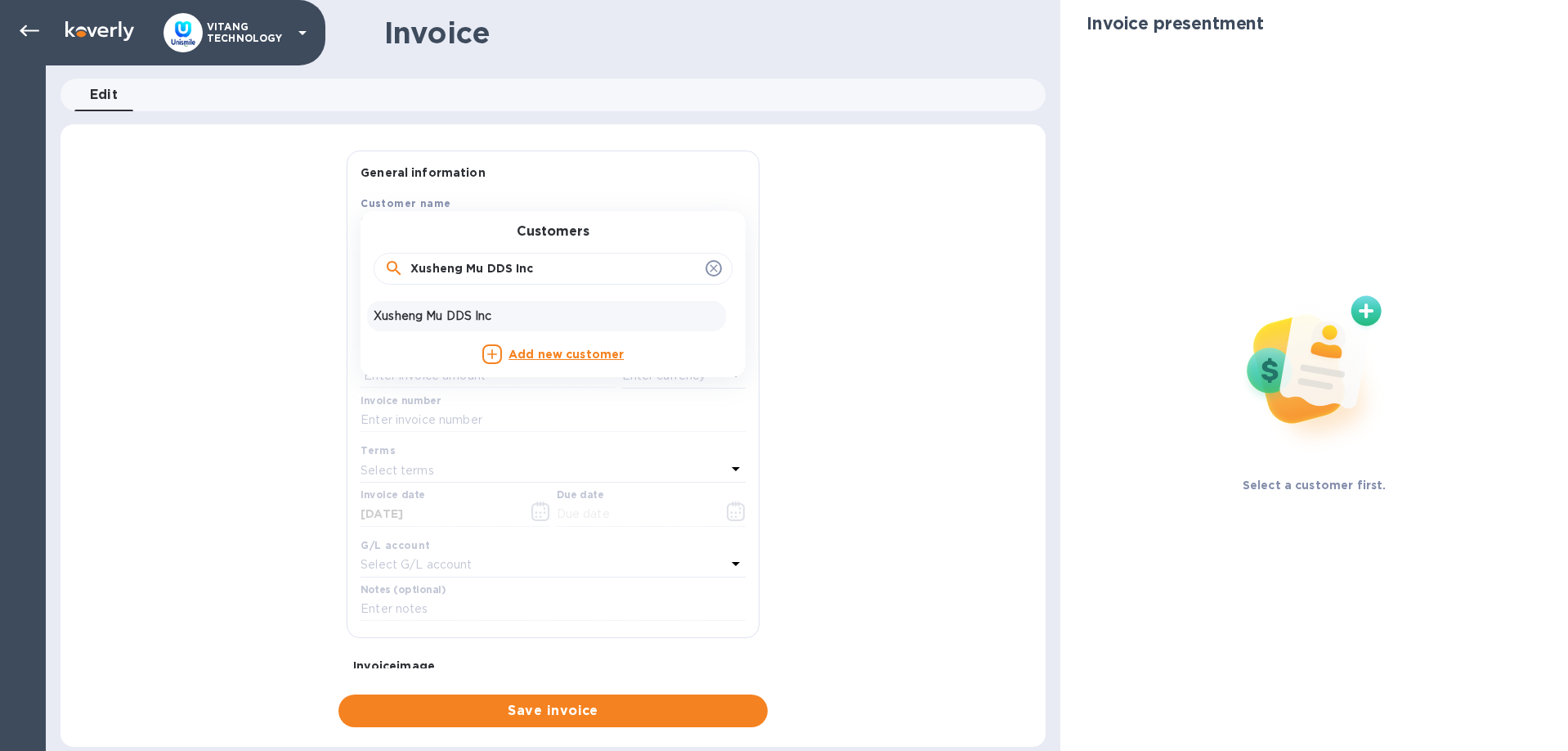
type input "Xusheng Mu DDS Inc"
click at [485, 317] on p "Xusheng Mu DDS Inc" at bounding box center [546, 315] width 345 height 17
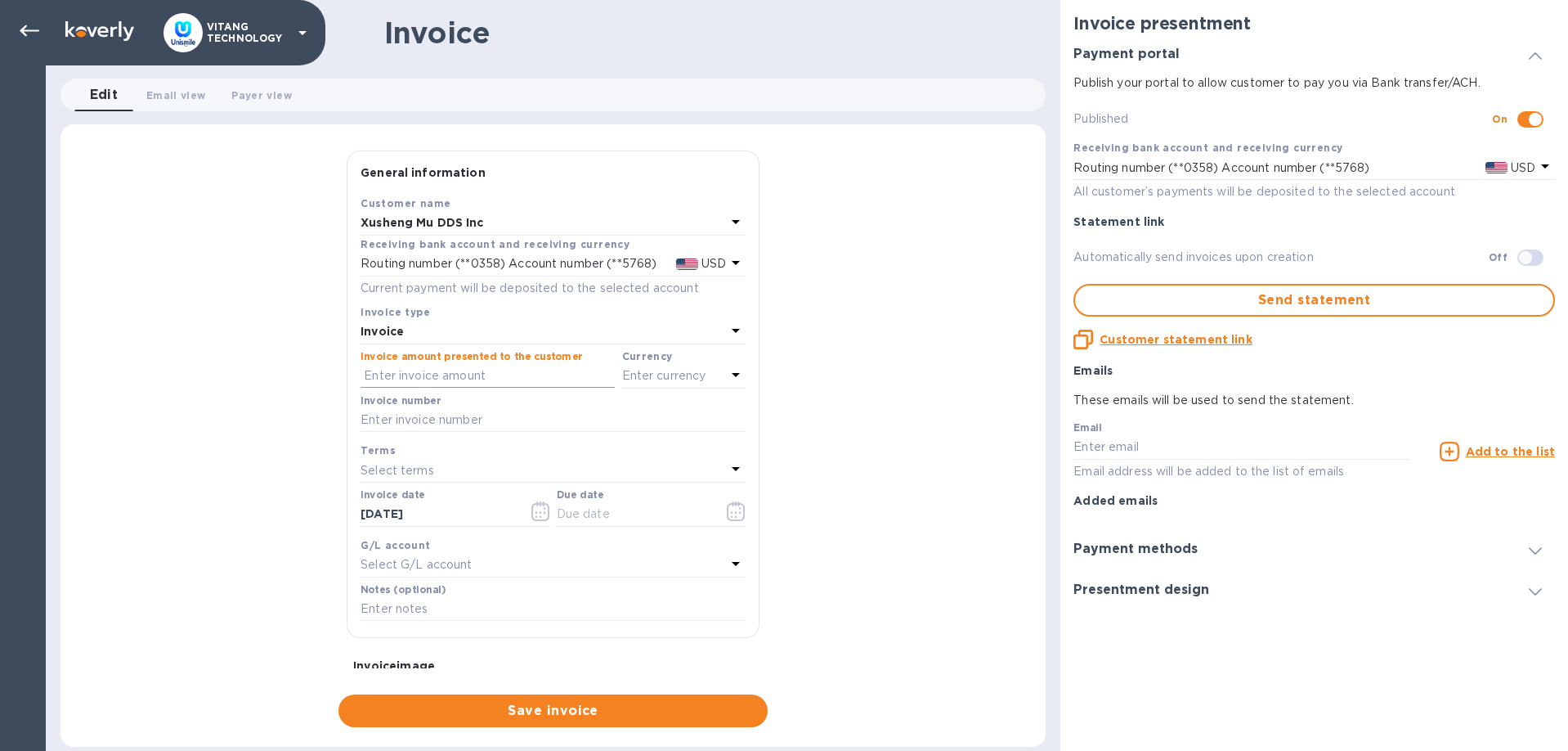
click at [519, 372] on input "text" at bounding box center [487, 376] width 254 height 25
type input "56.09"
click at [687, 369] on p "Enter currency" at bounding box center [664, 375] width 85 height 17
click at [627, 413] on p "US Dollar" at bounding box center [657, 416] width 126 height 17
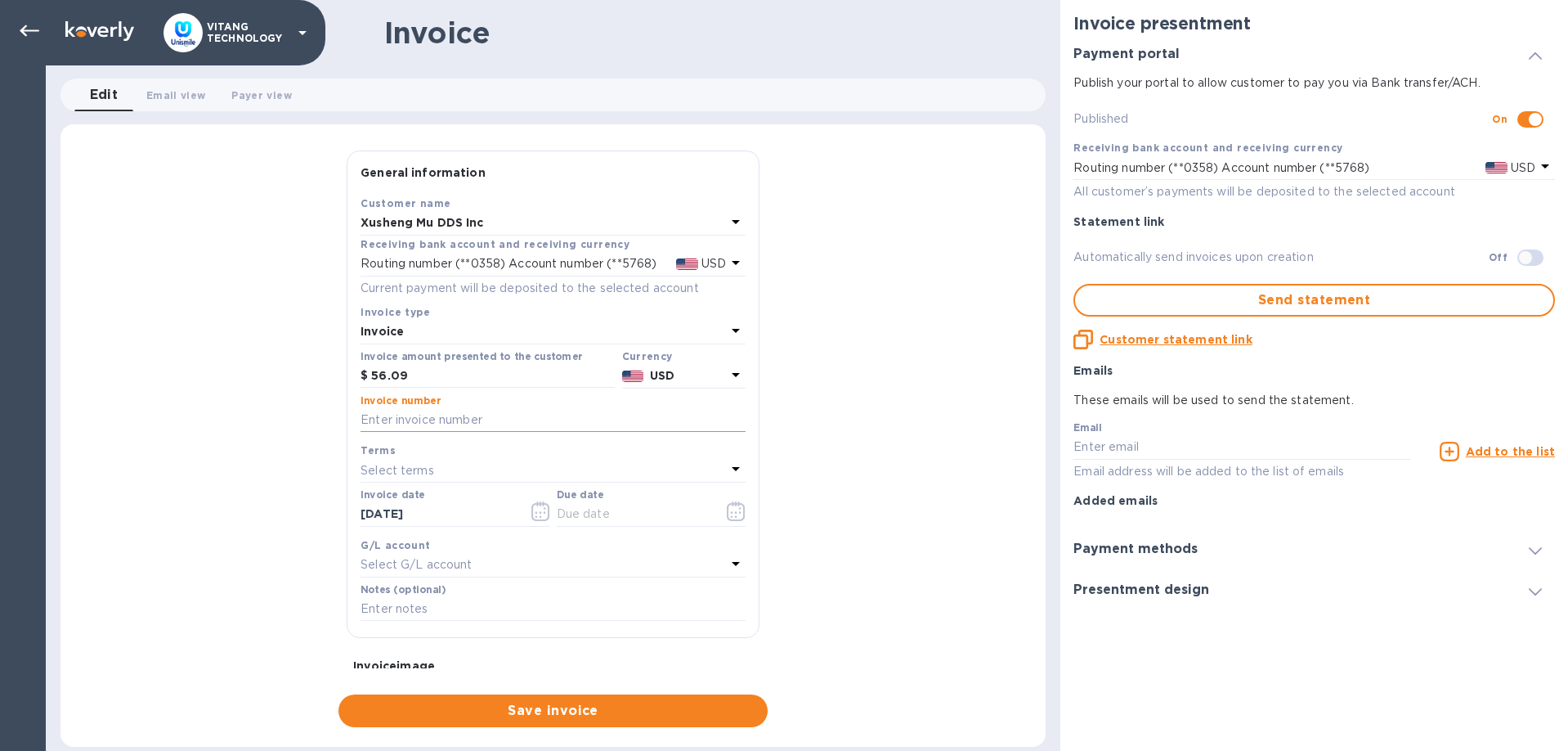
click at [549, 418] on input "text" at bounding box center [552, 420] width 385 height 25
type input "12898"
click at [539, 512] on icon "button" at bounding box center [540, 511] width 19 height 20
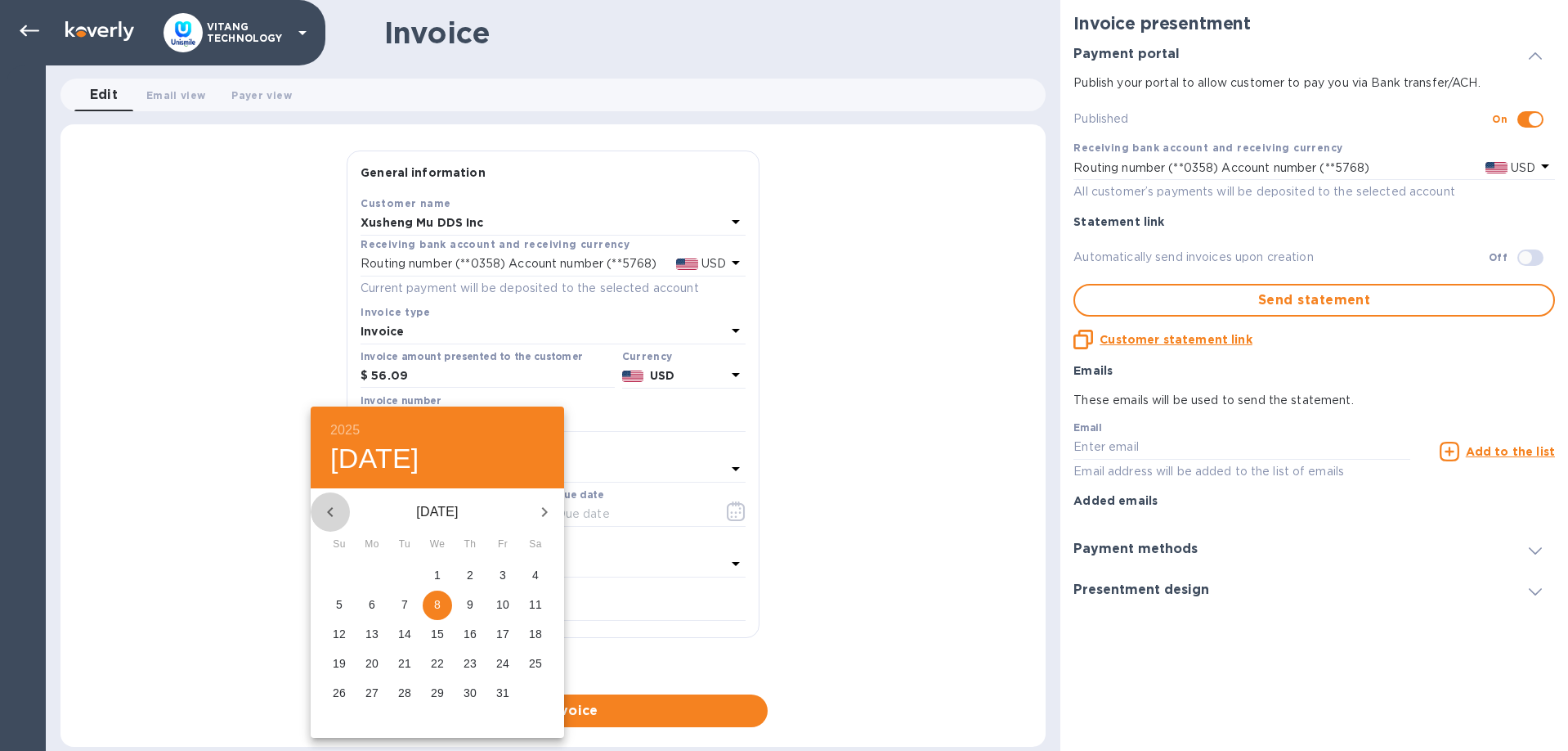
click at [334, 506] on icon "button" at bounding box center [331, 512] width 20 height 20
click at [502, 663] on p "26" at bounding box center [502, 663] width 13 height 17
type input "[DATE]"
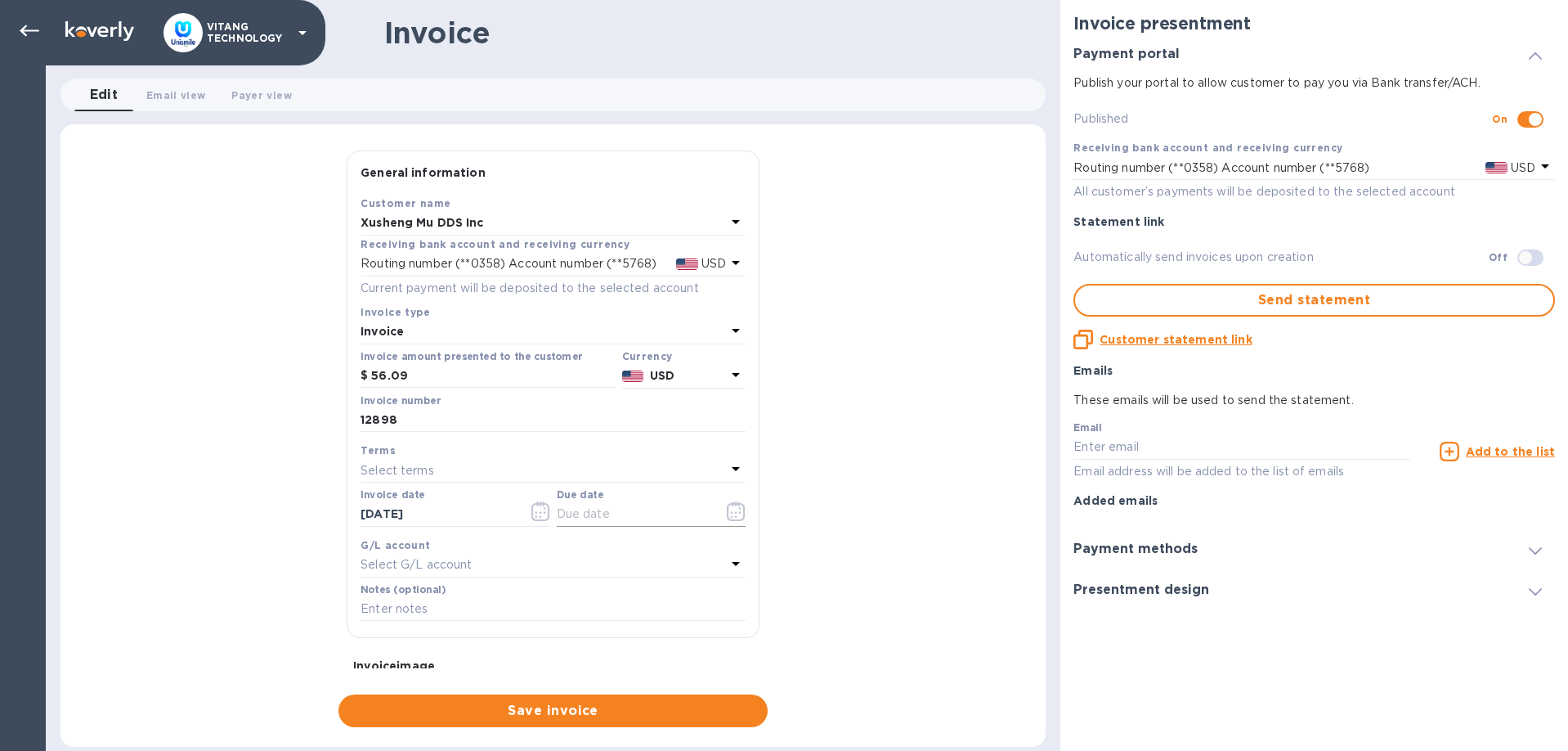
click at [737, 501] on icon "button" at bounding box center [736, 511] width 18 height 20
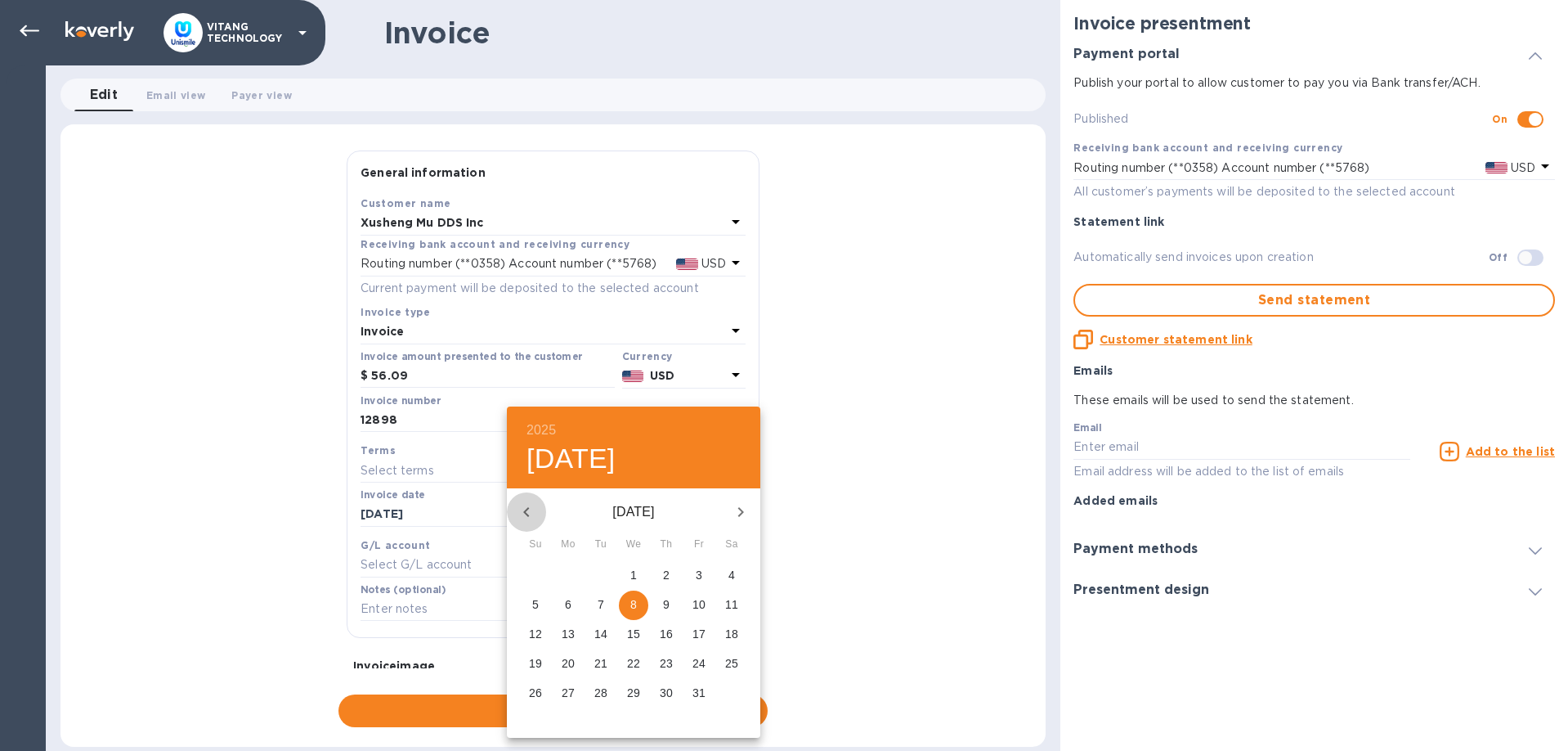
click at [522, 516] on icon "button" at bounding box center [526, 512] width 20 height 20
click at [709, 661] on span "26" at bounding box center [699, 663] width 30 height 17
type input "[DATE]"
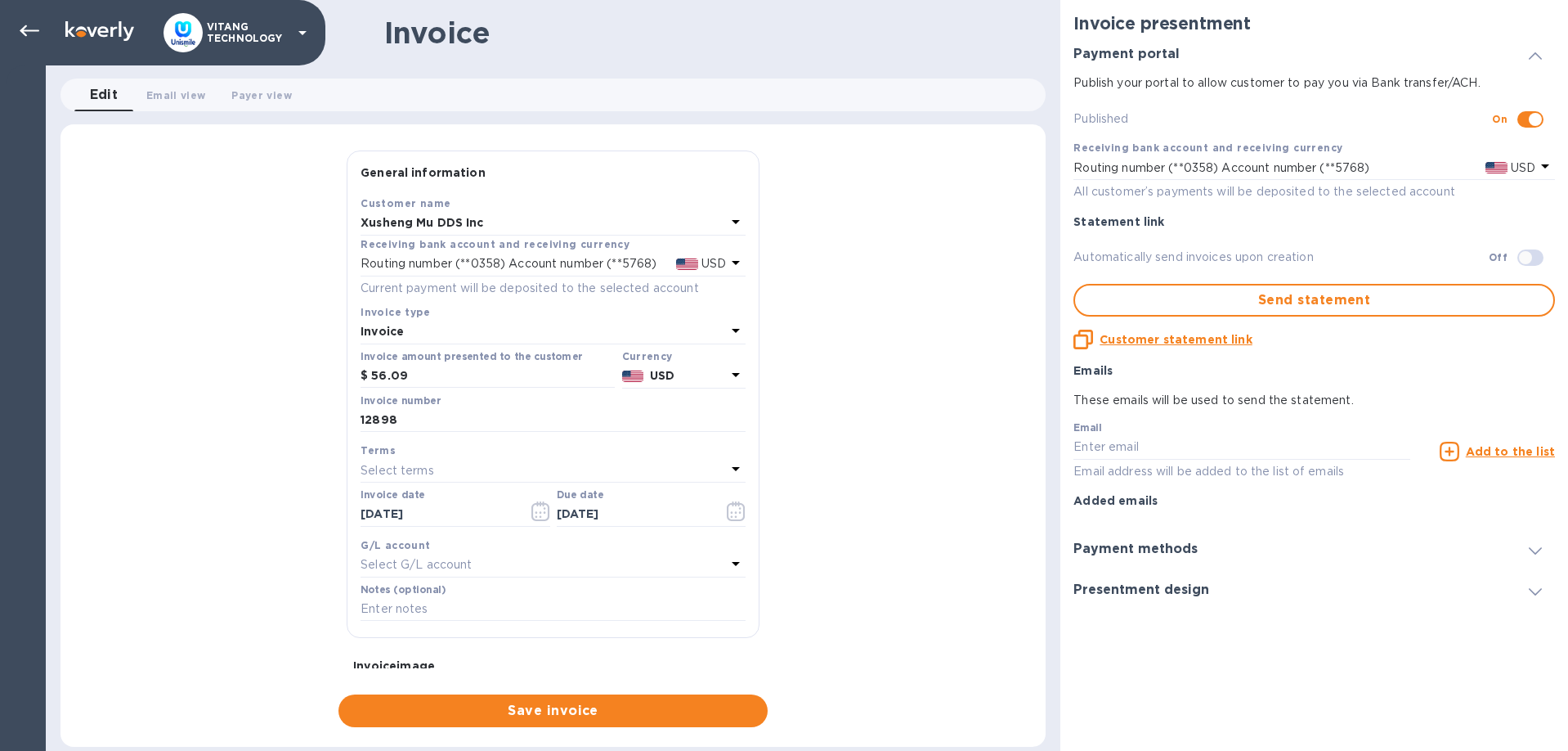
click at [628, 551] on div "G/L account" at bounding box center [552, 544] width 385 height 17
click at [627, 566] on div "Select G/L account" at bounding box center [542, 565] width 365 height 23
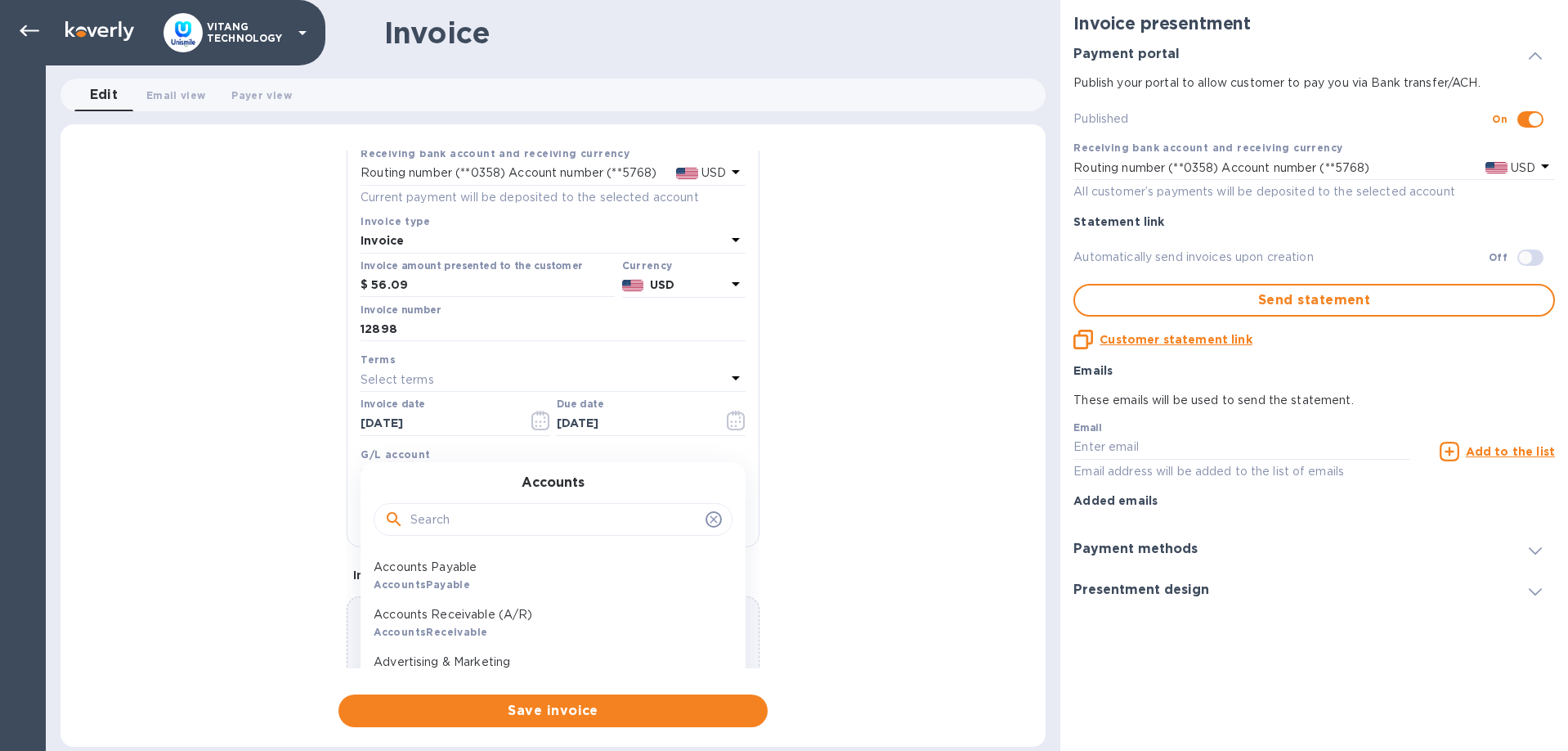
scroll to position [94, 0]
click at [534, 603] on p "Accounts Receivable (A/R)" at bounding box center [546, 611] width 345 height 17
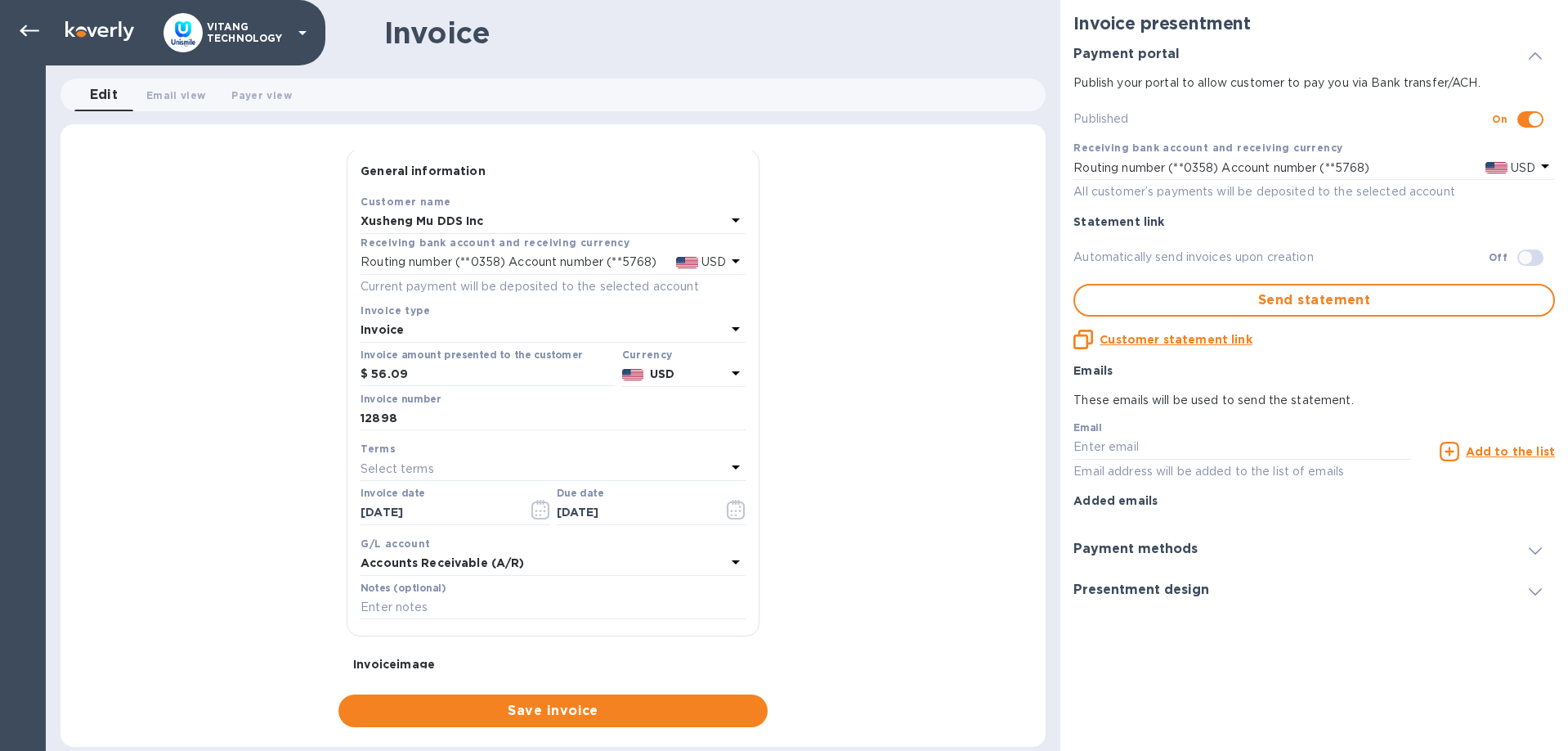
scroll to position [0, 0]
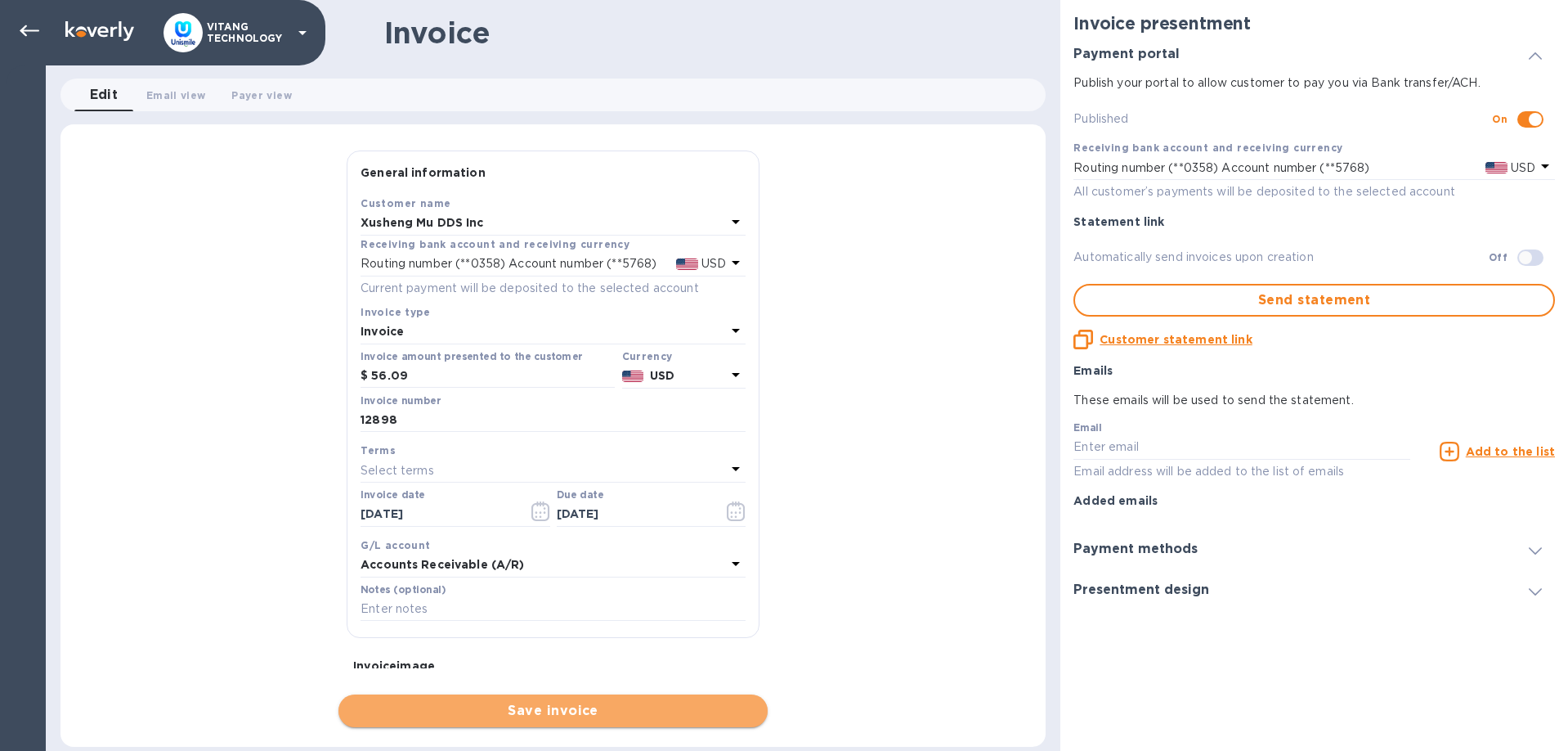
click at [607, 719] on span "Save invoice" at bounding box center [553, 711] width 403 height 20
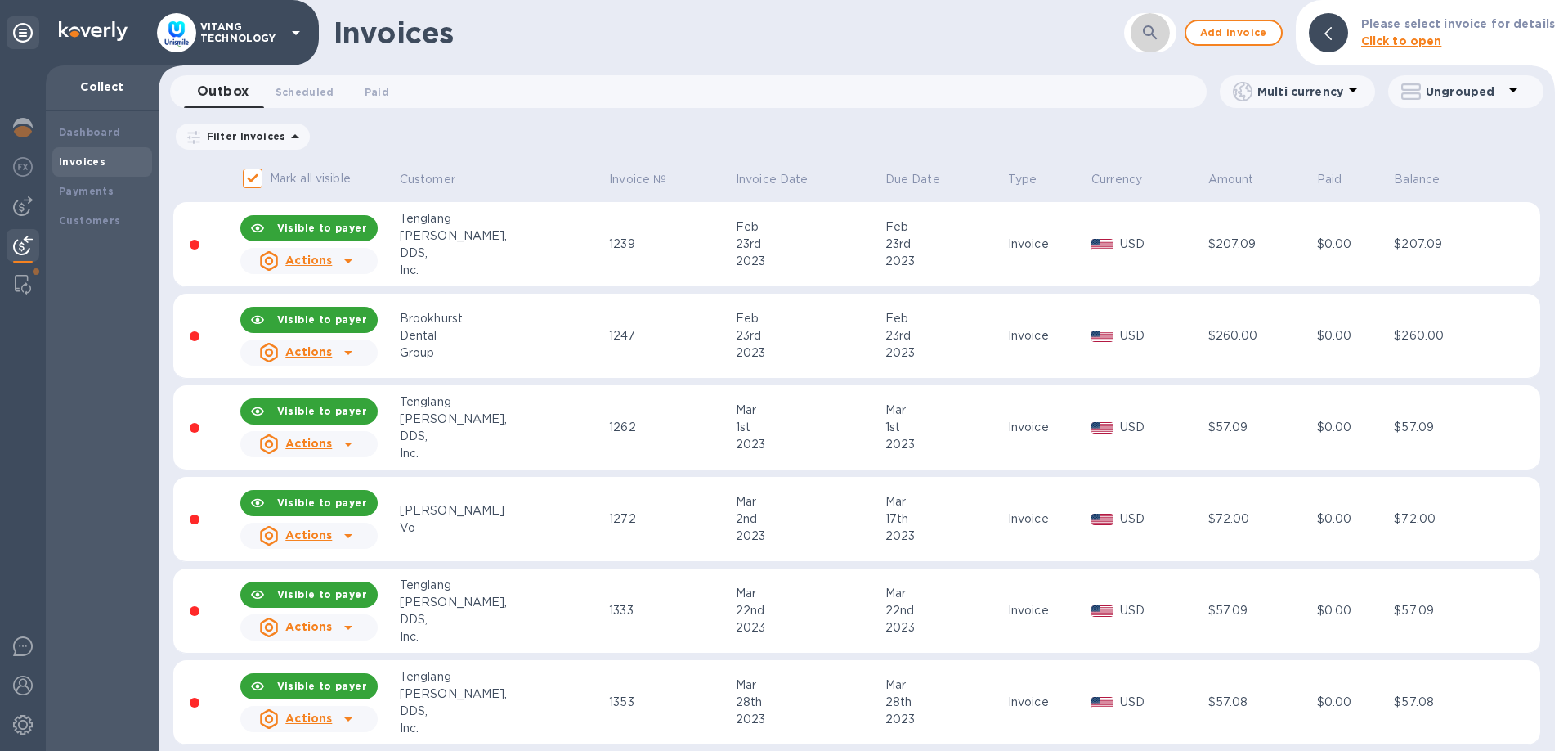
click at [1153, 31] on icon "button" at bounding box center [1150, 32] width 20 height 20
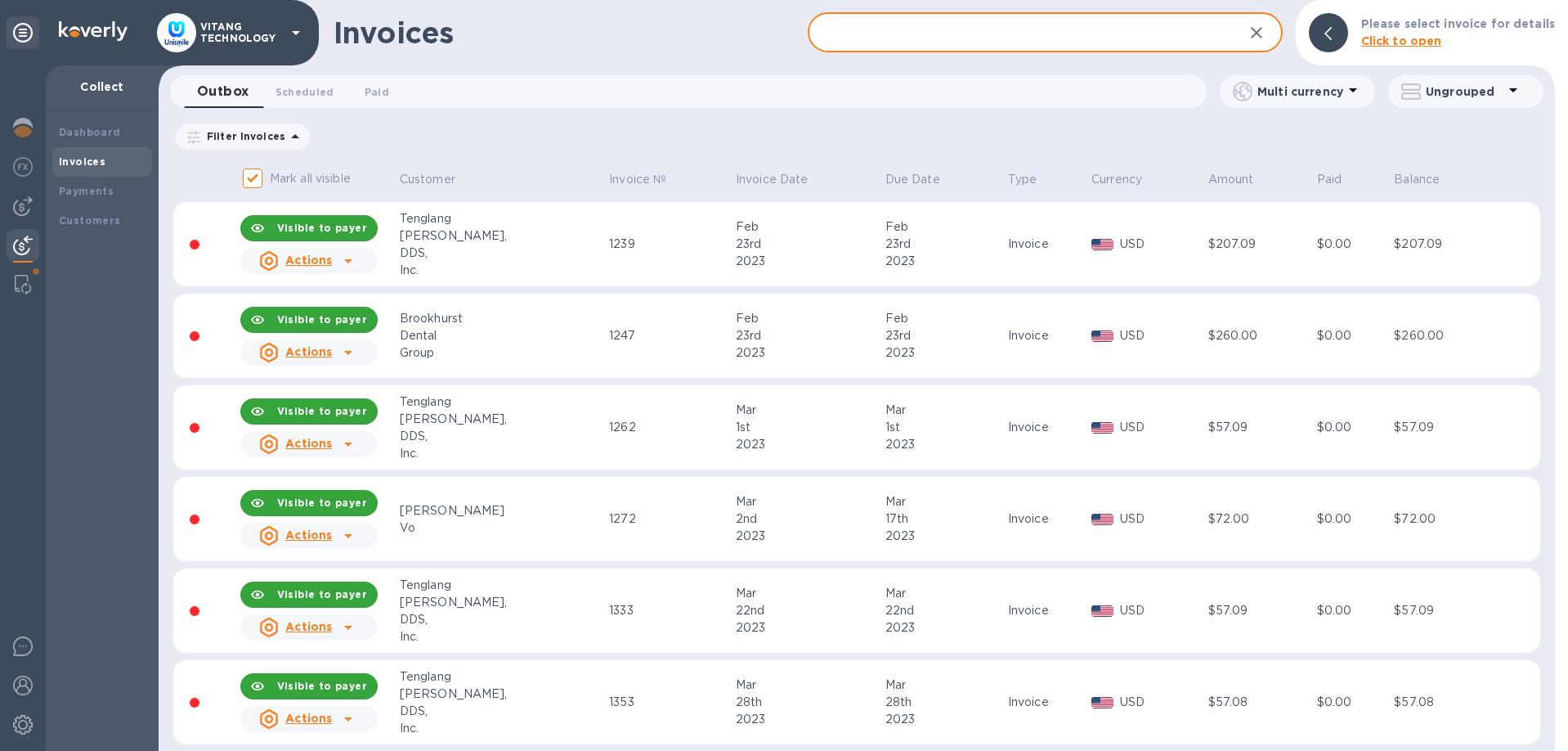
click at [964, 35] on input "text" at bounding box center [1018, 32] width 422 height 40
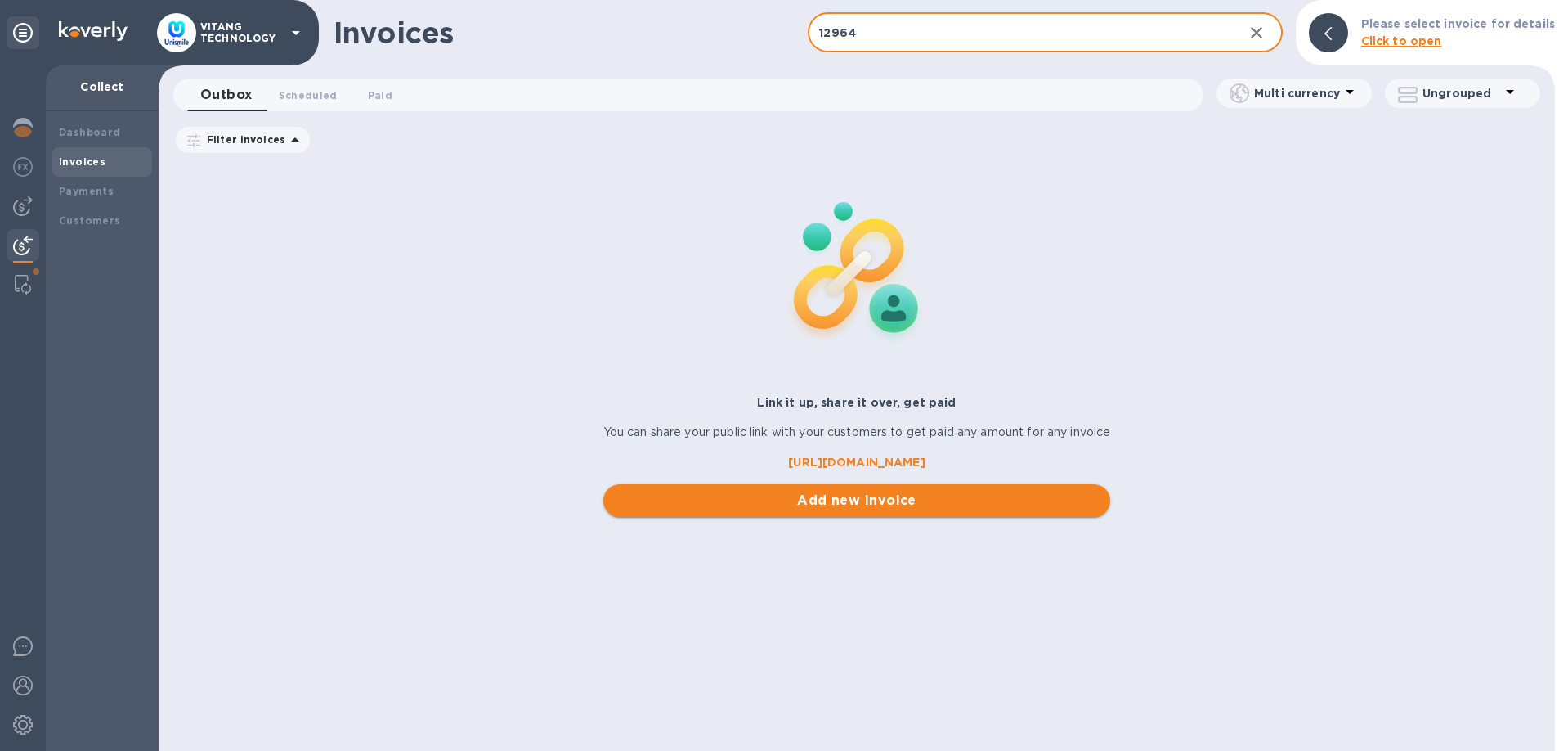
type input "12964"
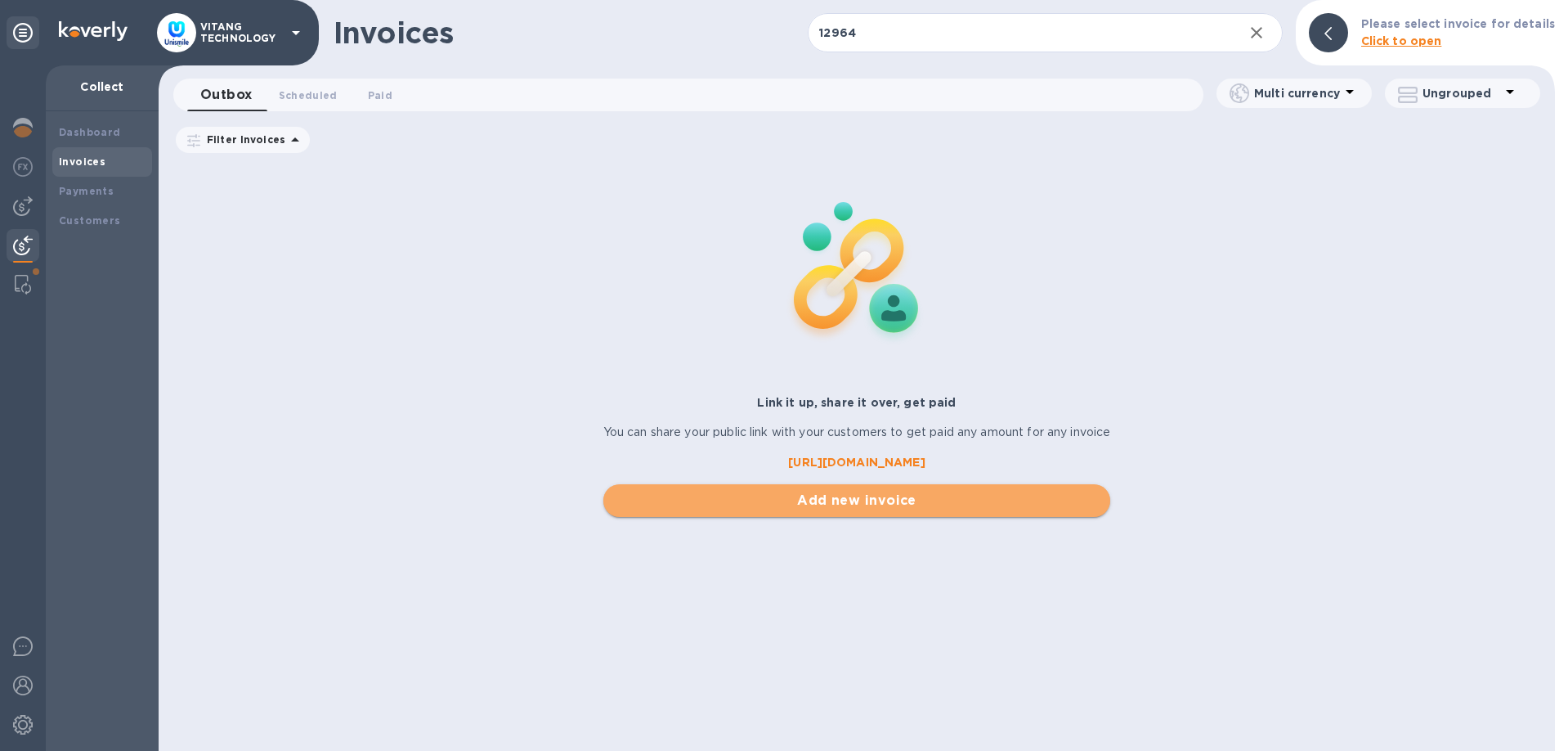
click at [792, 504] on span "Add new invoice" at bounding box center [857, 501] width 481 height 20
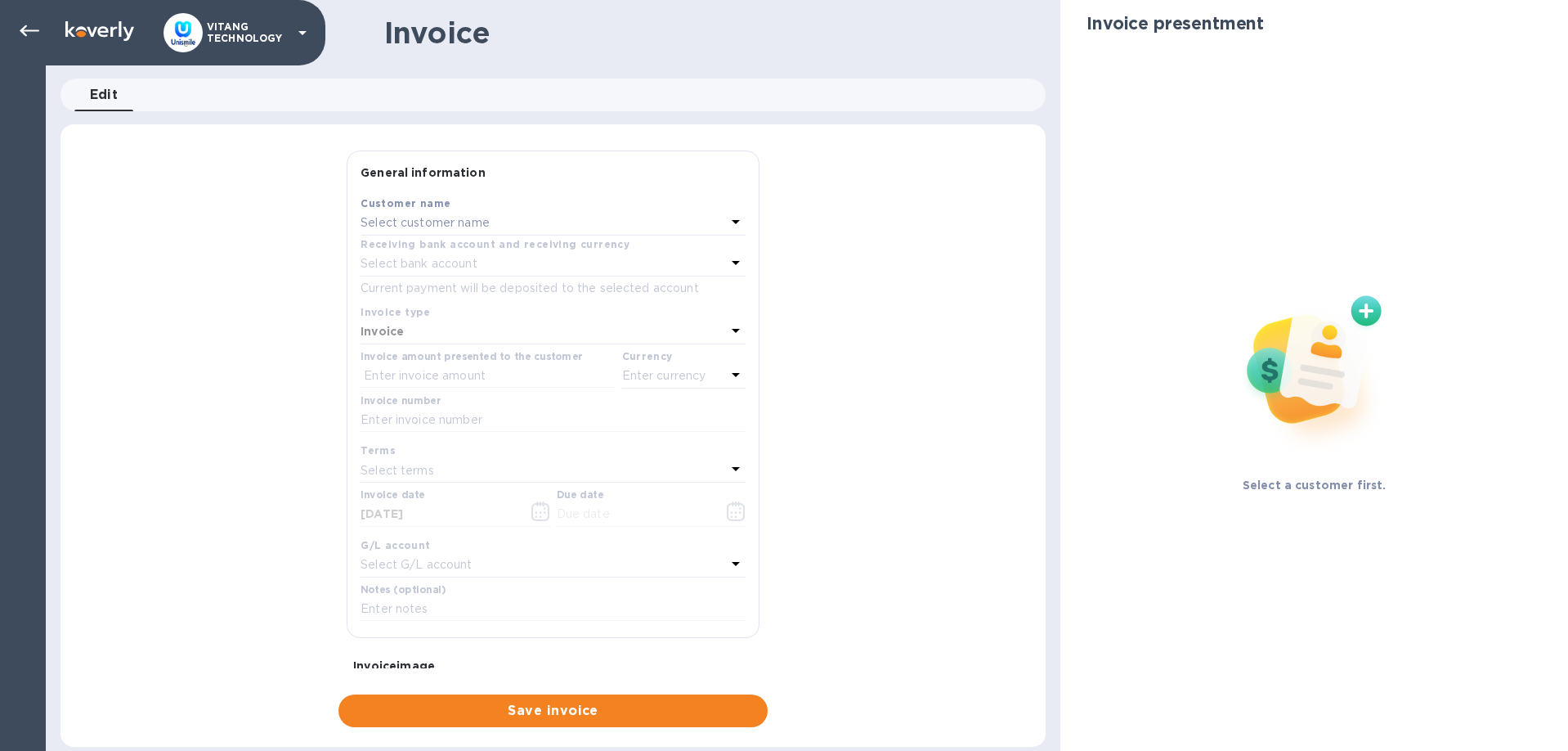
click at [469, 219] on p "Select customer name" at bounding box center [424, 222] width 129 height 17
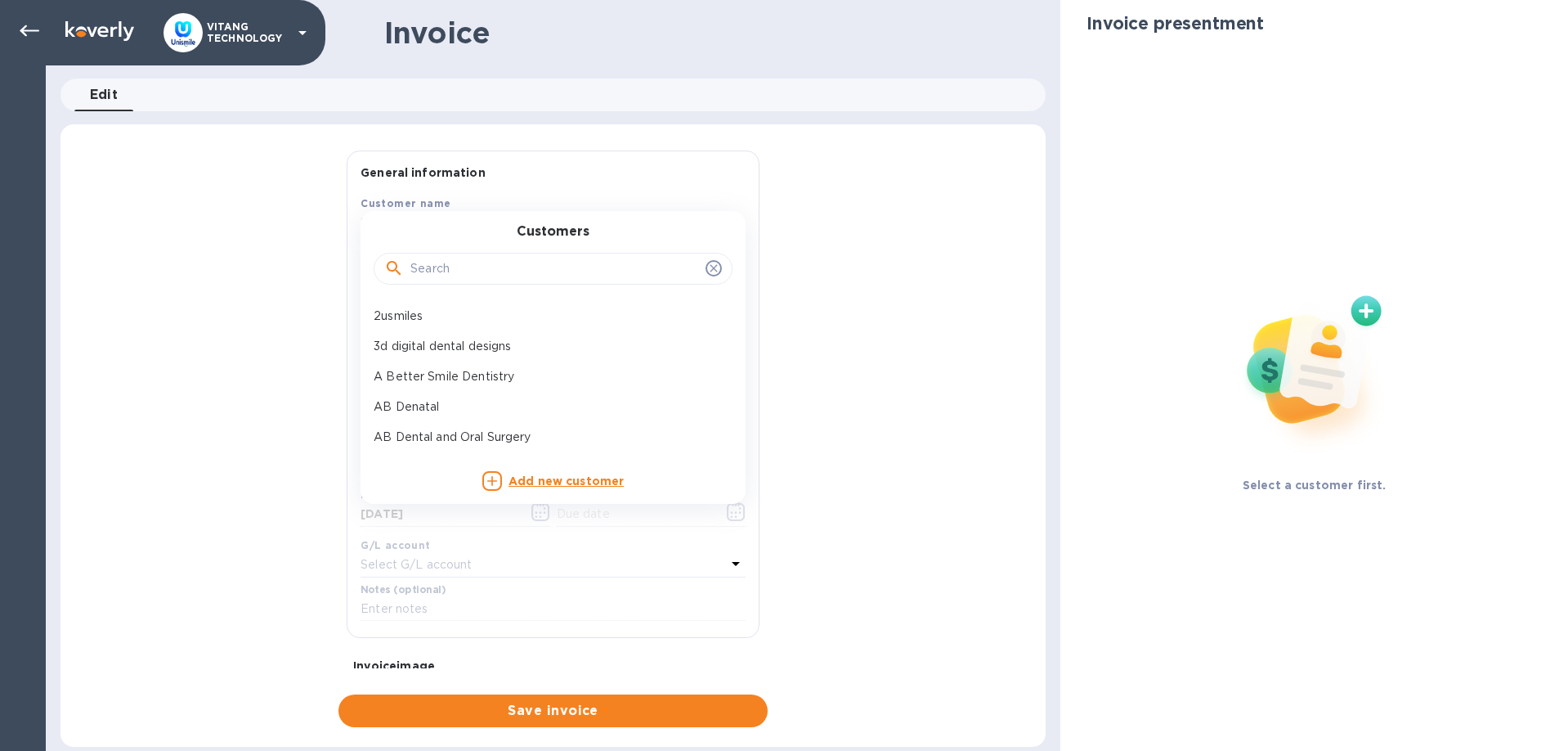
click at [519, 265] on input "text" at bounding box center [554, 269] width 288 height 25
paste input "Xusheng Mu DDS Inc"
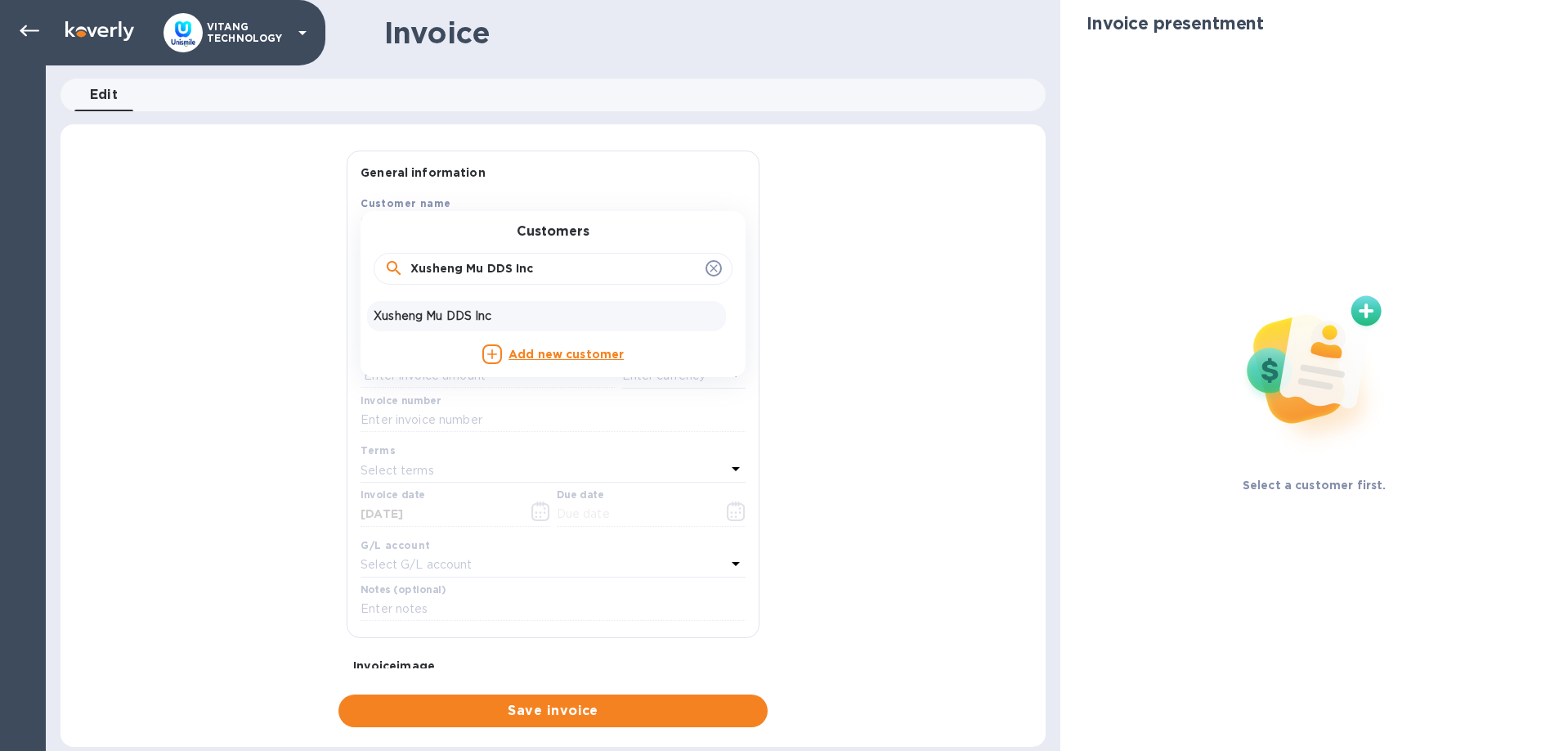
type input "Xusheng Mu DDS Inc"
click at [496, 304] on div "Xusheng Mu DDS Inc" at bounding box center [546, 316] width 359 height 31
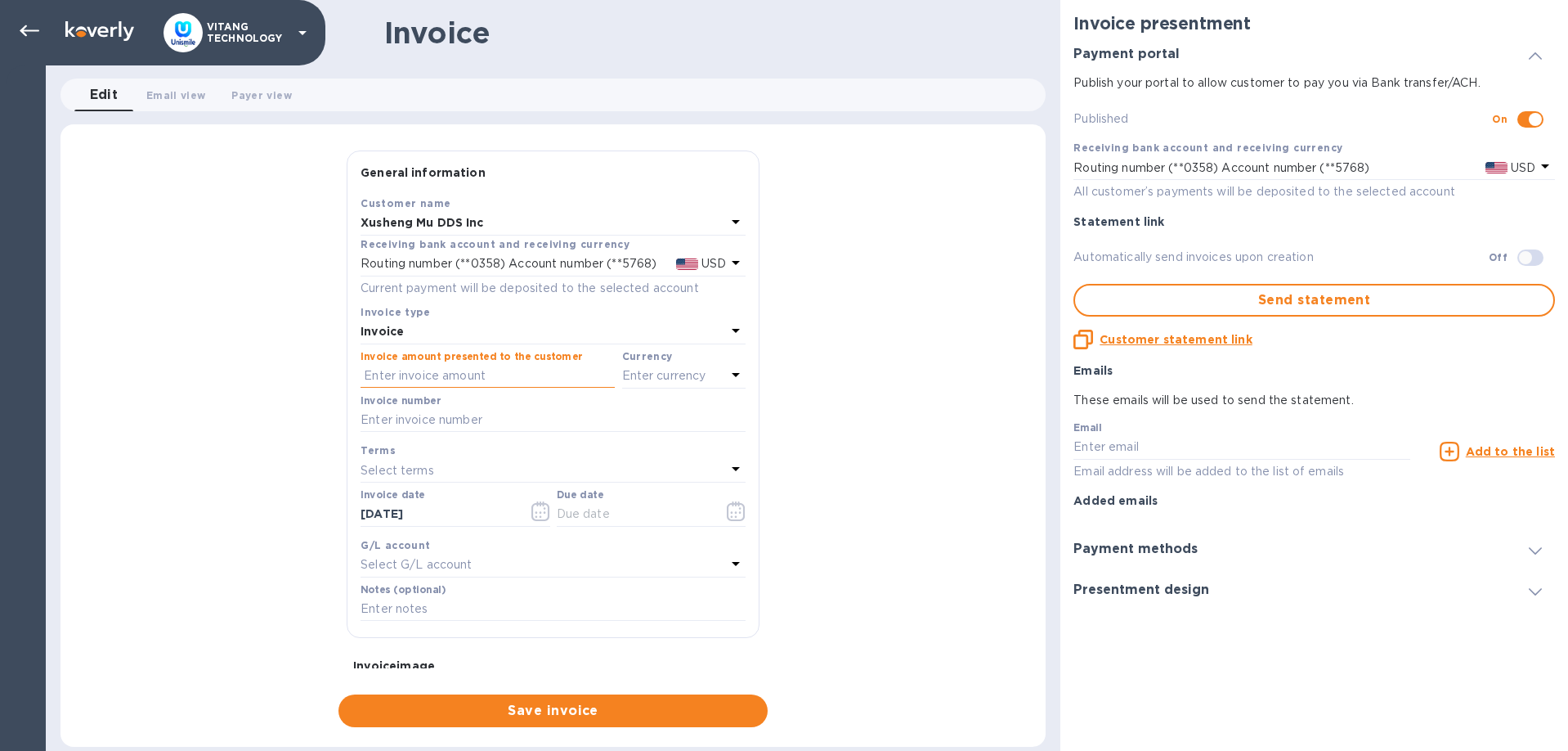
click at [489, 376] on input "text" at bounding box center [487, 376] width 254 height 25
type input "665"
click at [466, 418] on input "text" at bounding box center [552, 420] width 385 height 25
type input "12964"
click at [542, 510] on icon "button" at bounding box center [540, 511] width 19 height 20
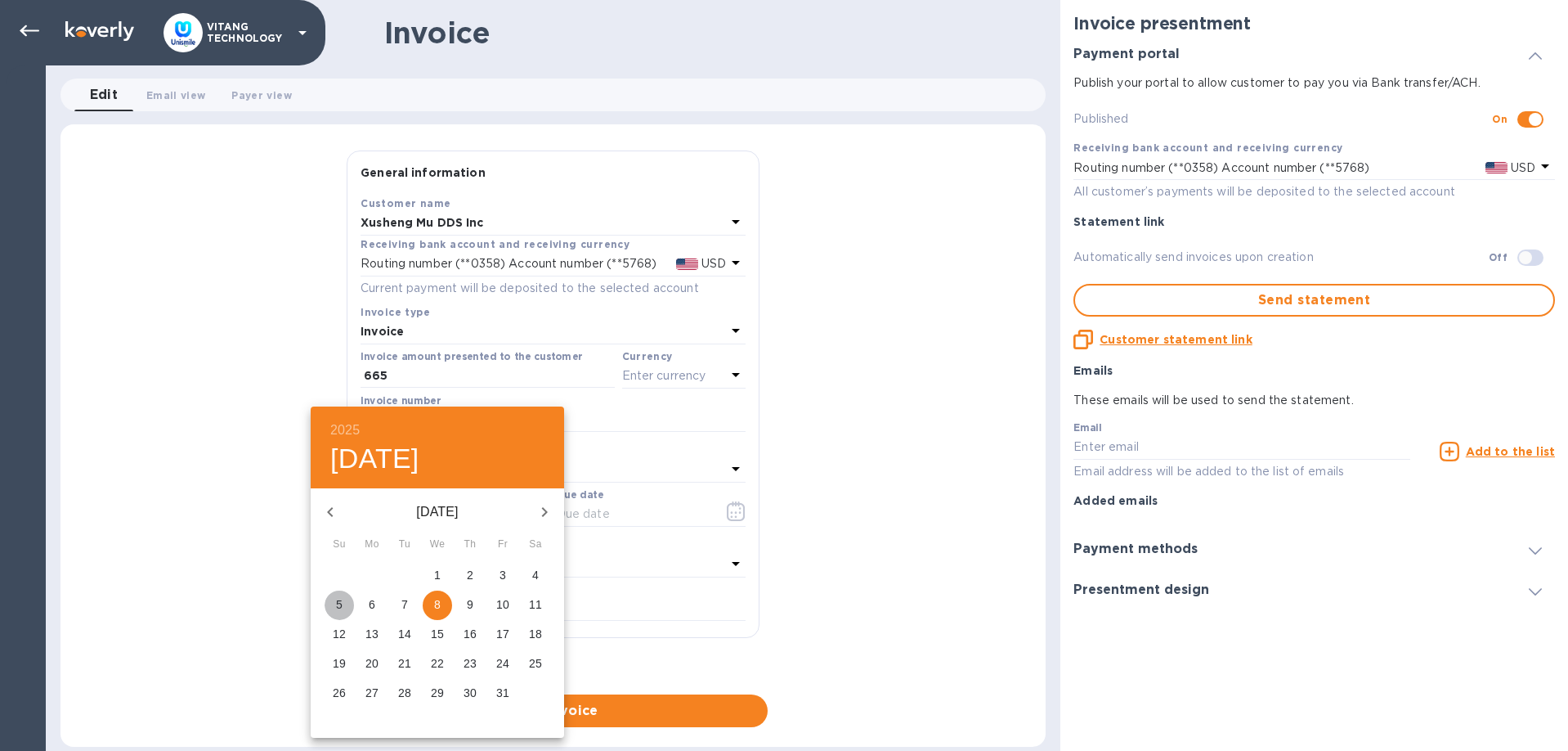
click at [339, 603] on p "5" at bounding box center [339, 604] width 7 height 17
type input "[DATE]"
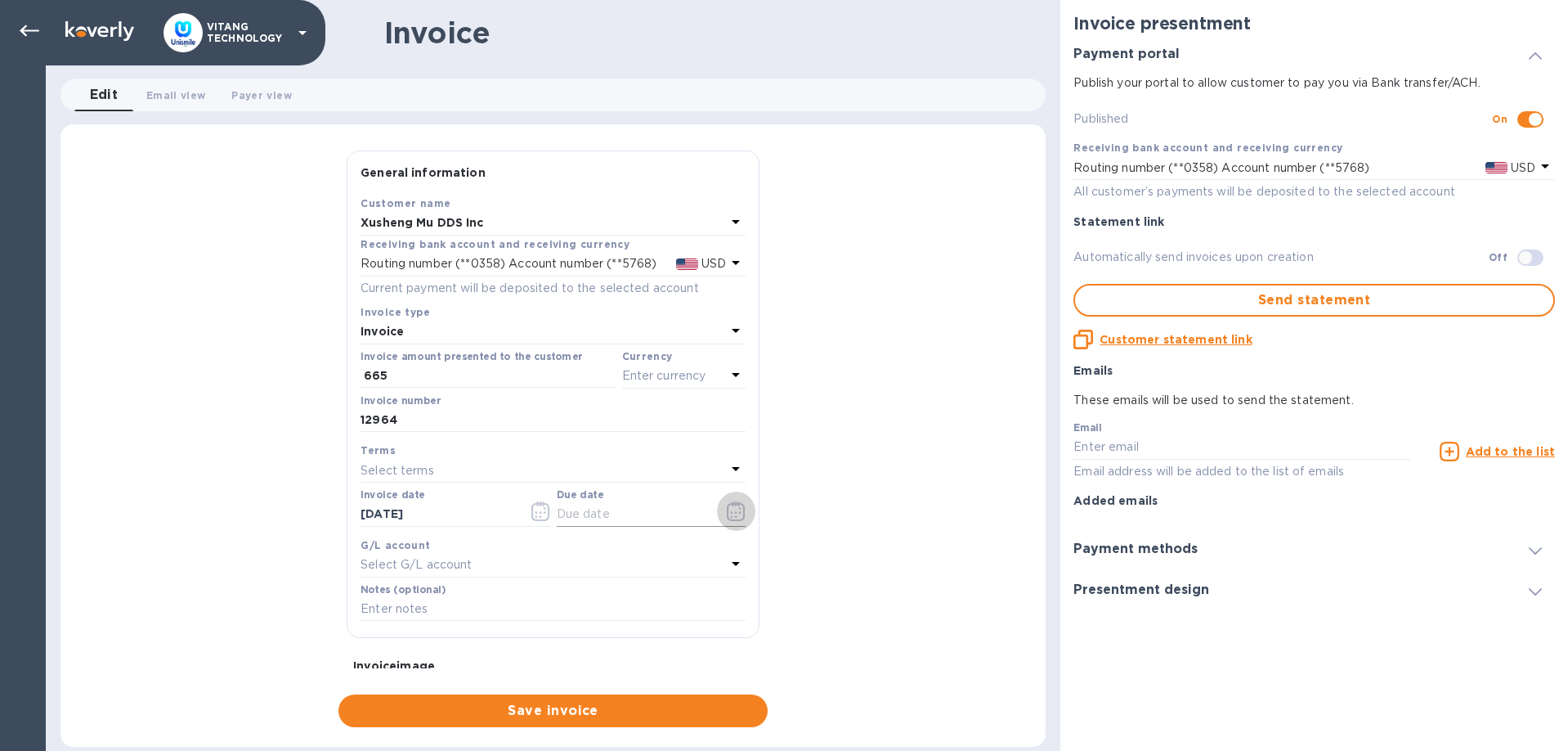
click at [738, 504] on icon "button" at bounding box center [736, 511] width 18 height 20
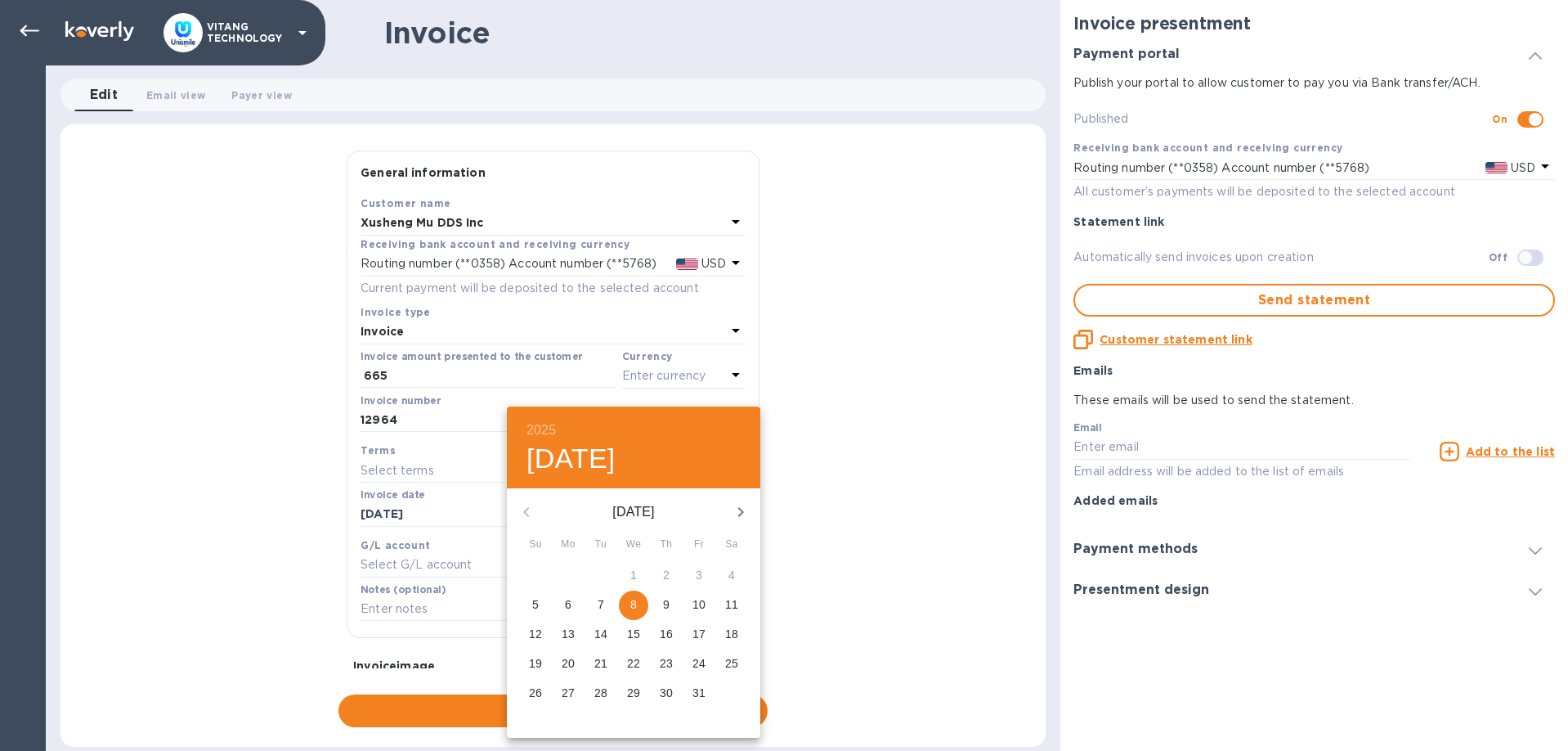
click at [537, 600] on p "5" at bounding box center [535, 604] width 7 height 17
type input "[DATE]"
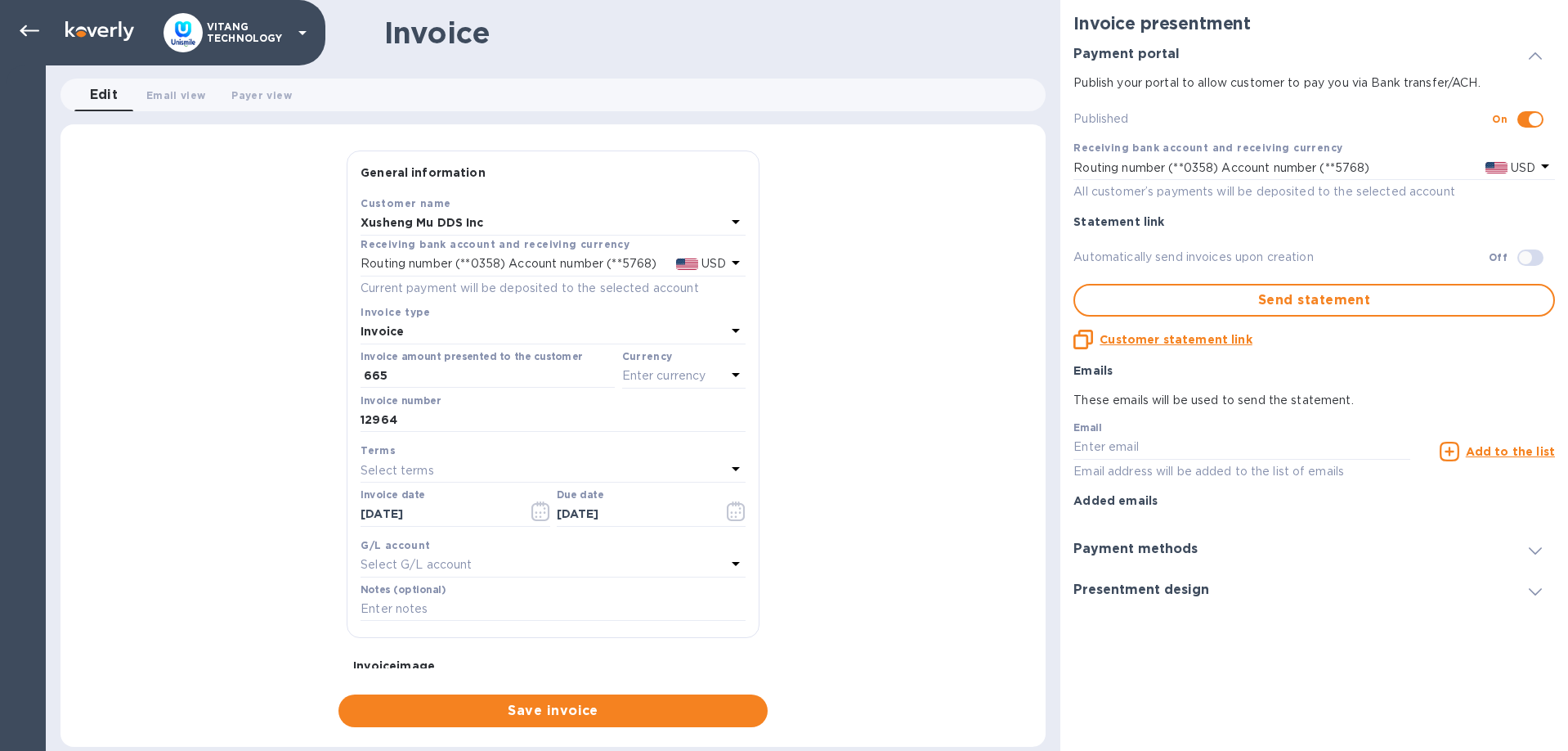
click at [505, 577] on div "G/L account Select G/L account" at bounding box center [553, 557] width 392 height 47
click at [520, 564] on div "Select G/L account" at bounding box center [542, 565] width 365 height 23
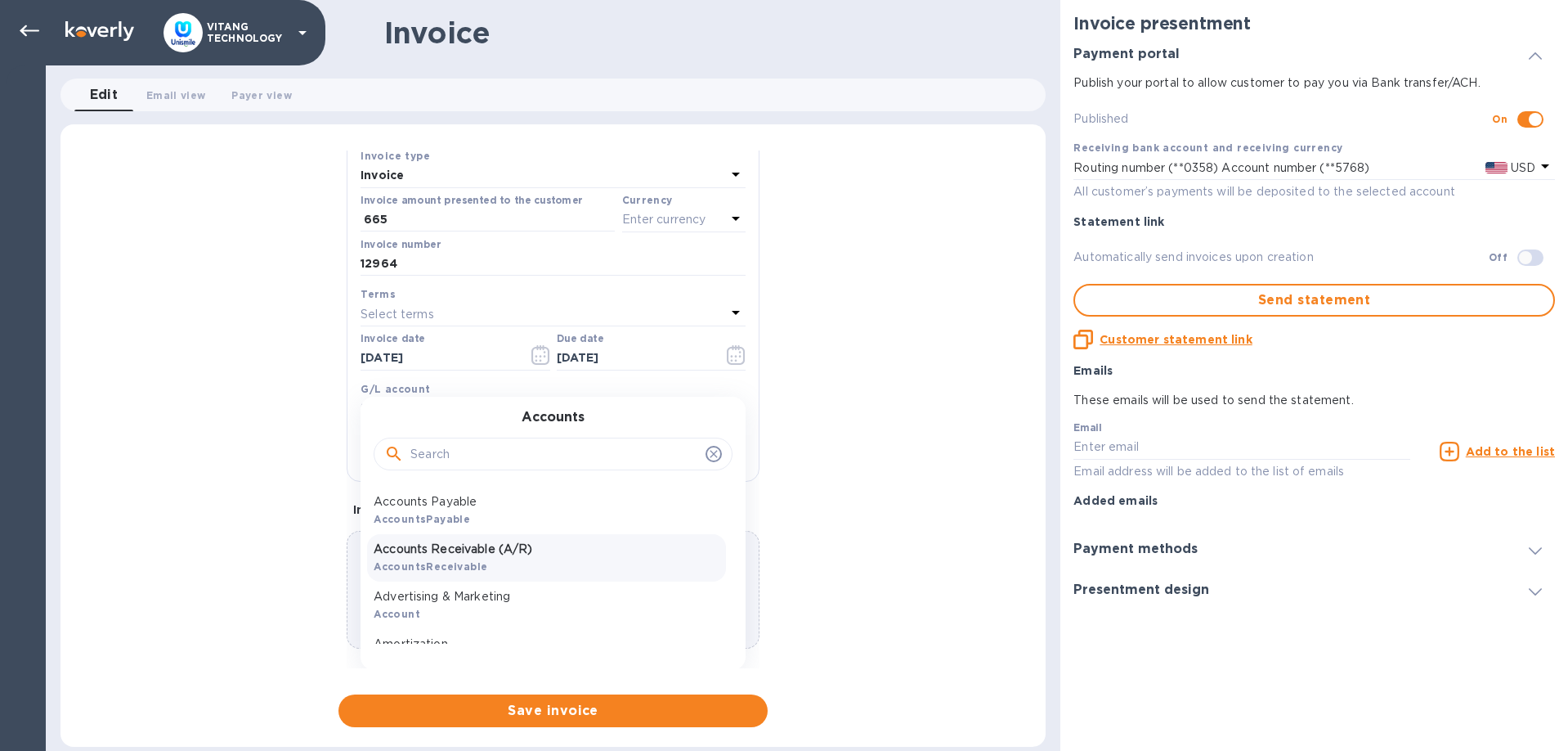
click at [507, 551] on p "Accounts Receivable (A/R)" at bounding box center [546, 548] width 345 height 17
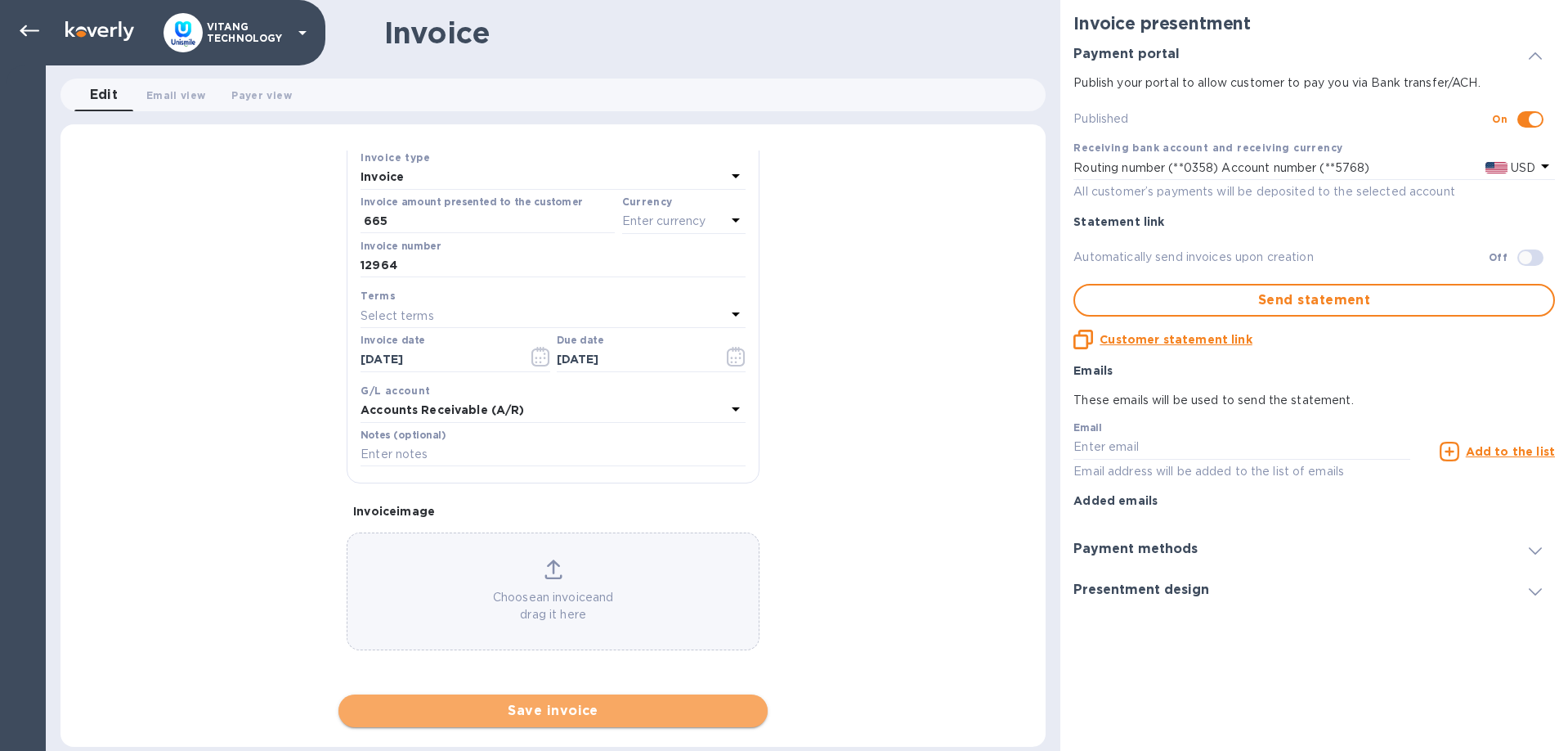
click at [552, 712] on span "Save invoice" at bounding box center [553, 711] width 403 height 20
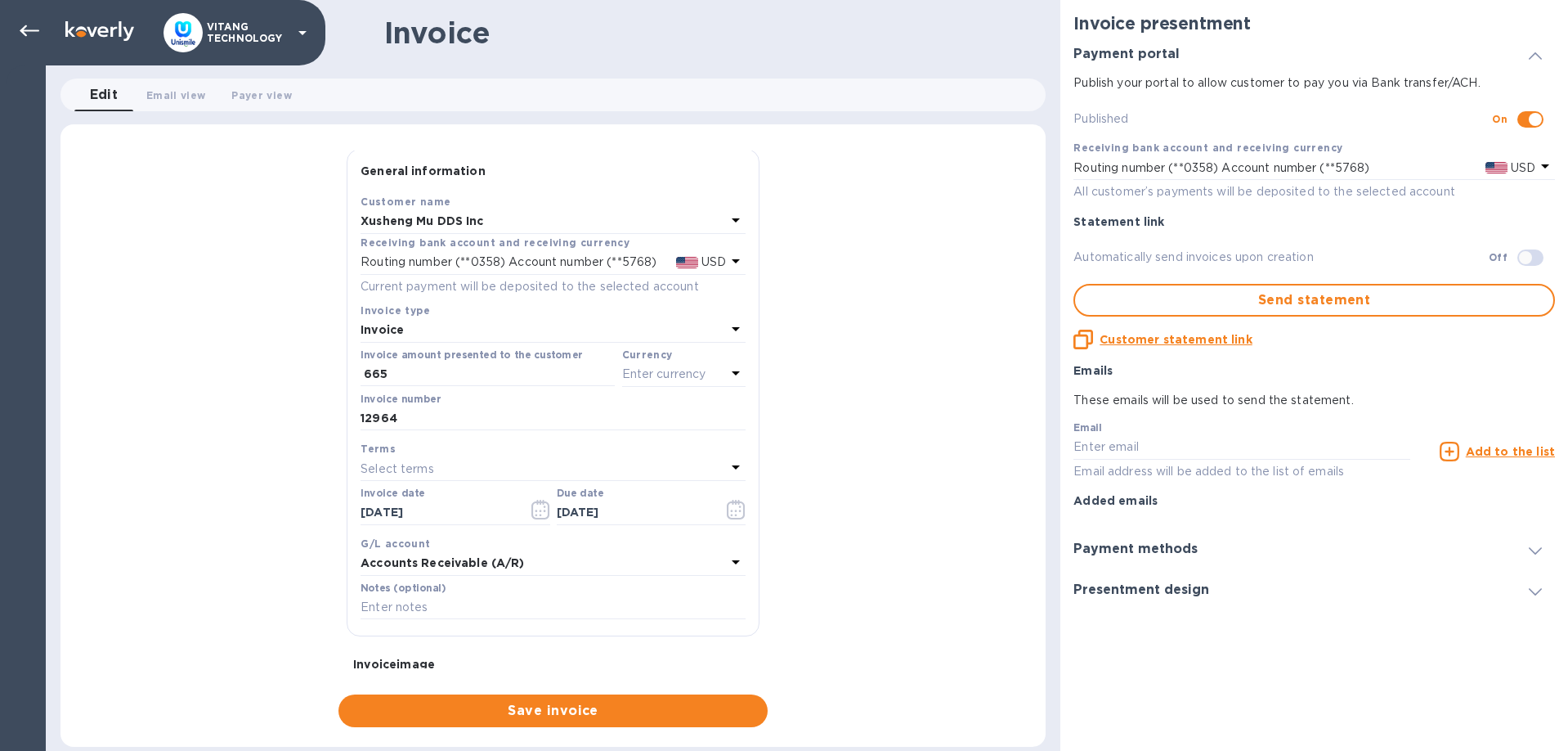
scroll to position [0, 0]
click at [544, 709] on span "Save invoice" at bounding box center [553, 711] width 403 height 20
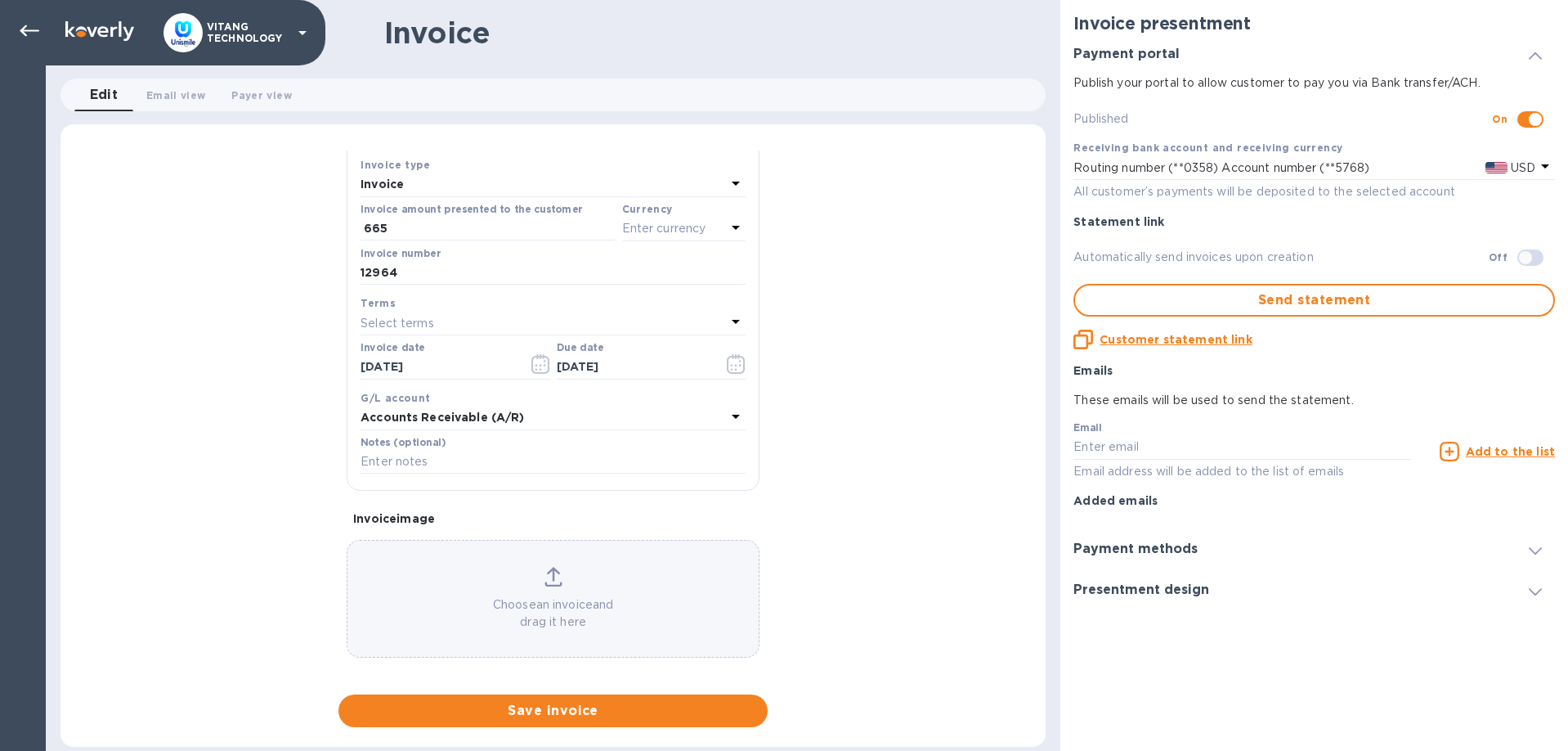
scroll to position [155, 0]
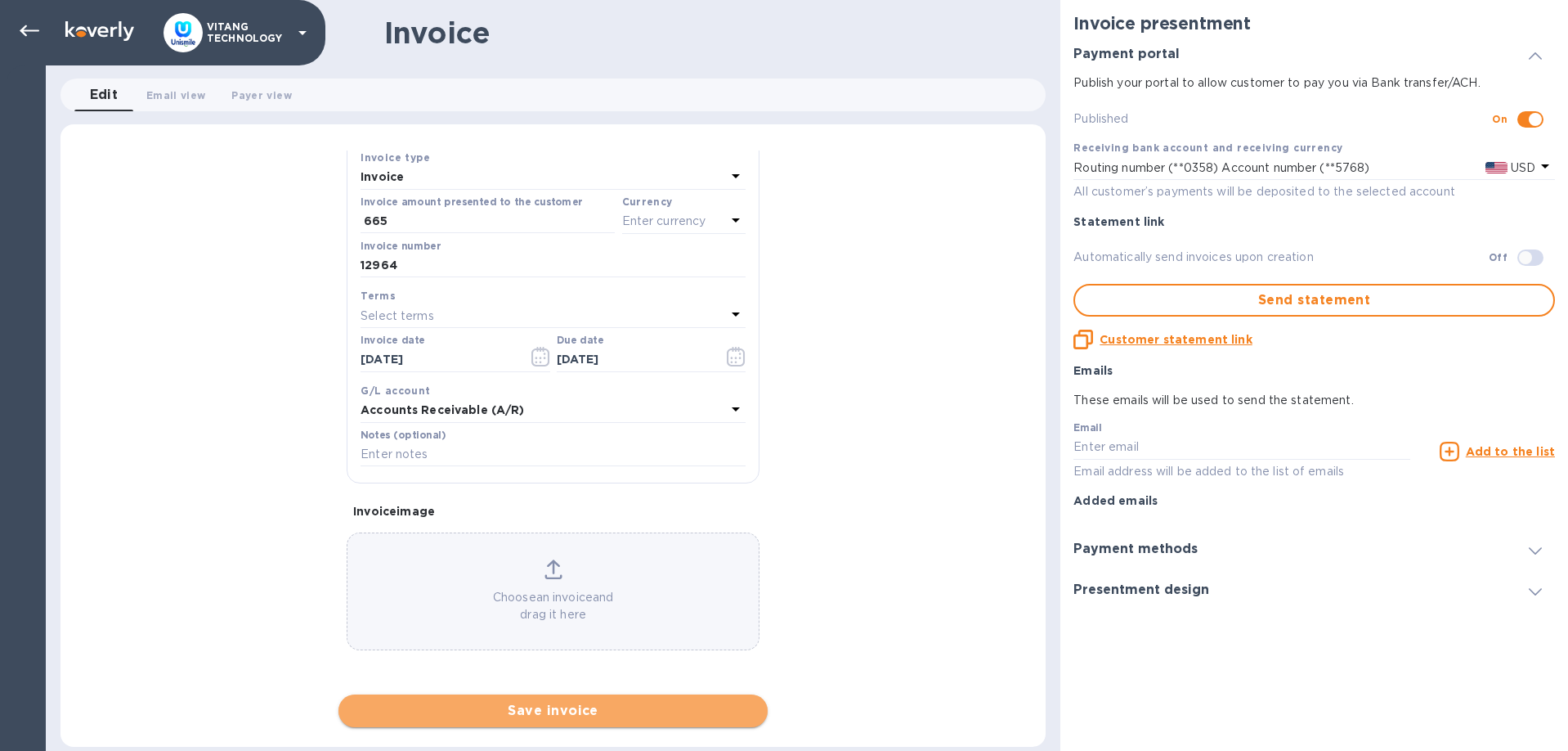
click at [579, 720] on span "Save invoice" at bounding box center [553, 711] width 403 height 20
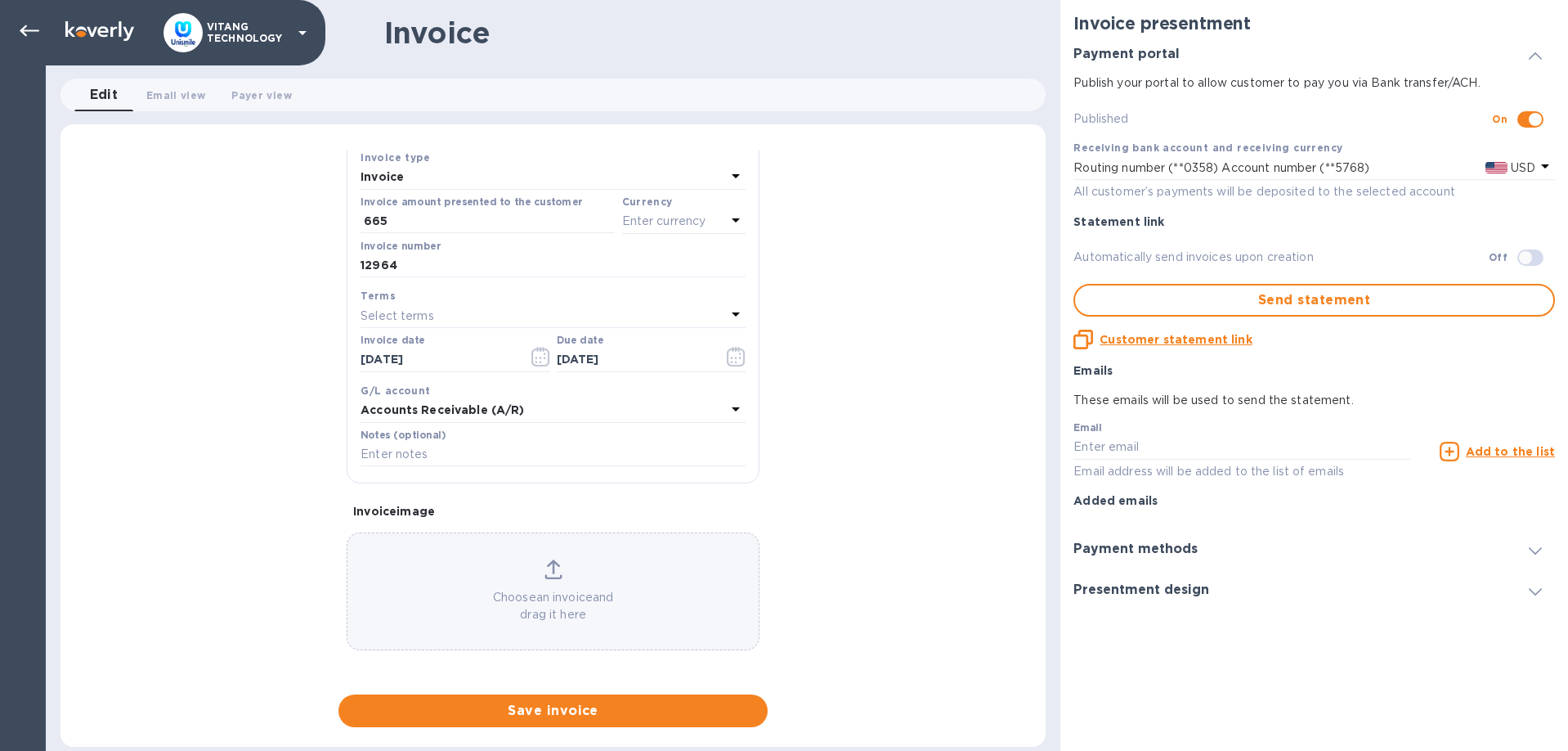
scroll to position [0, 0]
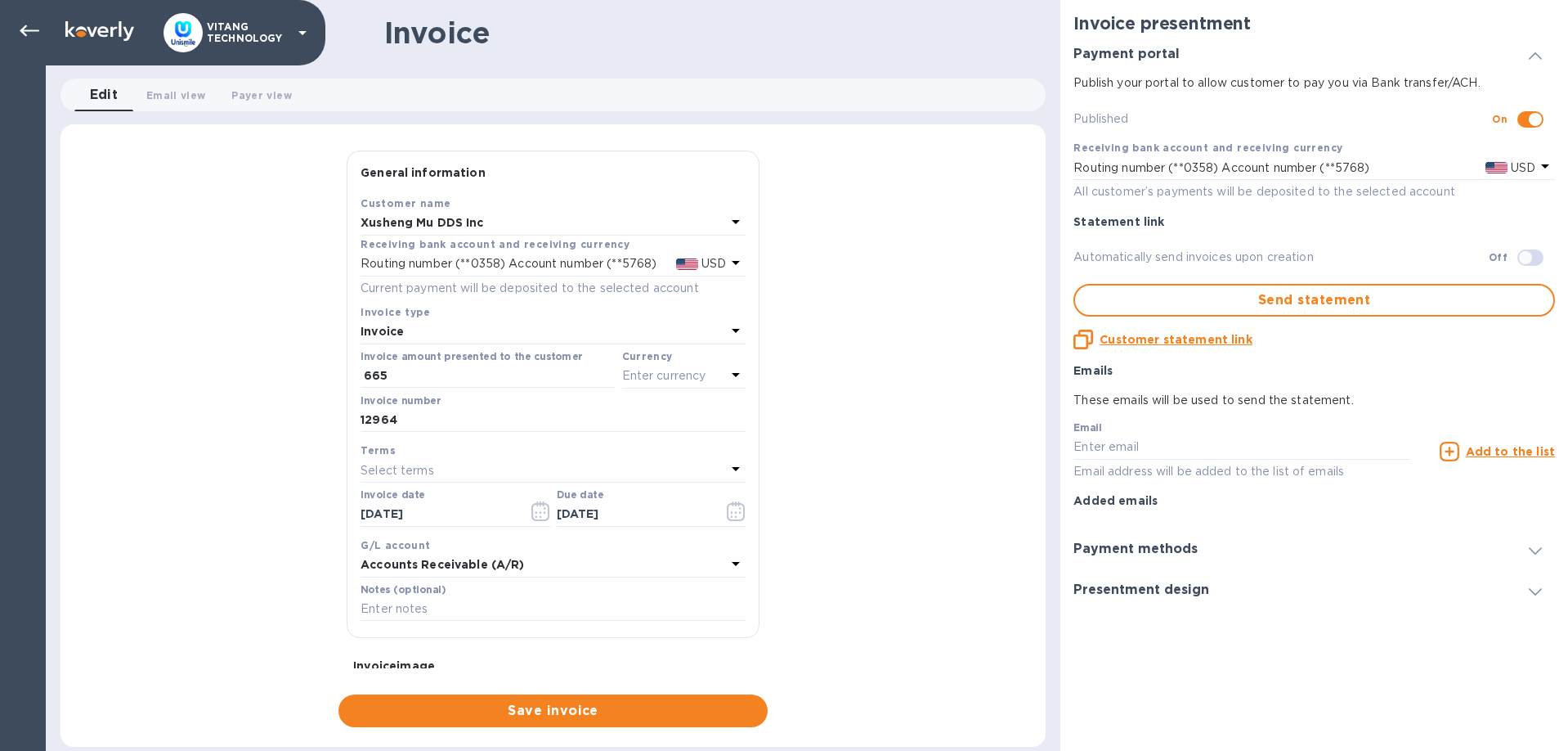
click at [691, 365] on div "Enter currency" at bounding box center [674, 376] width 104 height 23
click at [641, 415] on p "US Dollar" at bounding box center [657, 416] width 126 height 17
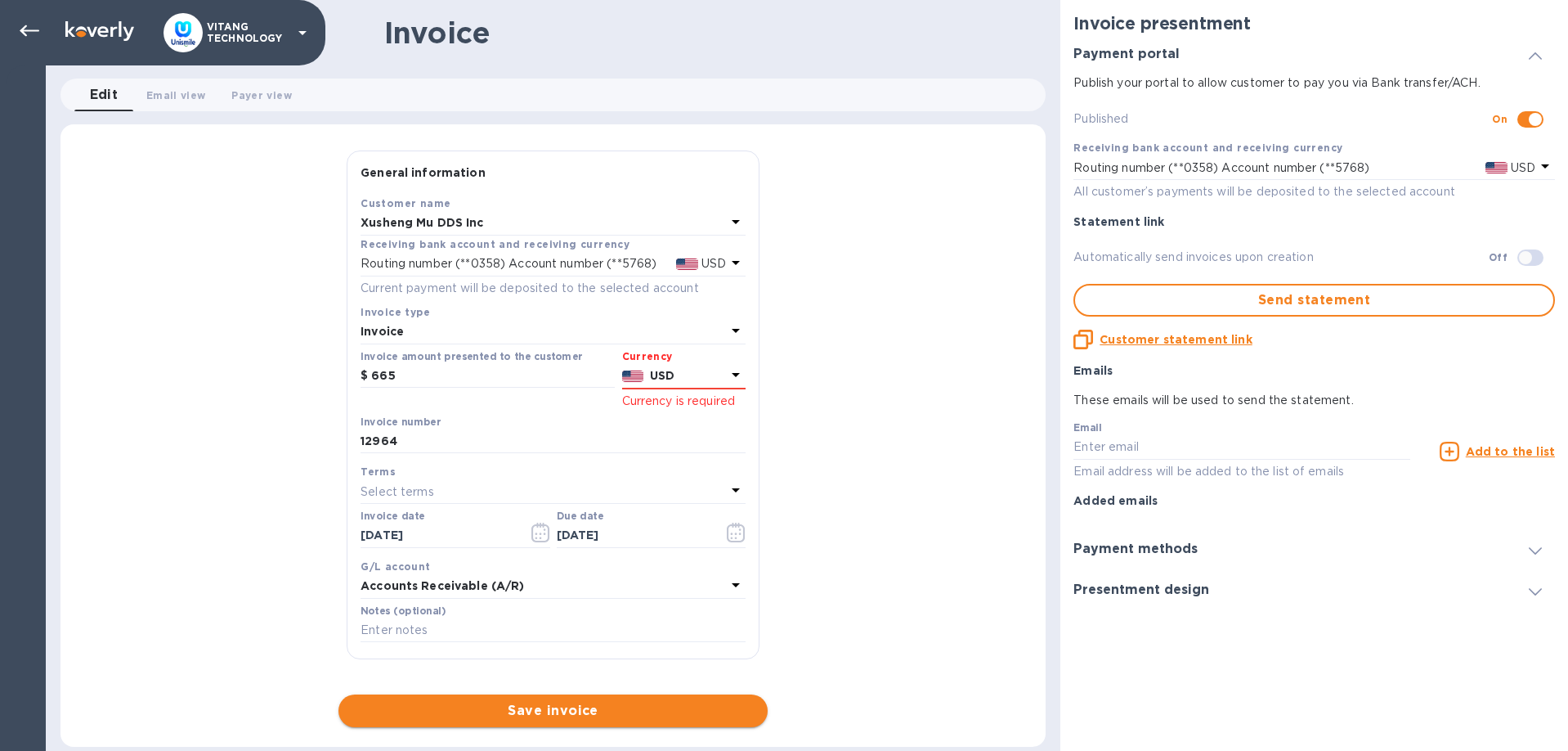
click at [597, 705] on span "Save invoice" at bounding box center [553, 711] width 403 height 20
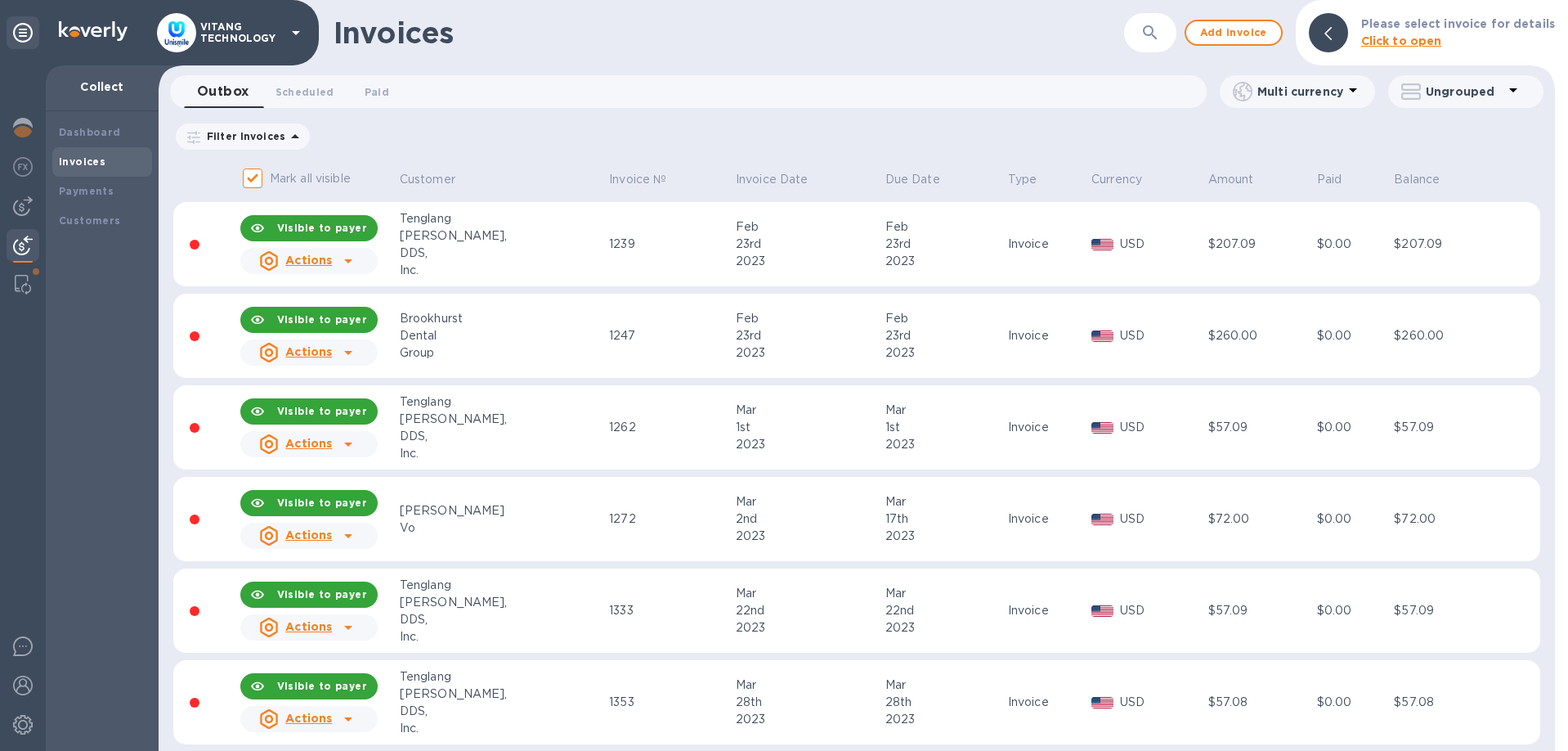
click at [1157, 28] on icon "button" at bounding box center [1150, 32] width 20 height 20
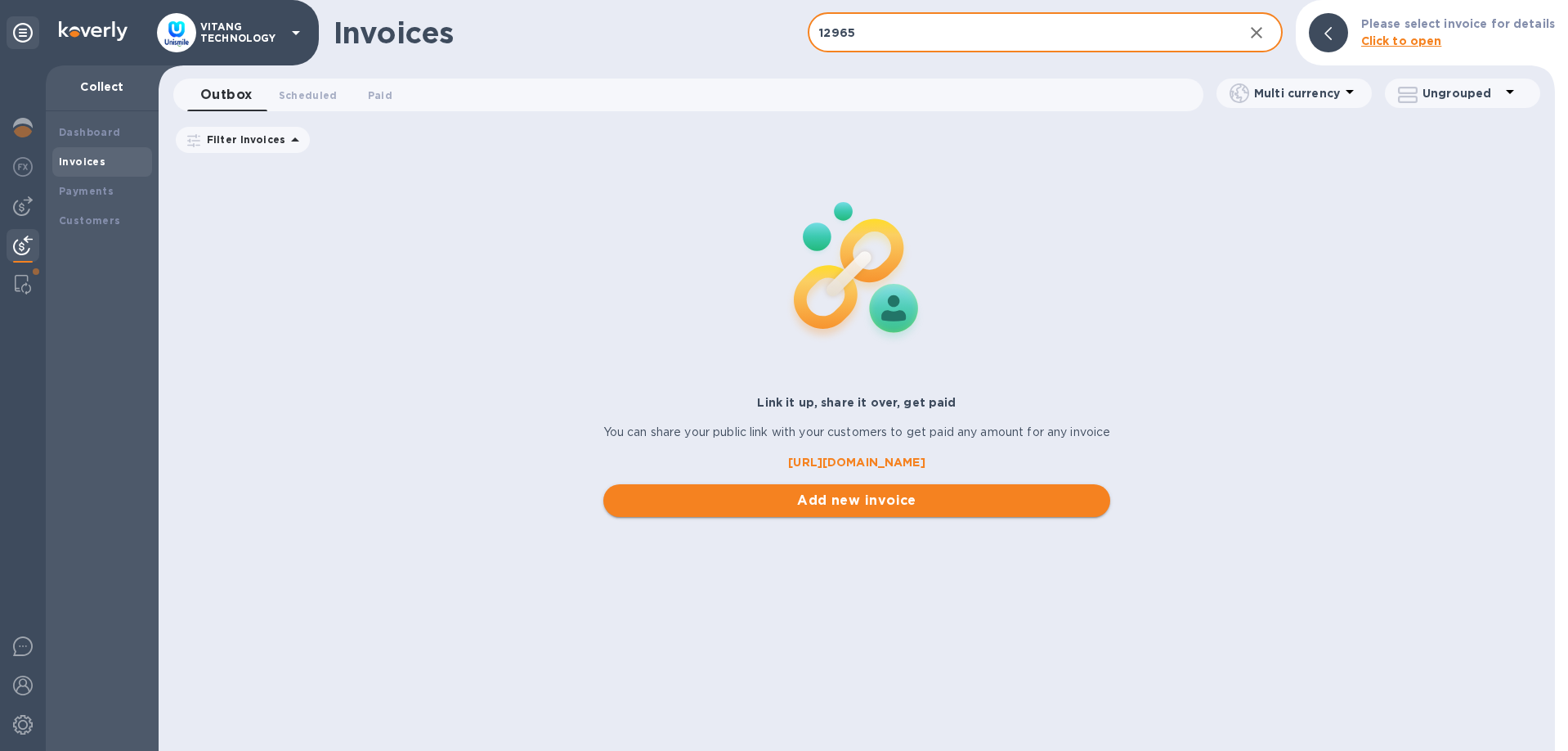
type input "12965"
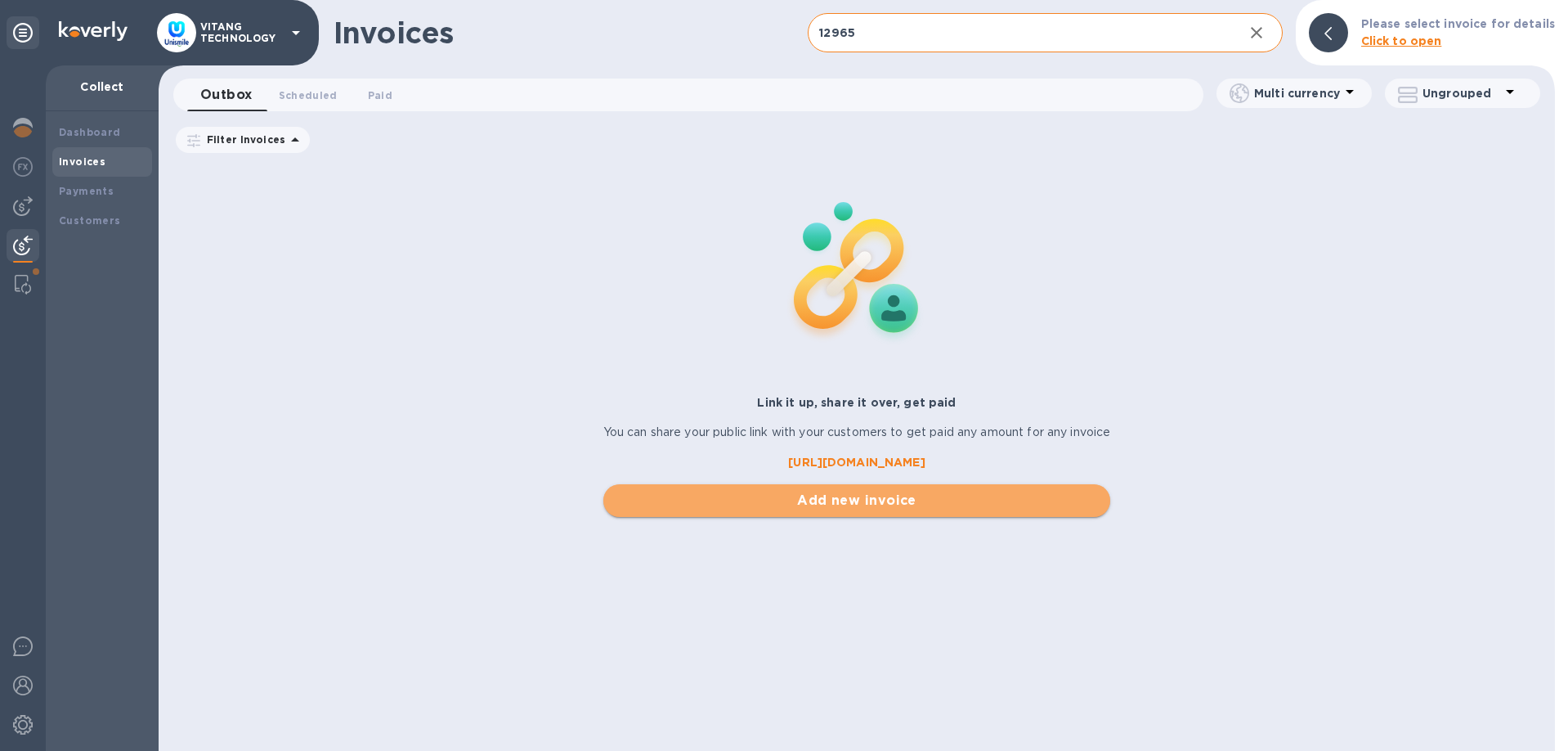
click at [813, 501] on span "Add new invoice" at bounding box center [857, 501] width 481 height 20
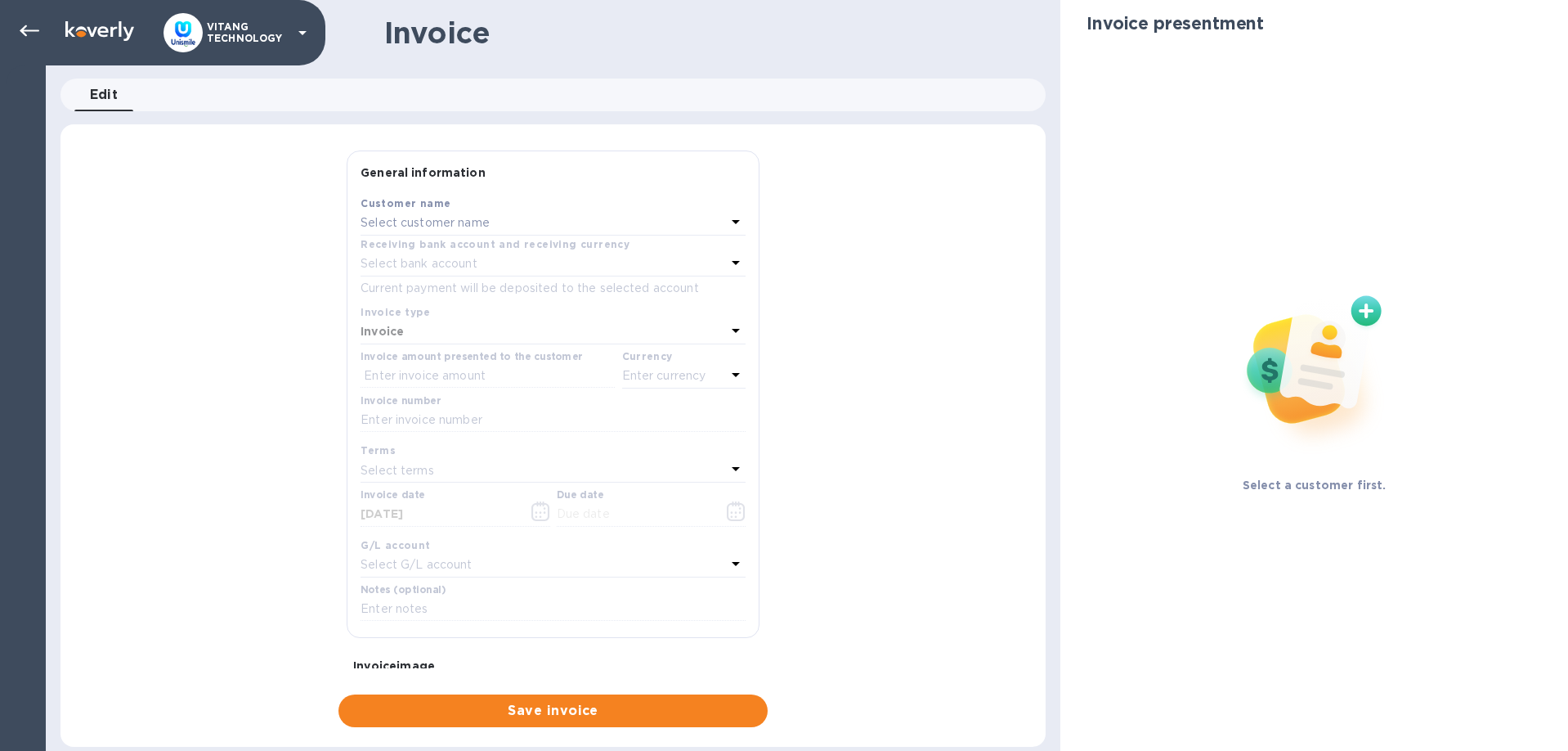
click at [468, 227] on p "Select customer name" at bounding box center [424, 222] width 129 height 17
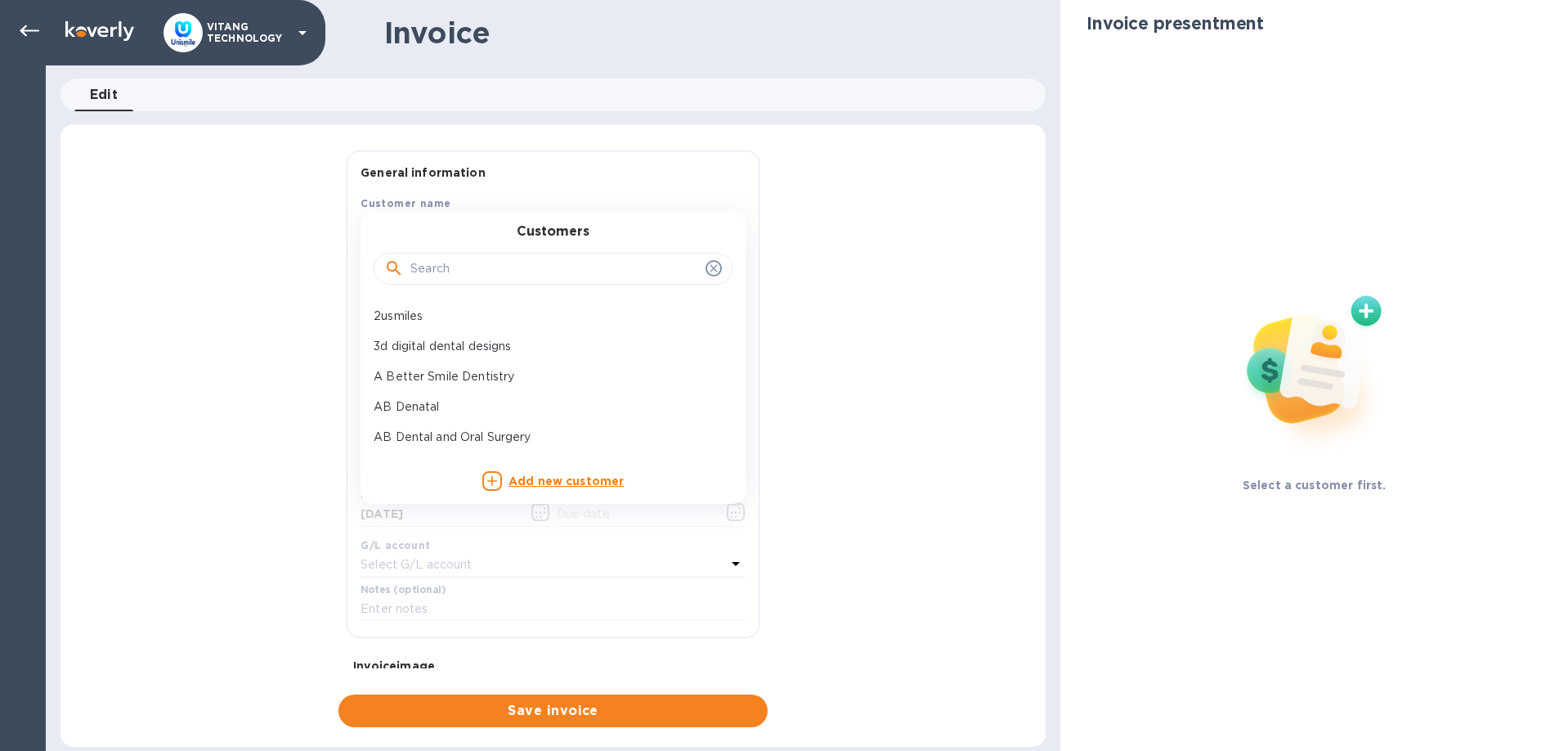
click at [486, 278] on input "text" at bounding box center [554, 269] width 288 height 25
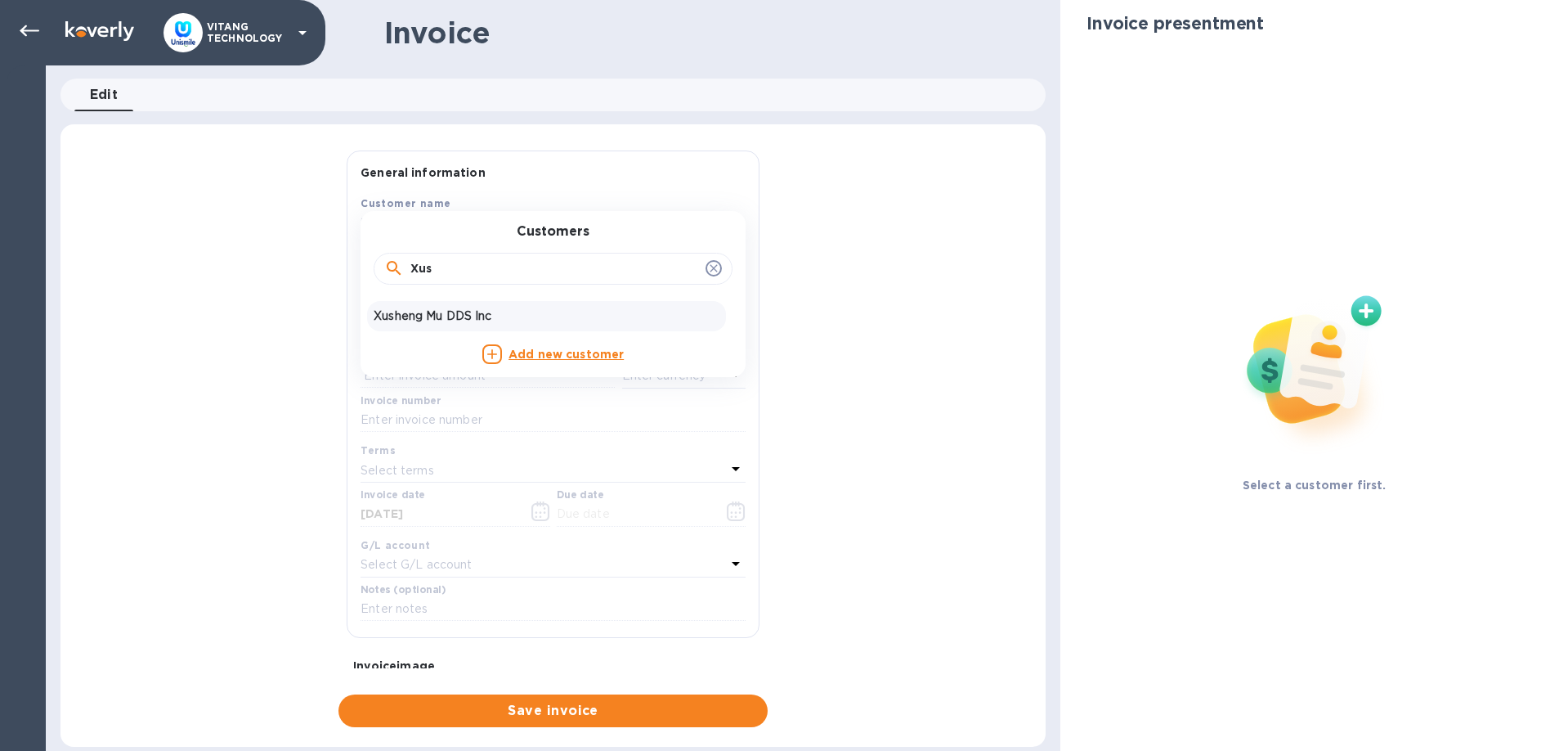
type input "Xus"
click at [437, 307] on div "Xusheng Mu DDS Inc" at bounding box center [546, 316] width 359 height 31
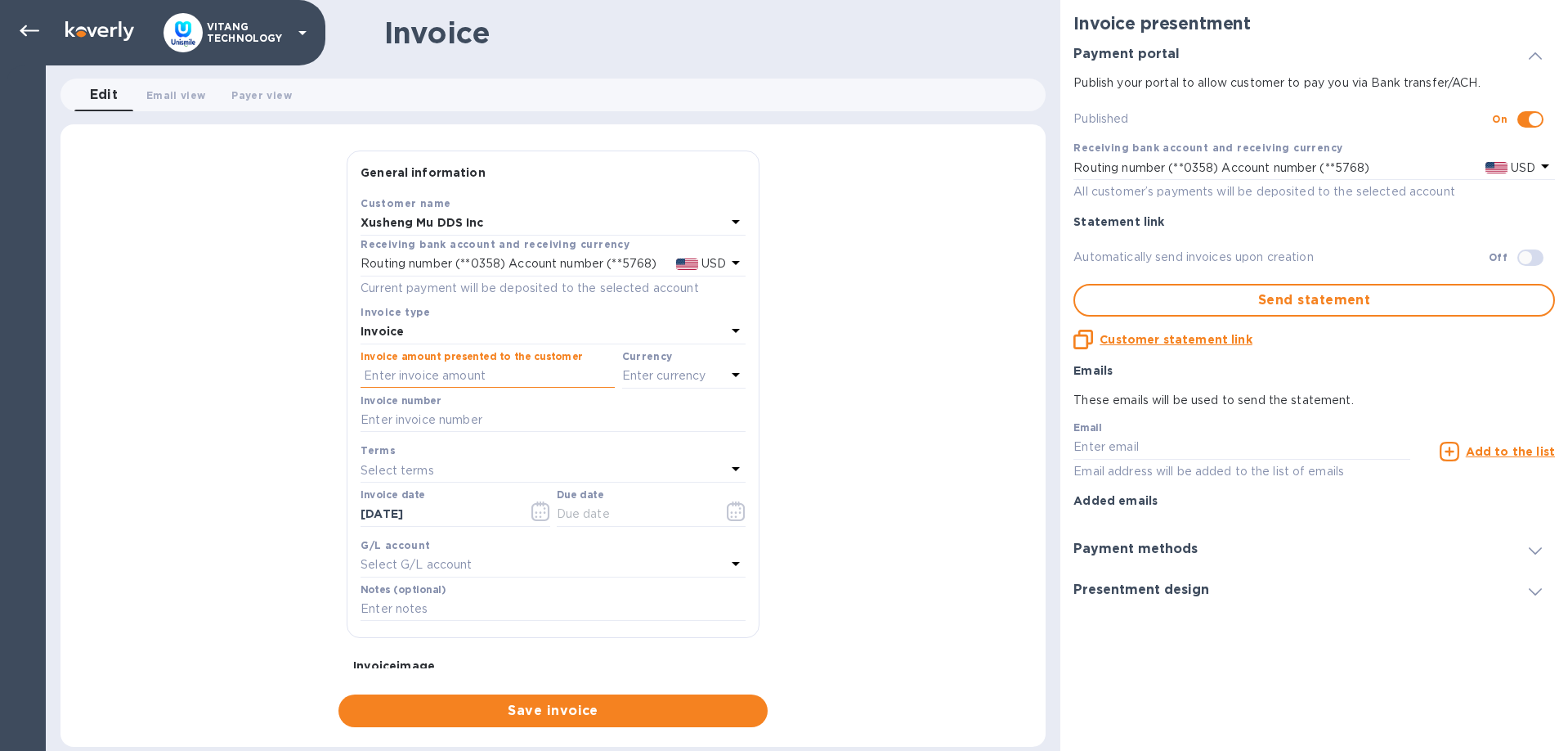
click at [436, 380] on input "text" at bounding box center [487, 376] width 254 height 25
type input "645"
click at [694, 378] on p "Enter currency" at bounding box center [664, 375] width 85 height 17
click at [589, 401] on div "USD US Dollar" at bounding box center [590, 417] width 271 height 38
click at [583, 408] on div "USD" at bounding box center [524, 417] width 133 height 24
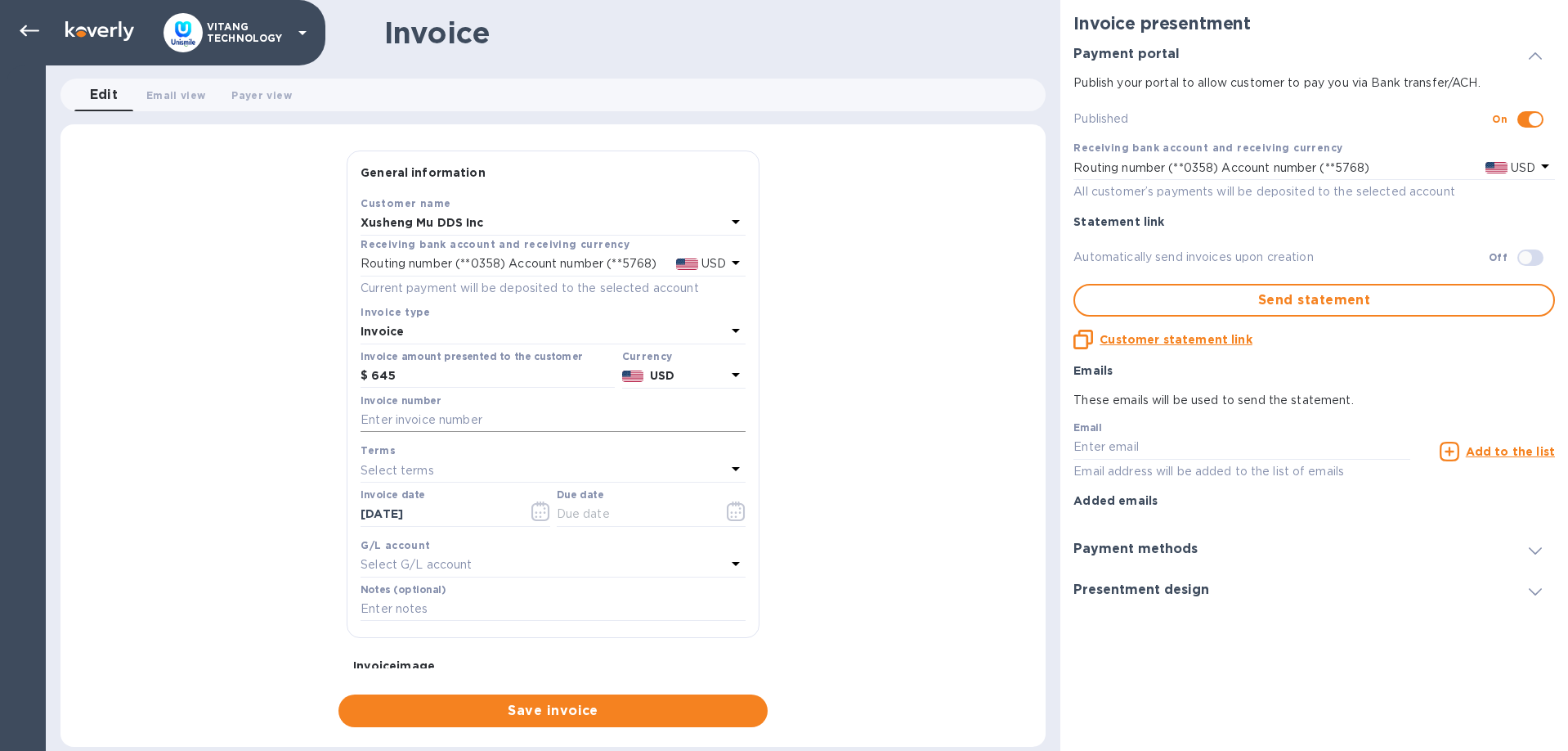
click at [524, 428] on input "text" at bounding box center [552, 420] width 385 height 25
type input "12965"
click at [537, 510] on icon "button" at bounding box center [540, 511] width 19 height 20
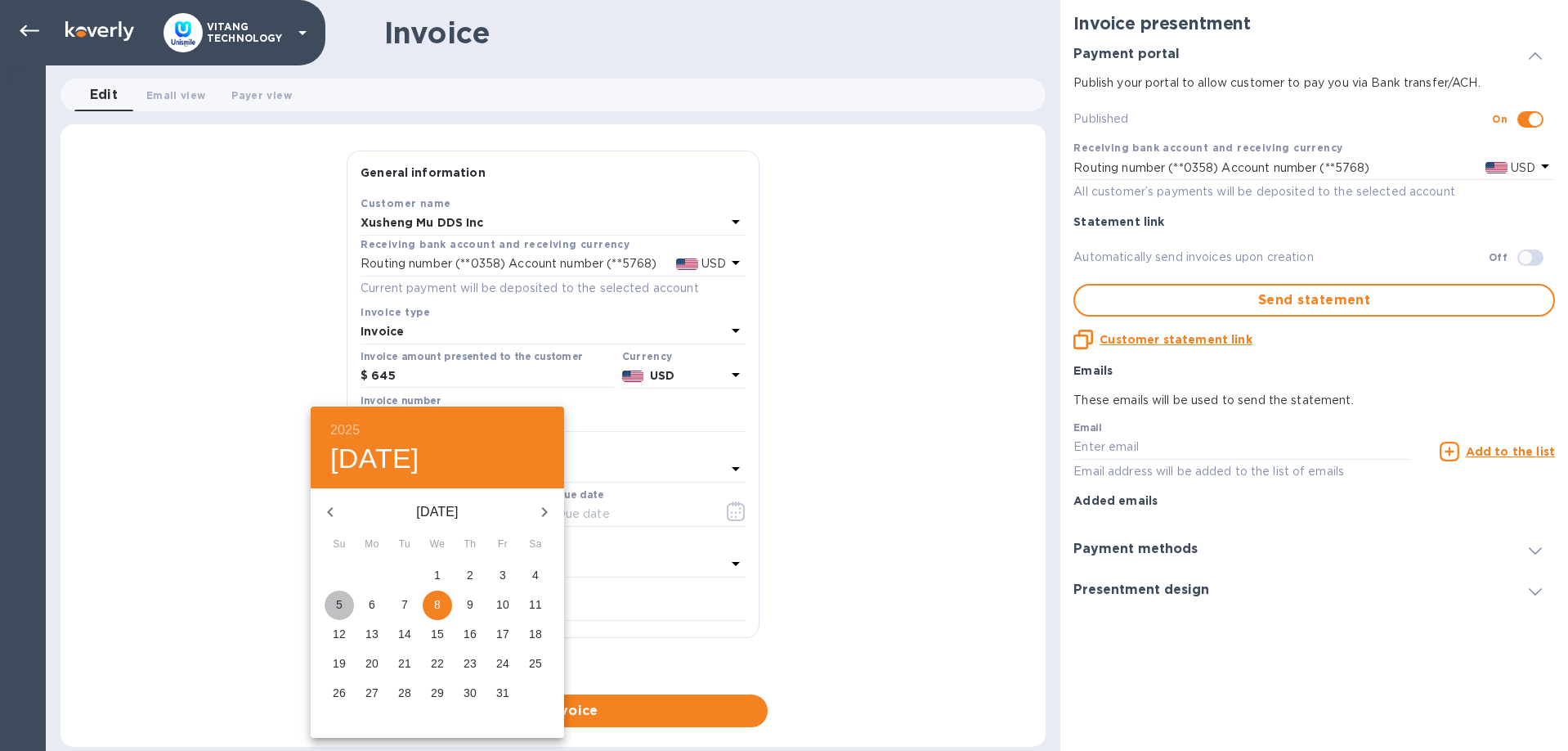
click at [342, 610] on span "5" at bounding box center [339, 604] width 30 height 17
type input "[DATE]"
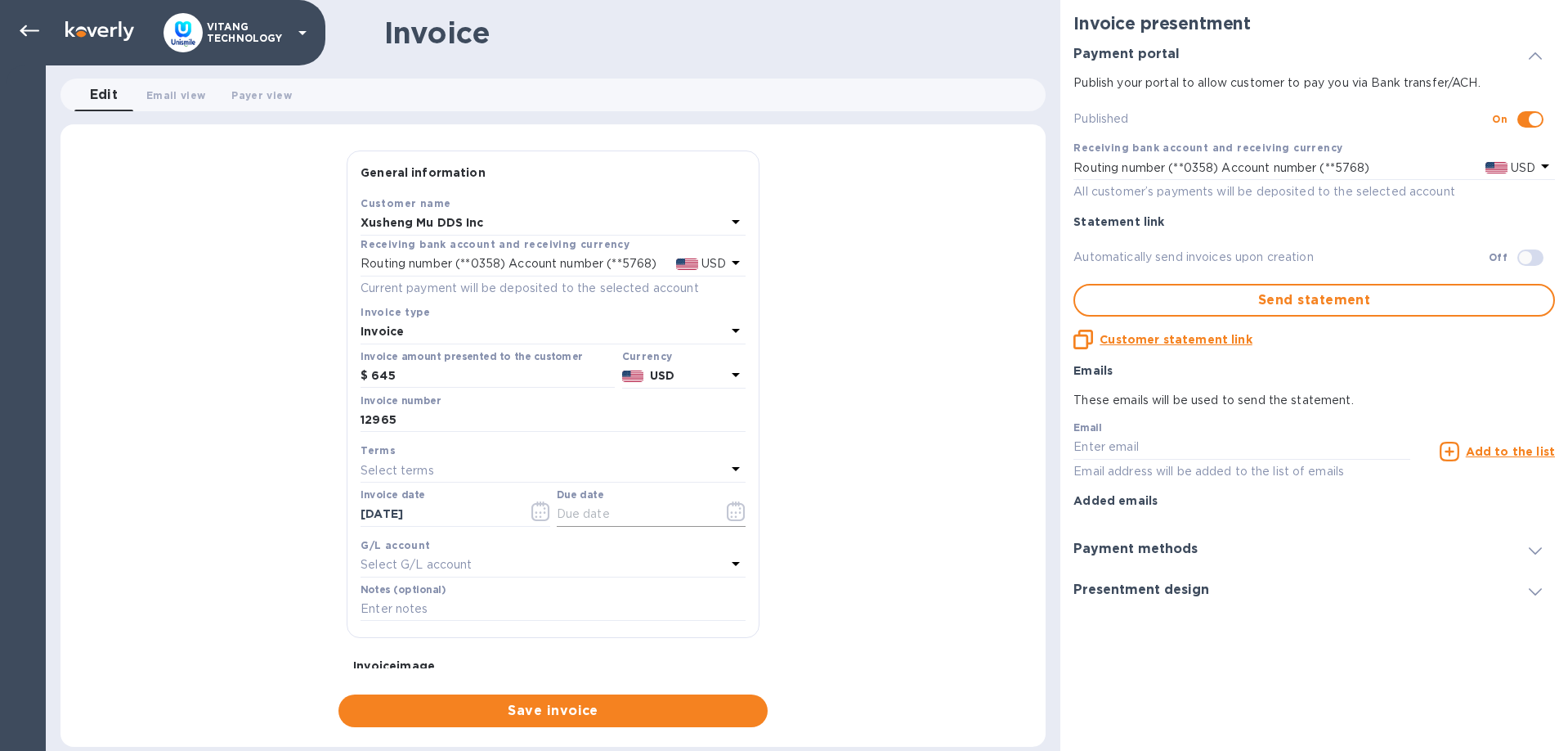
click at [734, 511] on icon "button" at bounding box center [736, 511] width 19 height 20
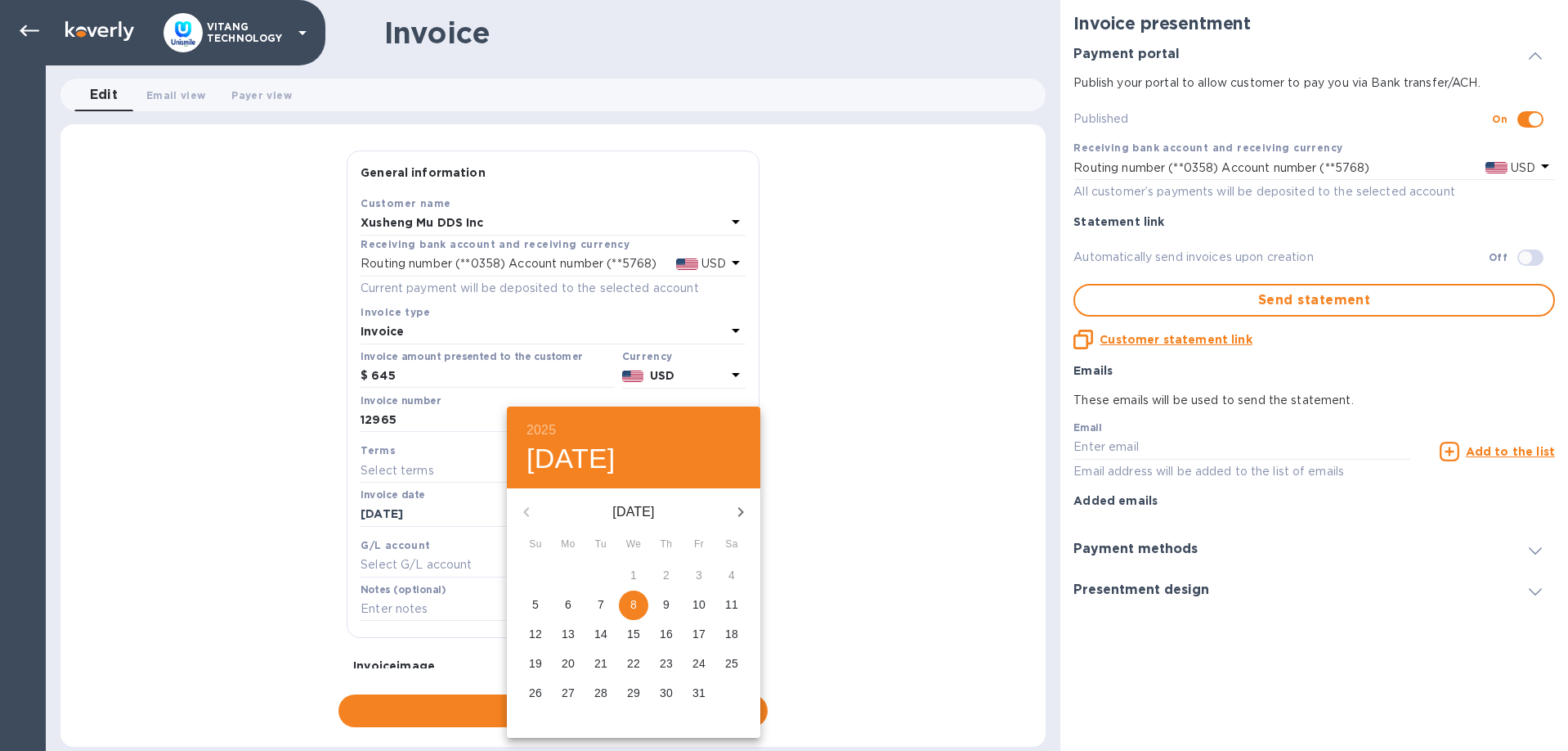
click at [532, 602] on span "5" at bounding box center [535, 604] width 30 height 17
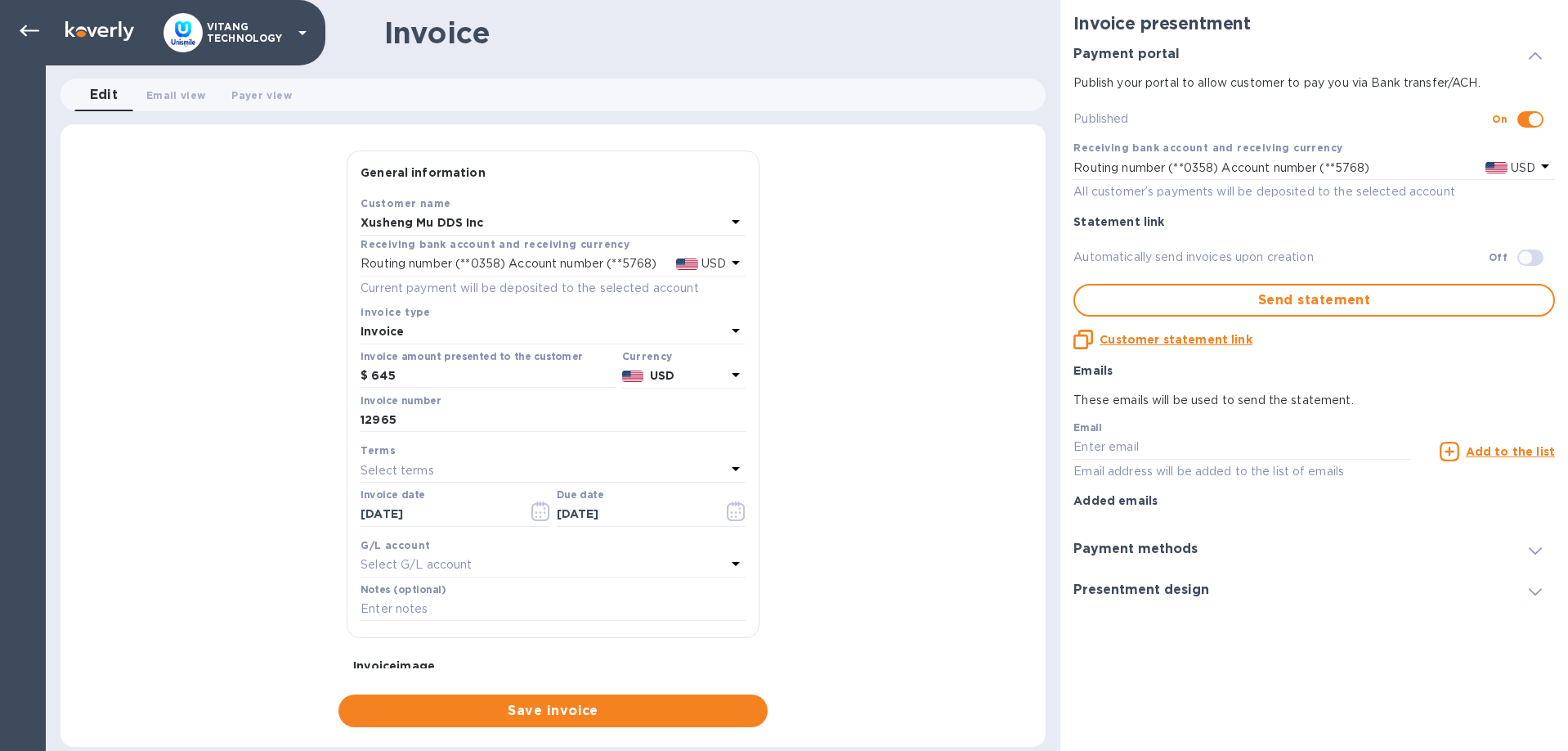
type input "[DATE]"
click at [480, 568] on div "Select G/L account" at bounding box center [542, 565] width 365 height 23
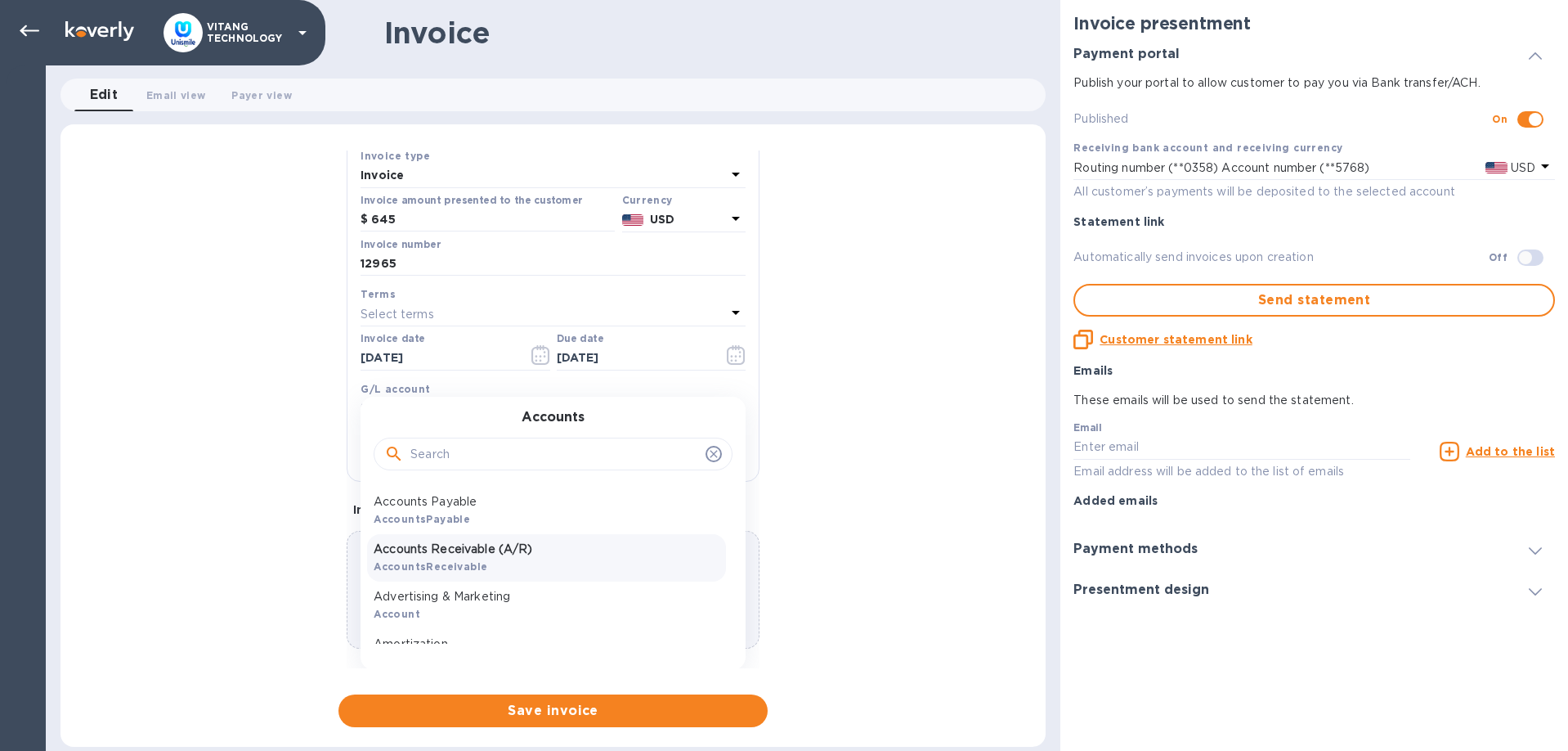
click at [509, 548] on p "Accounts Receivable (A/R)" at bounding box center [546, 548] width 345 height 17
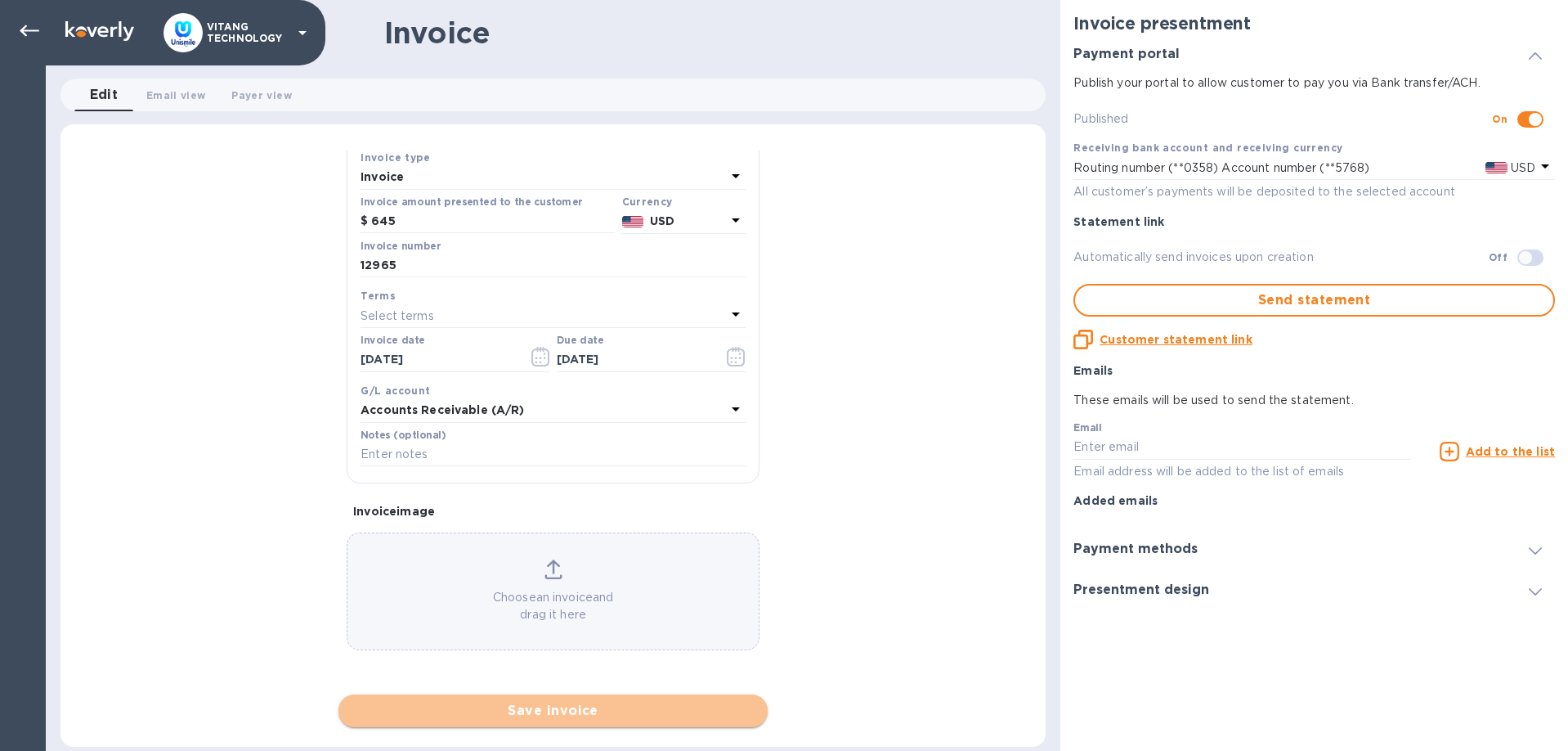
click at [580, 713] on span "Save invoice" at bounding box center [553, 711] width 403 height 20
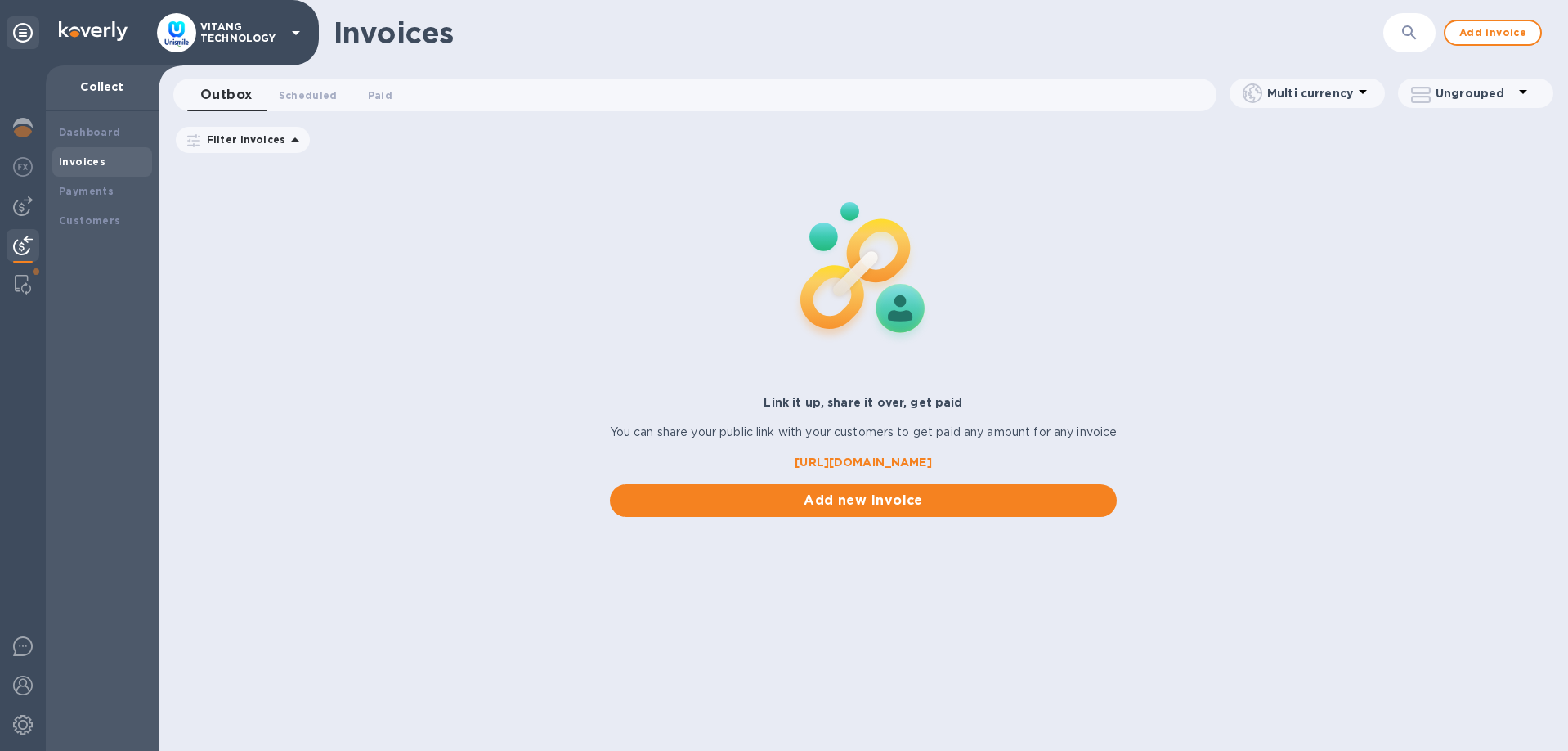
click at [511, 708] on div "Invoices ​ Add invoice Outbox 0 Scheduled 0 Paid 0 Multi currency Ungrouped Fil…" at bounding box center [863, 375] width 1410 height 751
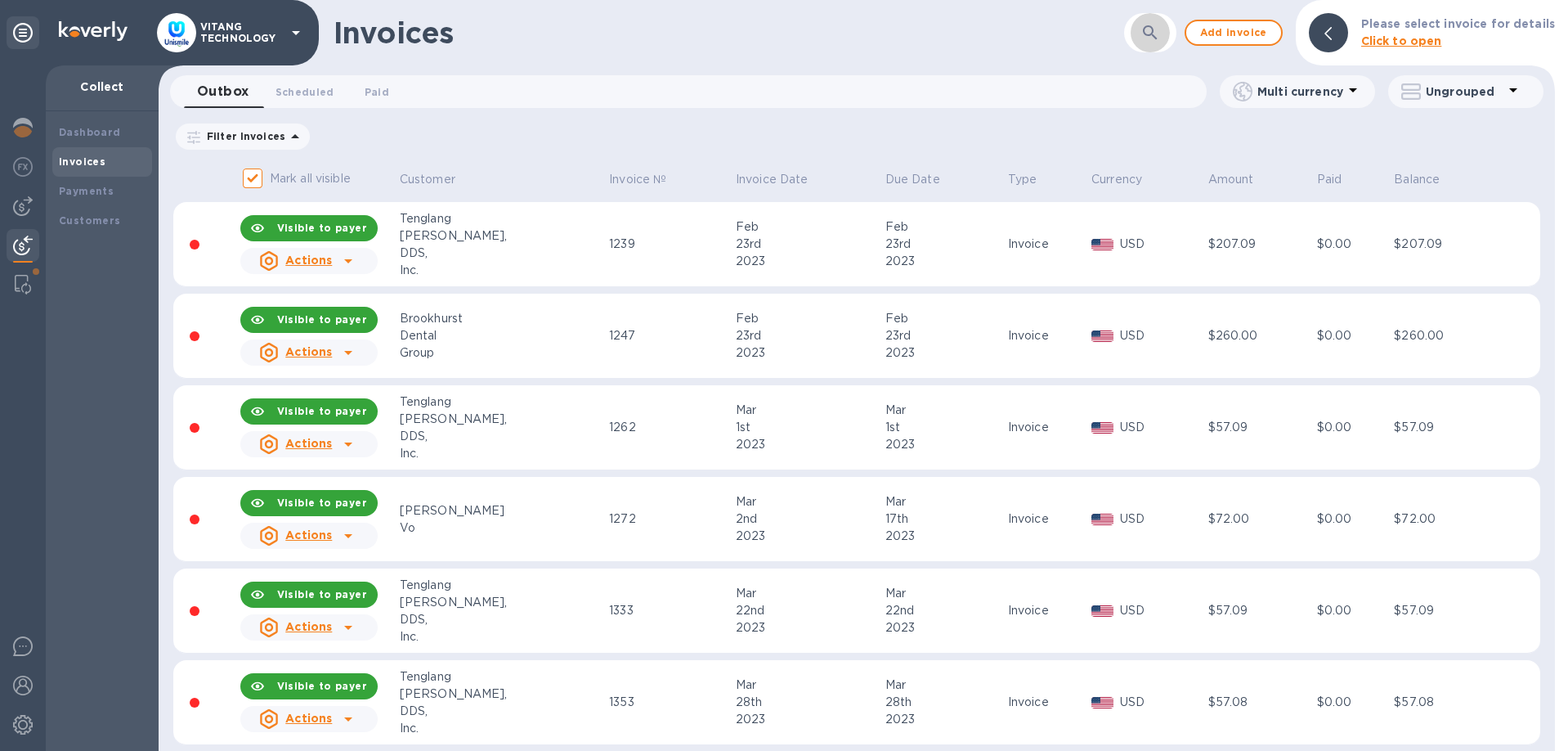
click at [1170, 26] on button "button" at bounding box center [1150, 32] width 39 height 39
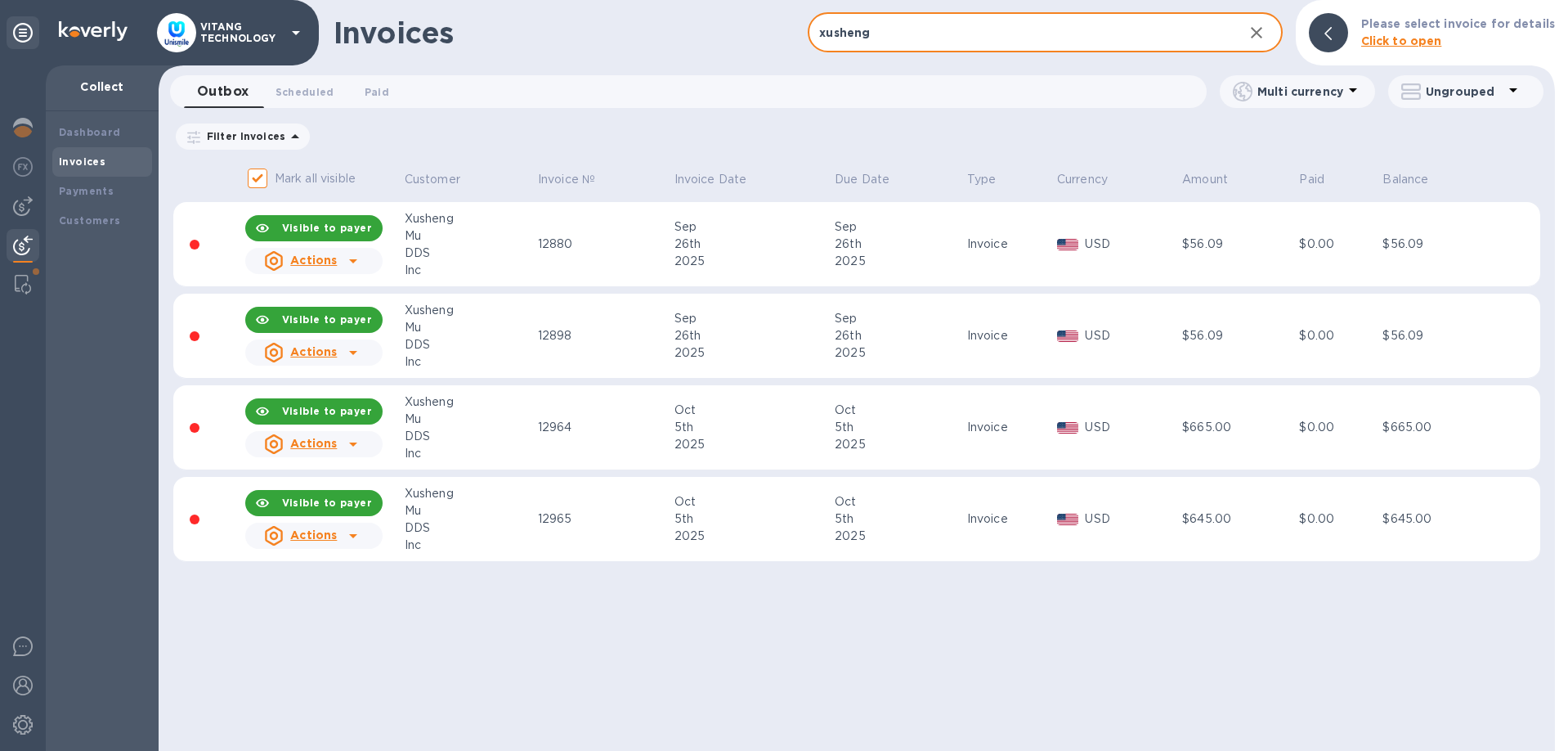
type input "xusheng"
click at [362, 255] on icon at bounding box center [353, 261] width 20 height 20
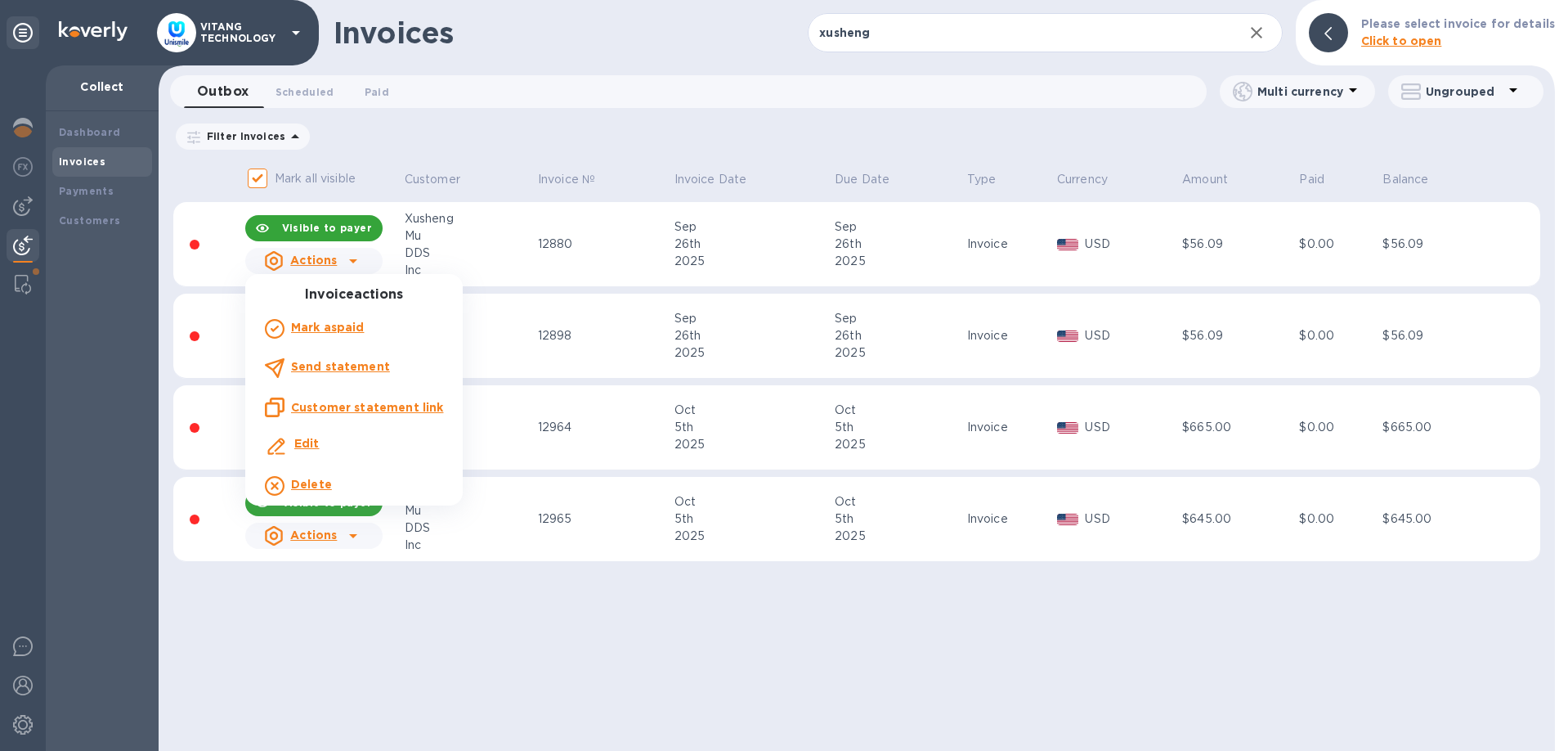
drag, startPoint x: 328, startPoint y: 409, endPoint x: 320, endPoint y: 411, distance: 8.2
click at [326, 409] on u "Customer statement link" at bounding box center [367, 407] width 152 height 13
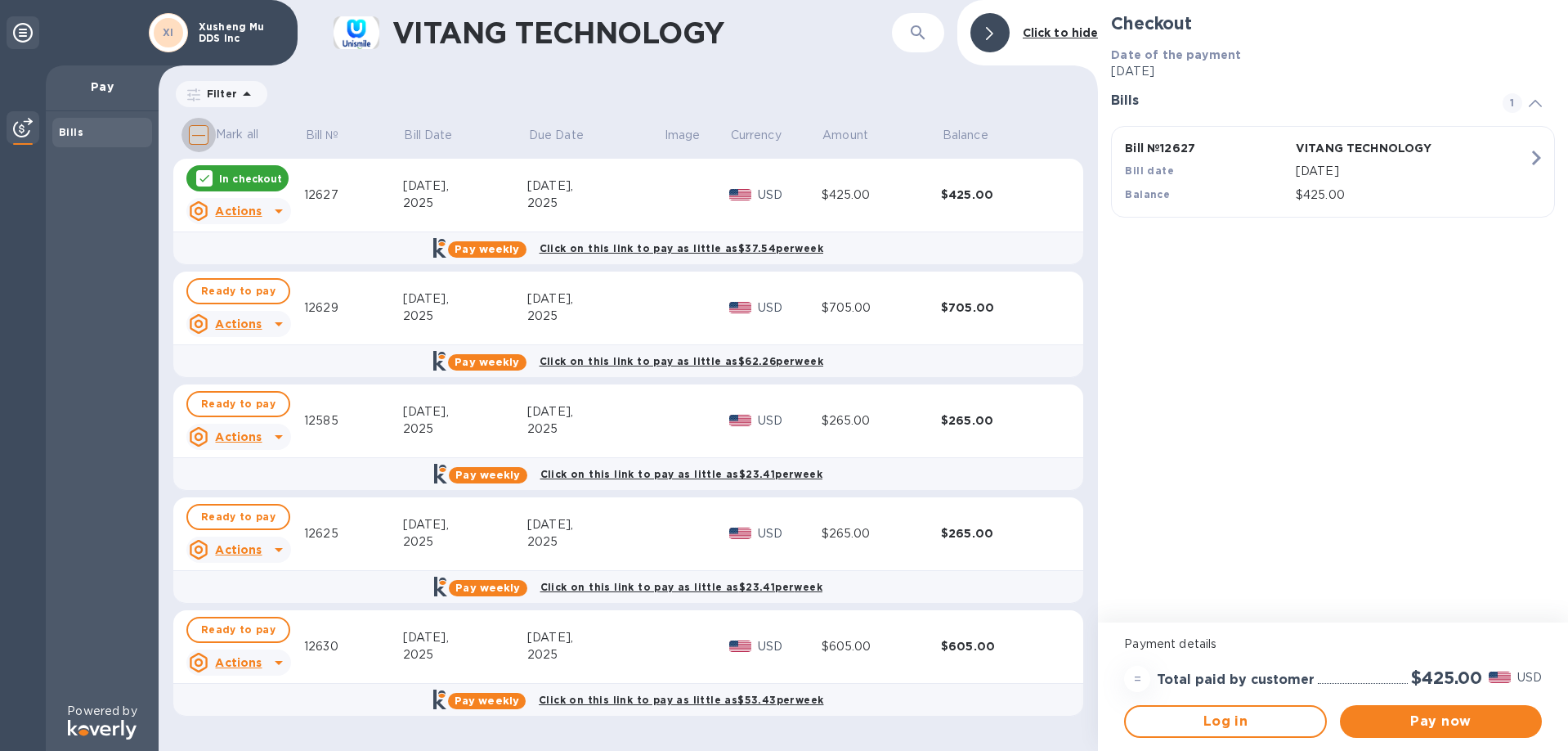
click at [193, 133] on input "Mark all" at bounding box center [198, 135] width 34 height 34
checkbox input "true"
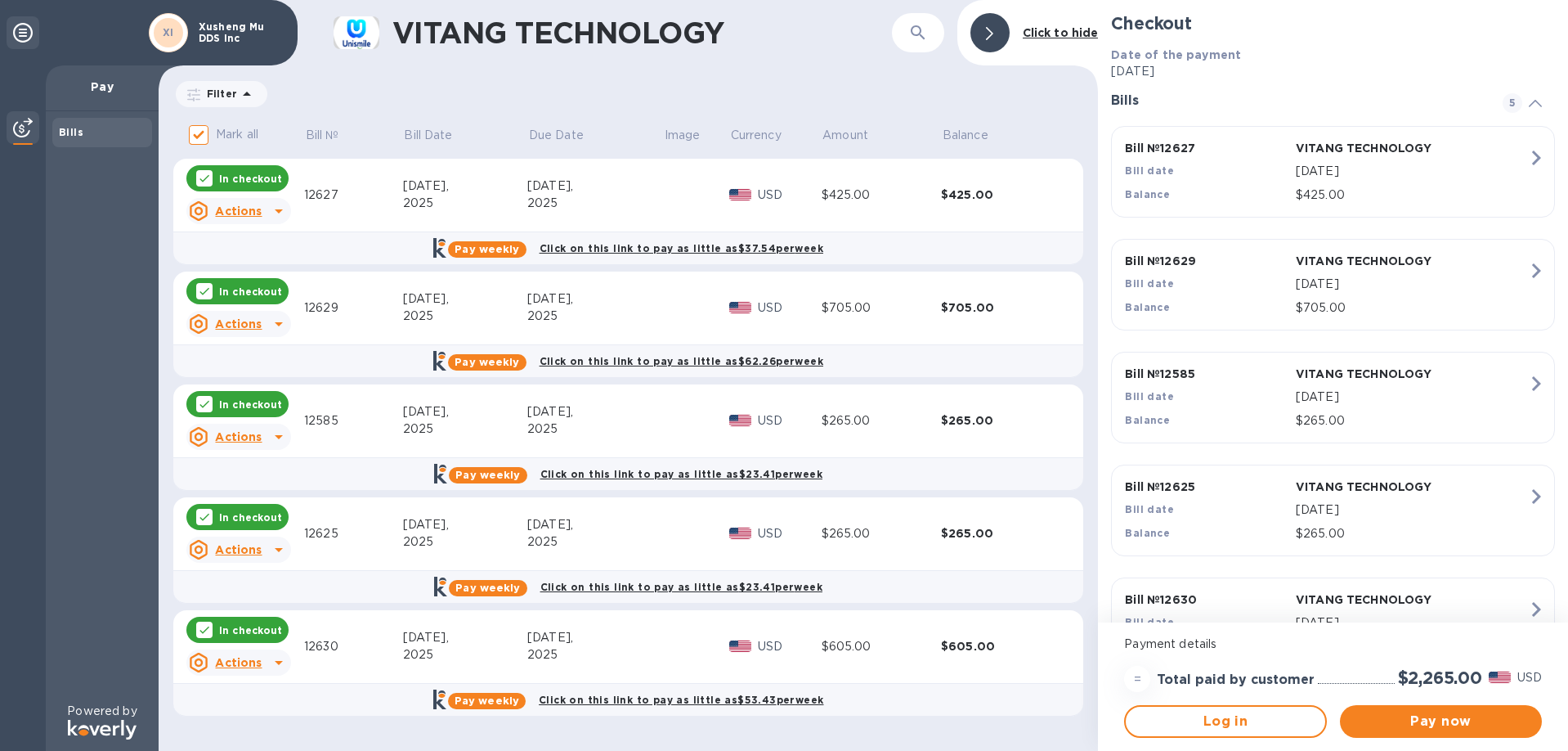
click at [996, 28] on div at bounding box center [990, 32] width 39 height 39
